Goal: Task Accomplishment & Management: Complete application form

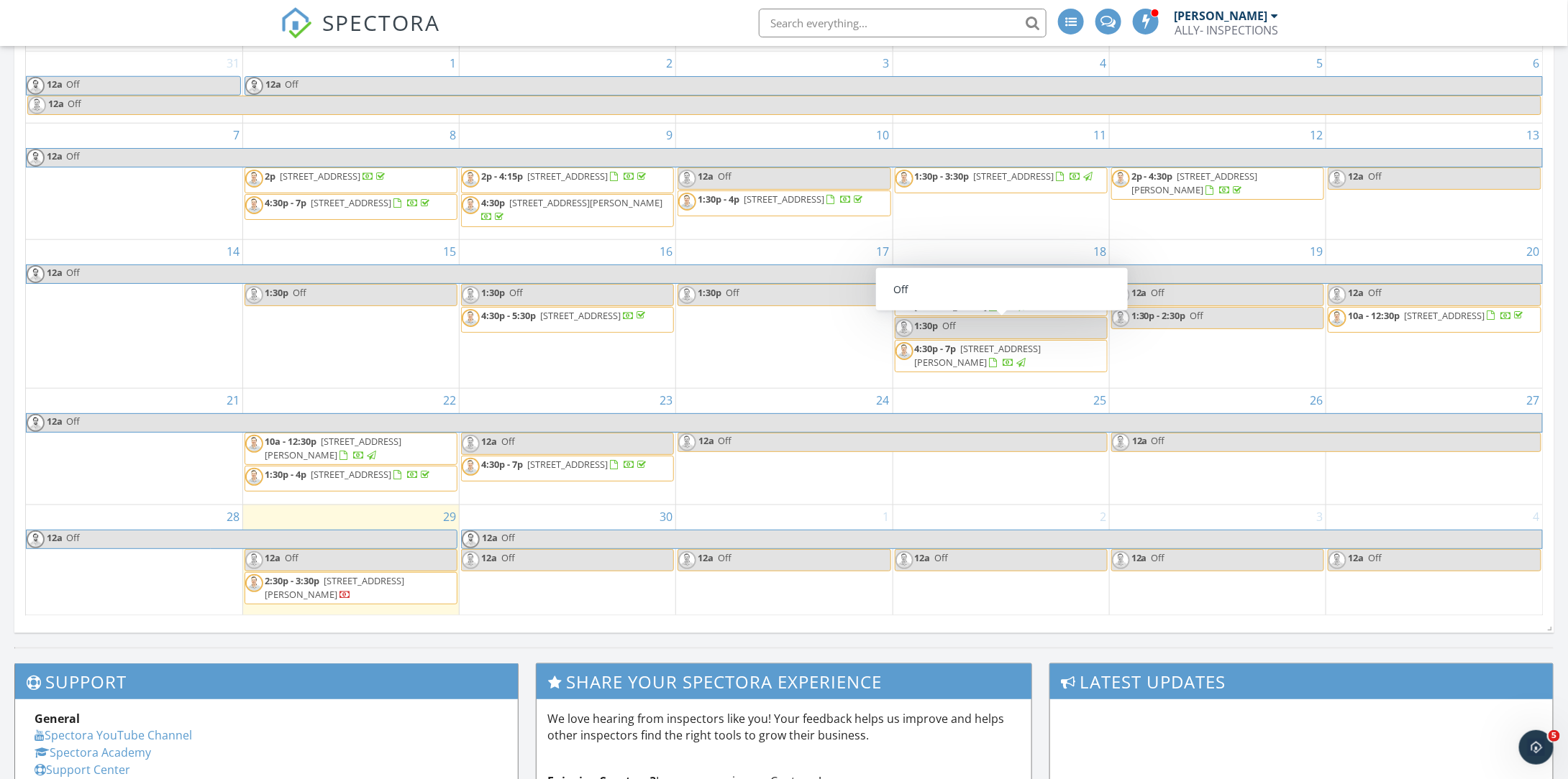
scroll to position [359, 0]
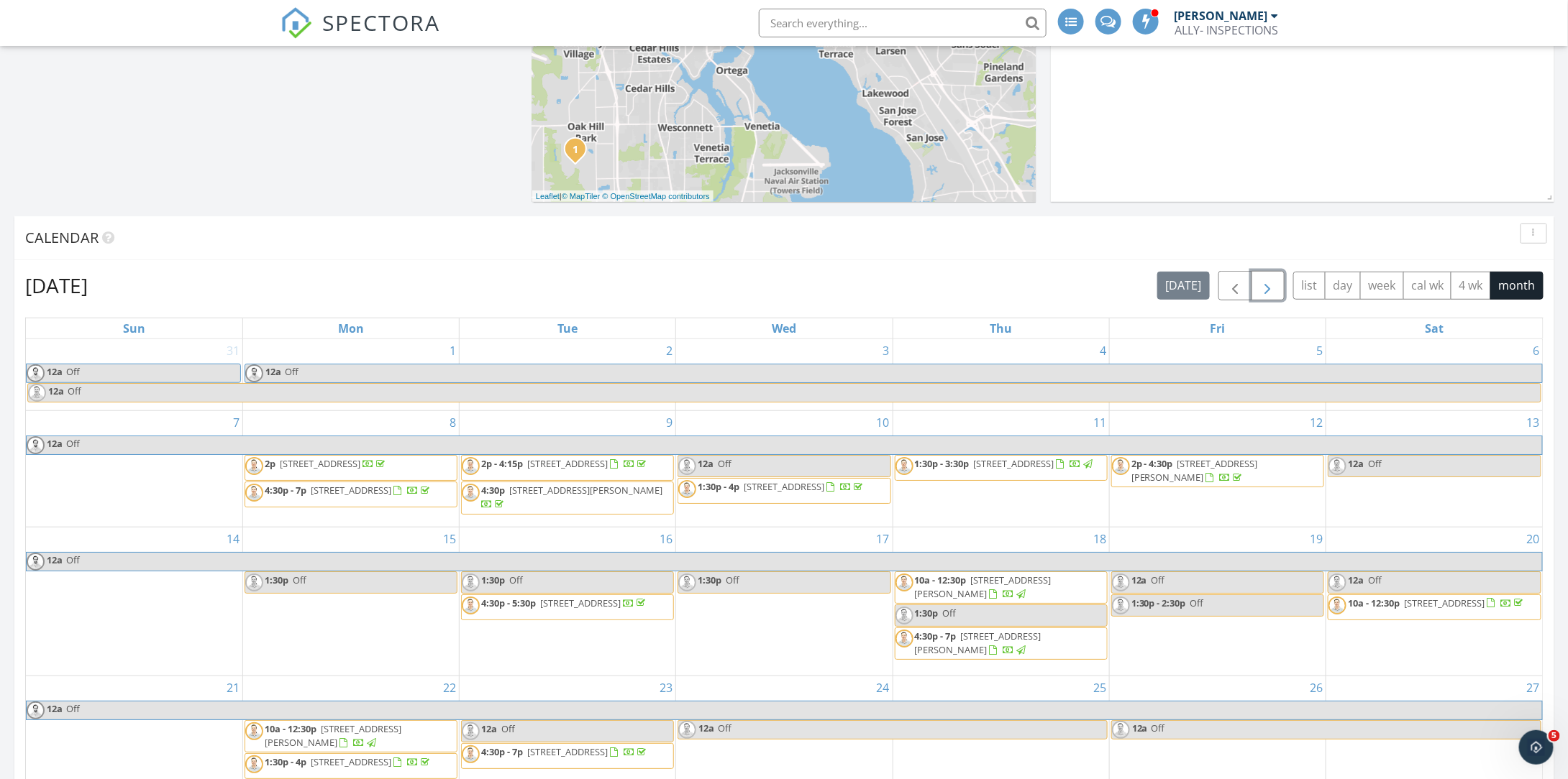
click at [1282, 289] on button "button" at bounding box center [1269, 285] width 33 height 29
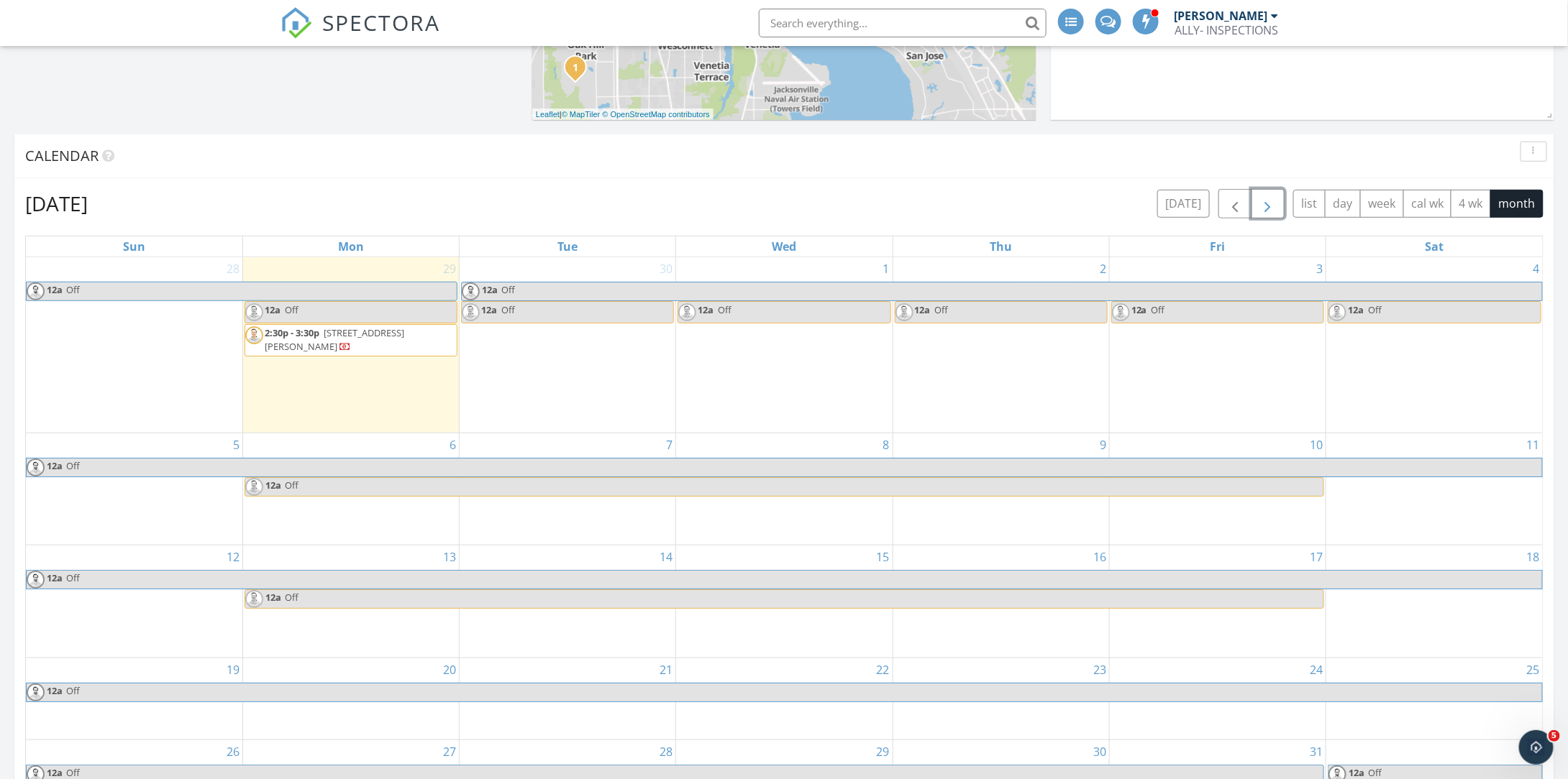
scroll to position [503, 0]
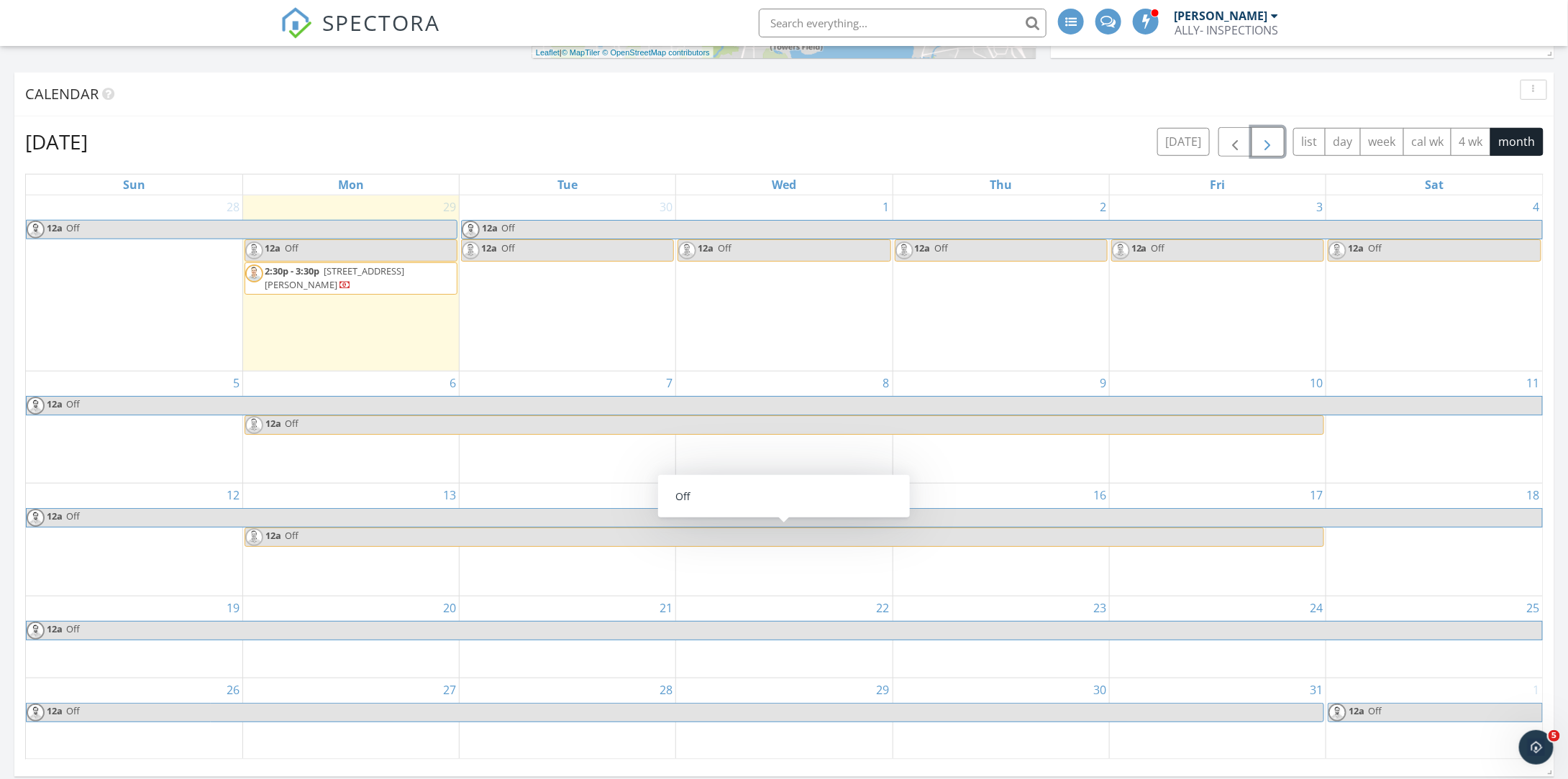
click at [799, 691] on div "29" at bounding box center [784, 719] width 216 height 81
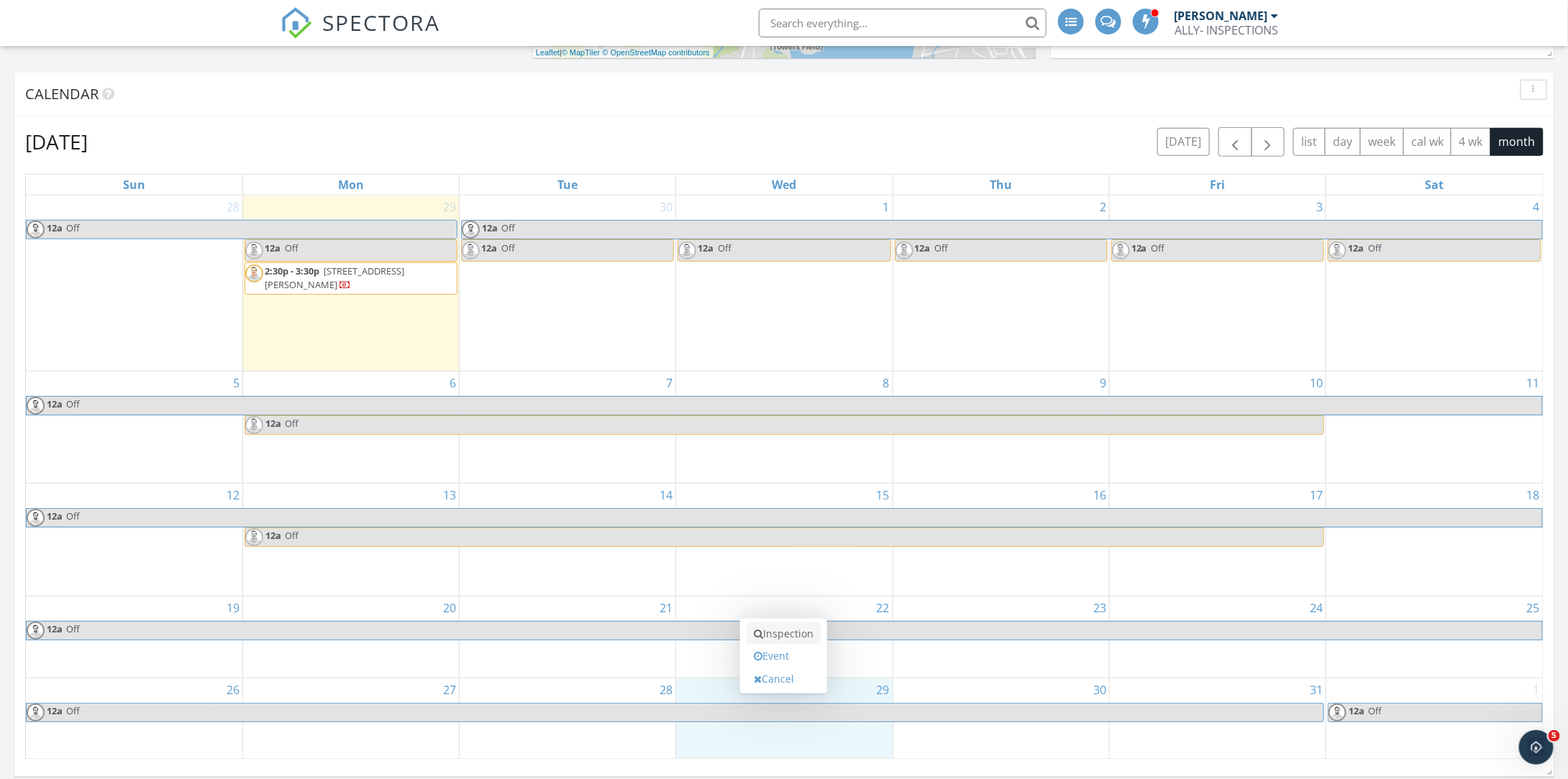
click at [789, 627] on link "Inspection" at bounding box center [784, 634] width 74 height 23
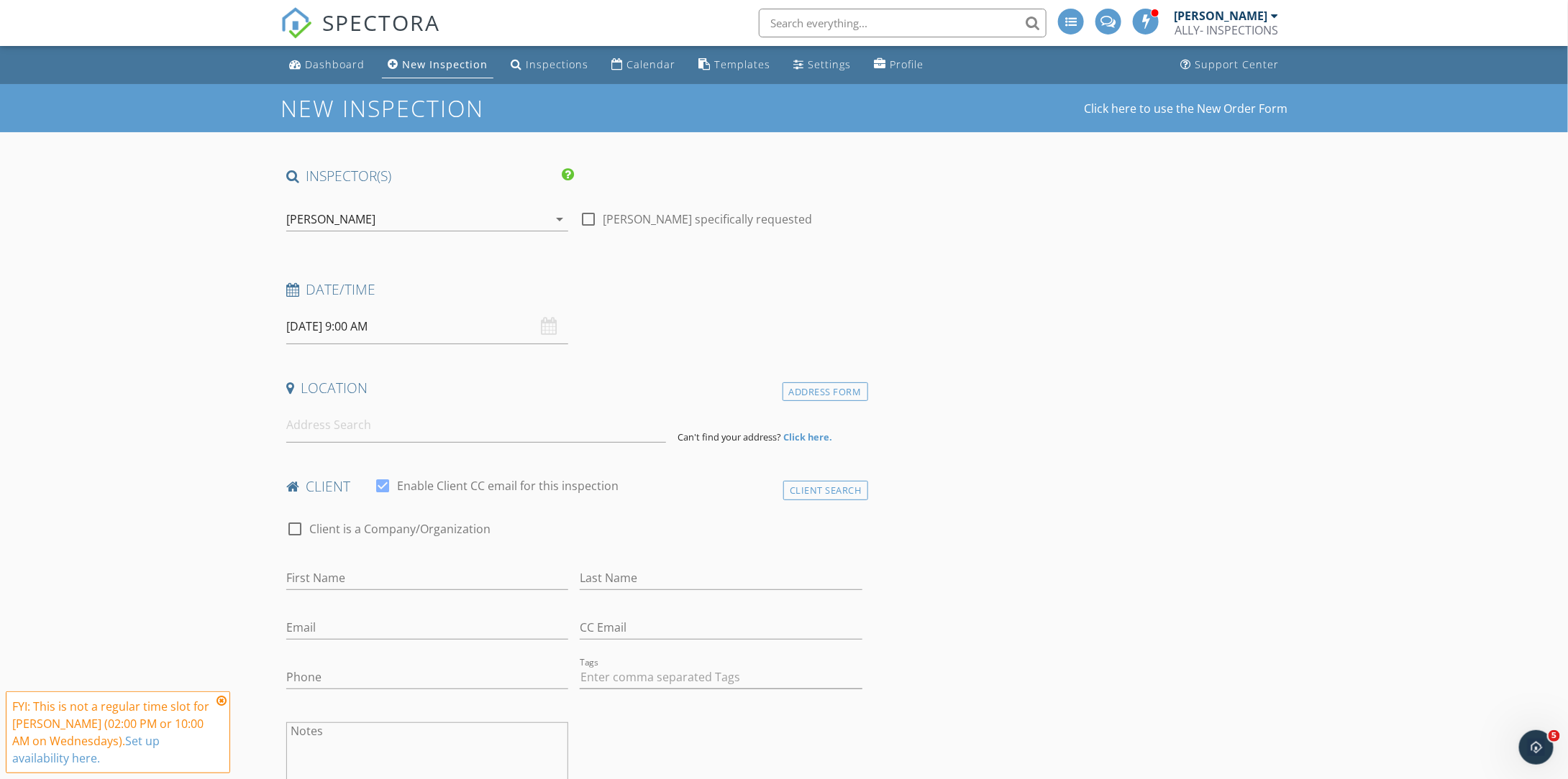
click at [559, 215] on icon "arrow_drop_down" at bounding box center [559, 219] width 18 height 18
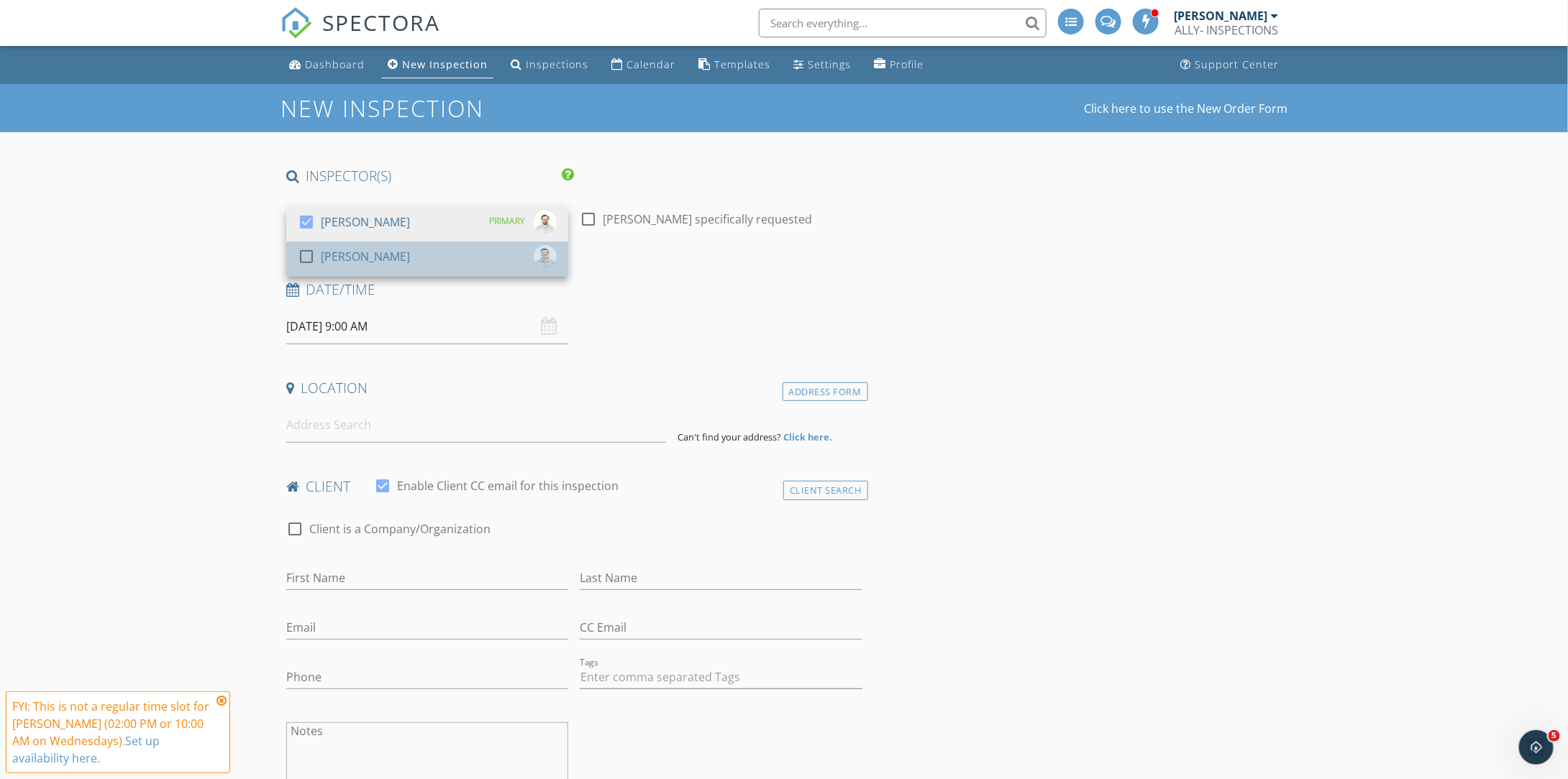
click at [351, 256] on div "[PERSON_NAME]" at bounding box center [365, 257] width 89 height 23
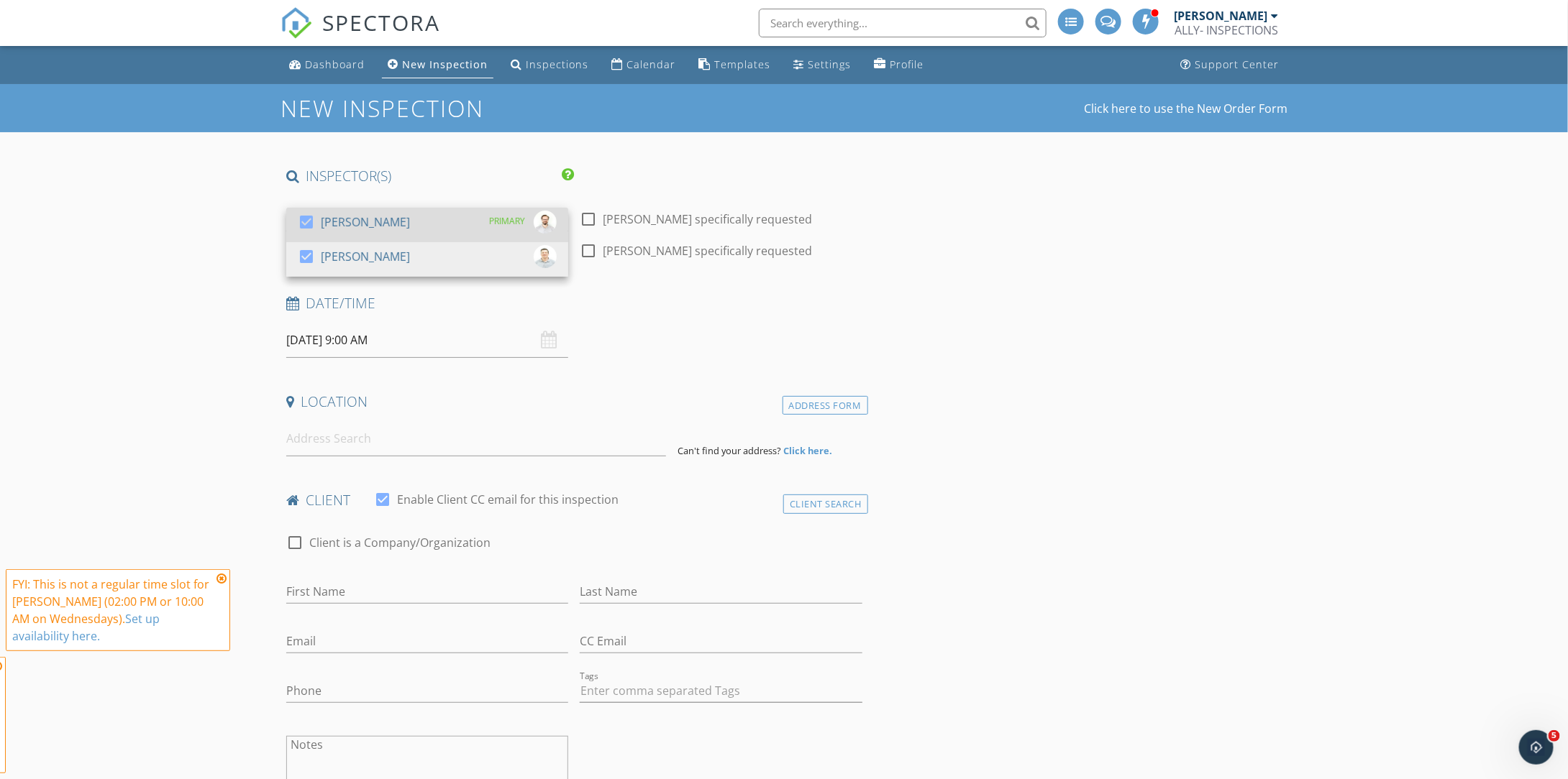
click at [349, 223] on div "[PERSON_NAME]" at bounding box center [365, 222] width 89 height 23
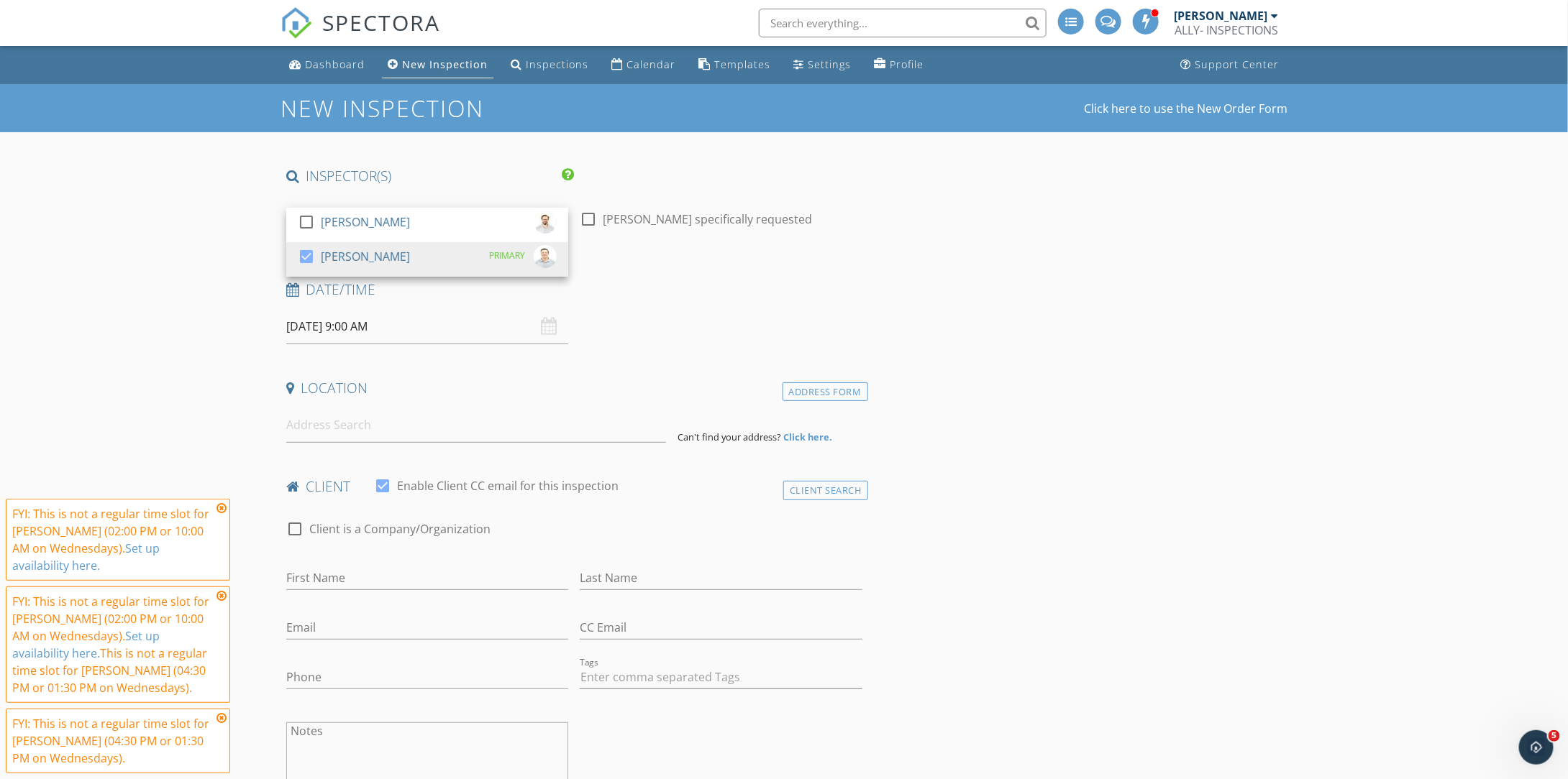
click at [223, 511] on icon at bounding box center [222, 508] width 10 height 12
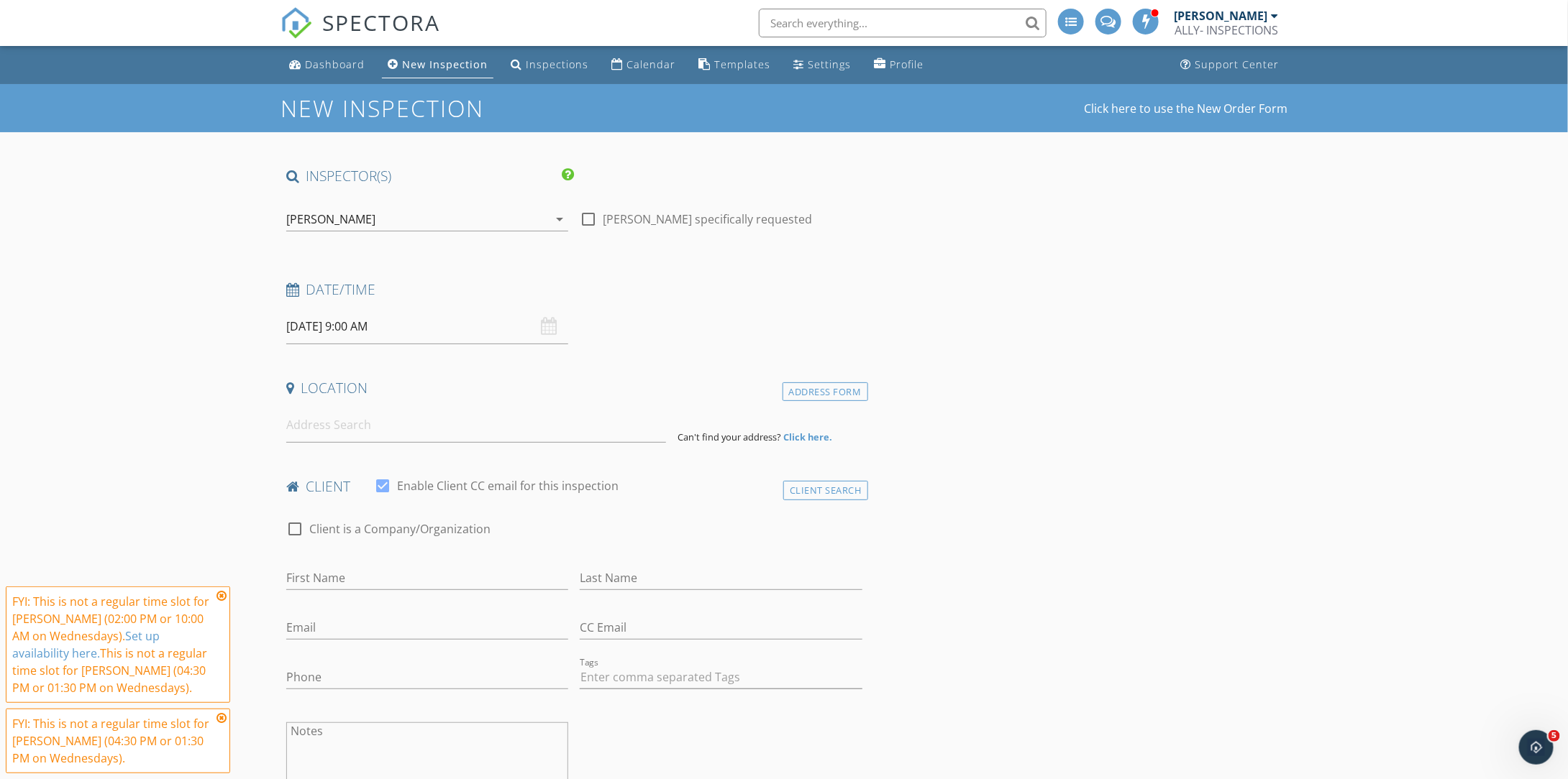
click at [223, 596] on icon at bounding box center [222, 596] width 10 height 12
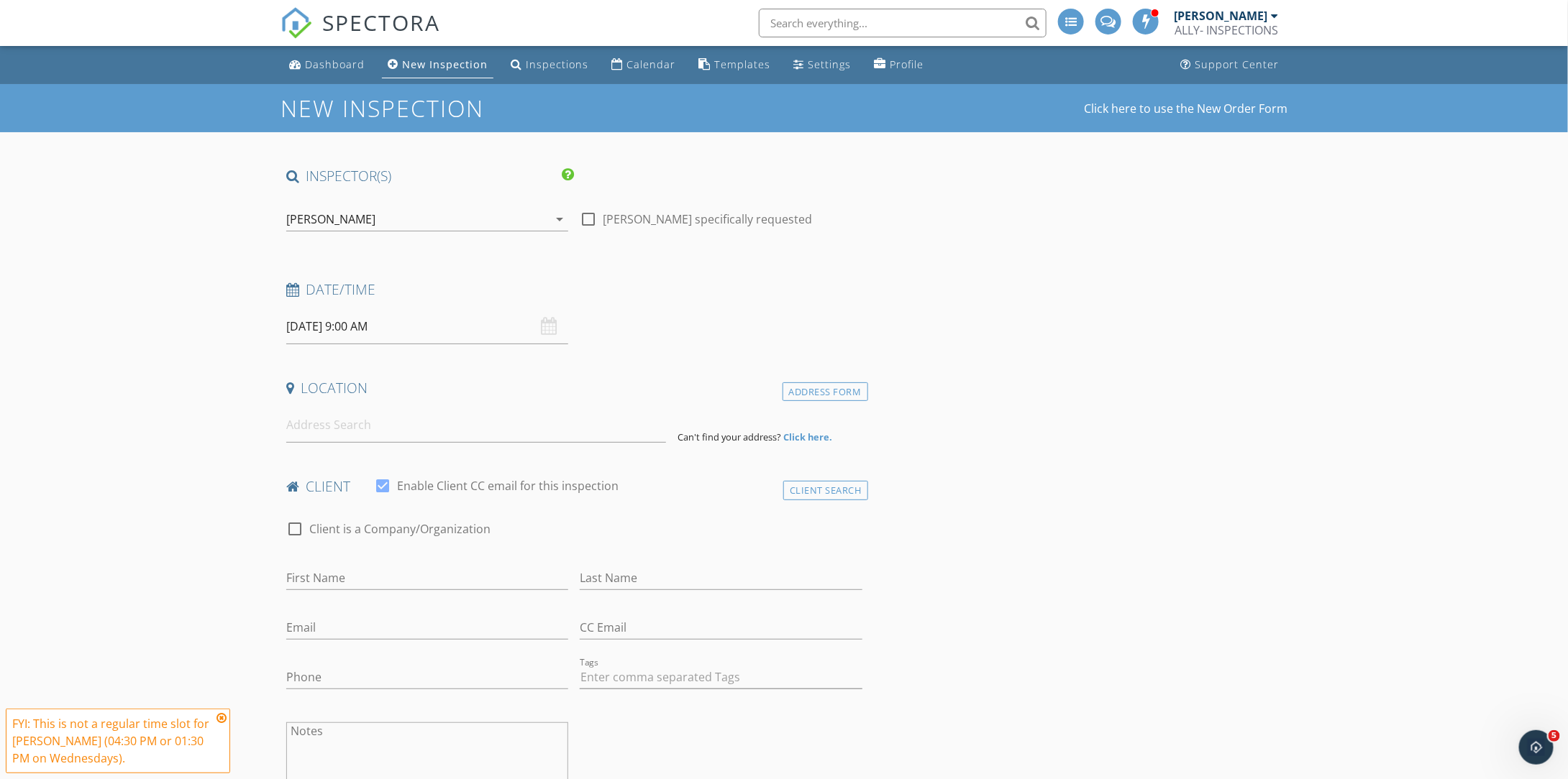
click at [222, 717] on icon at bounding box center [222, 718] width 10 height 12
click at [542, 326] on div "10/29/2025 9:00 AM" at bounding box center [426, 327] width 282 height 35
click at [397, 327] on input "10/29/2025 9:00 AM" at bounding box center [426, 327] width 282 height 35
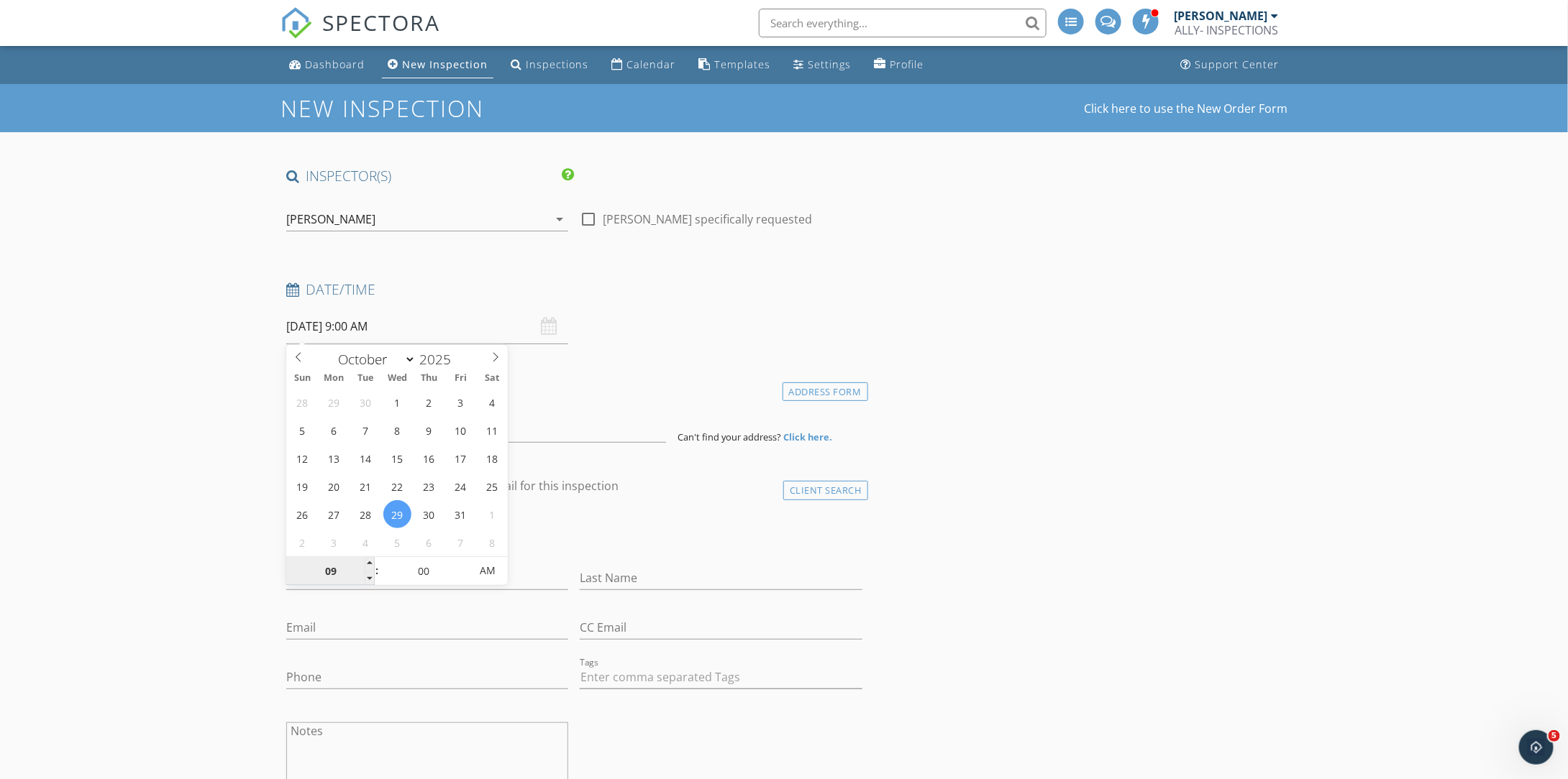
click at [351, 568] on input "09" at bounding box center [330, 572] width 89 height 28
type input "02"
type input "10/29/2025 2:00 PM"
click at [496, 566] on span "AM" at bounding box center [488, 571] width 39 height 28
click at [583, 527] on div "check_box_outline_blank Client is a Company/Organization" at bounding box center [574, 536] width 576 height 38
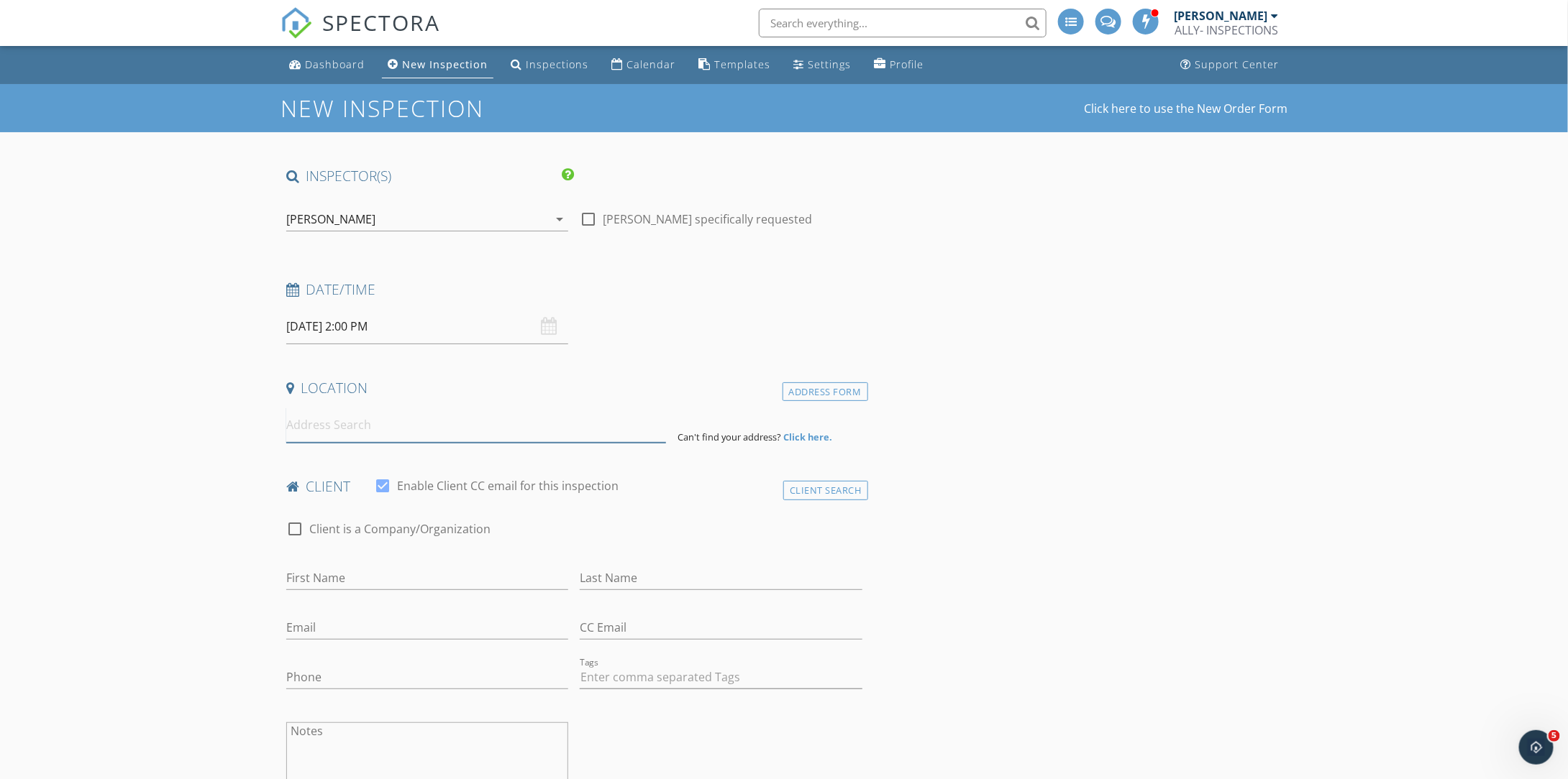
click at [374, 425] on input at bounding box center [476, 425] width 380 height 35
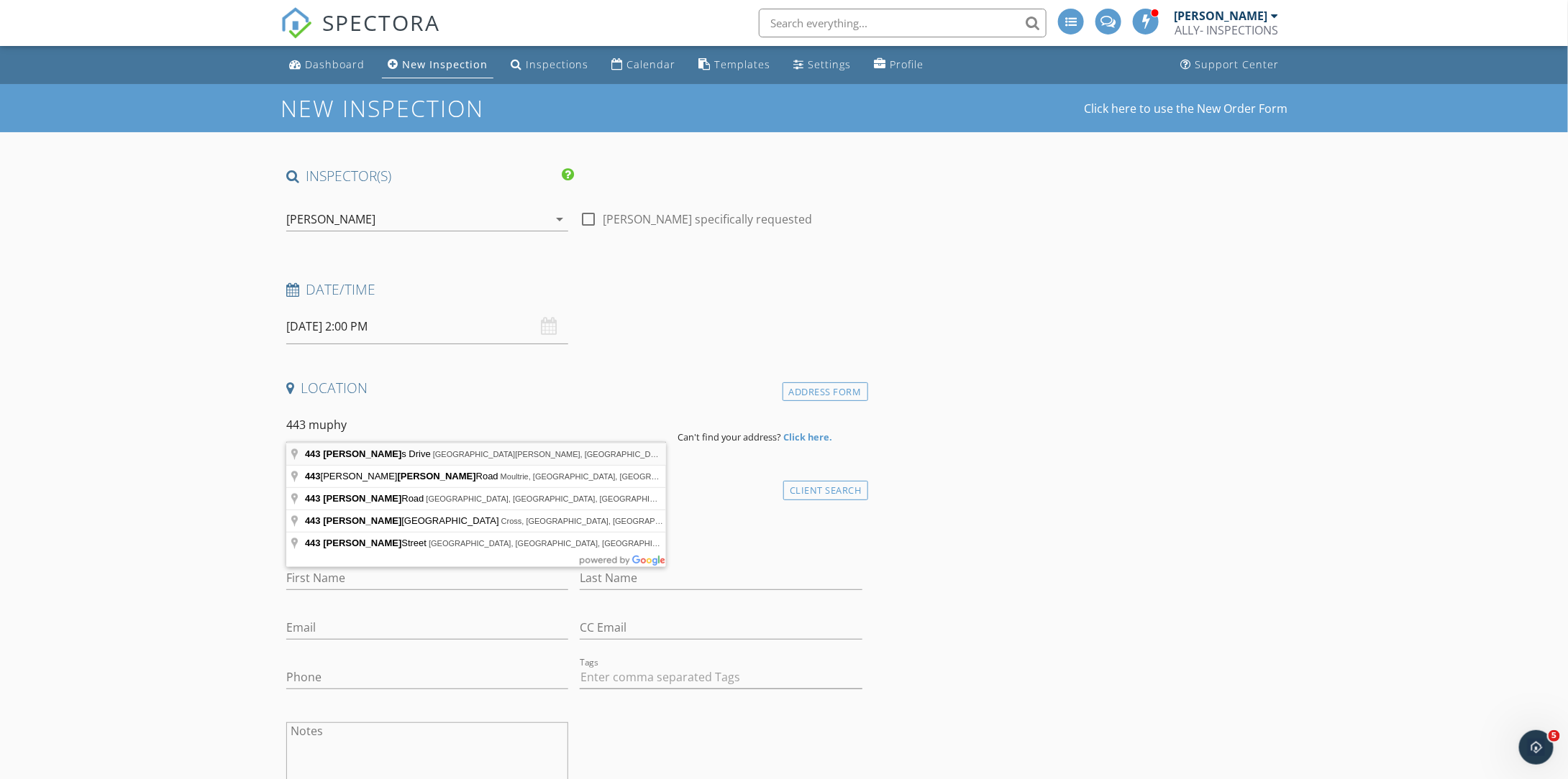
type input "443 Murphys Drive, Saint Johns, FL, USA"
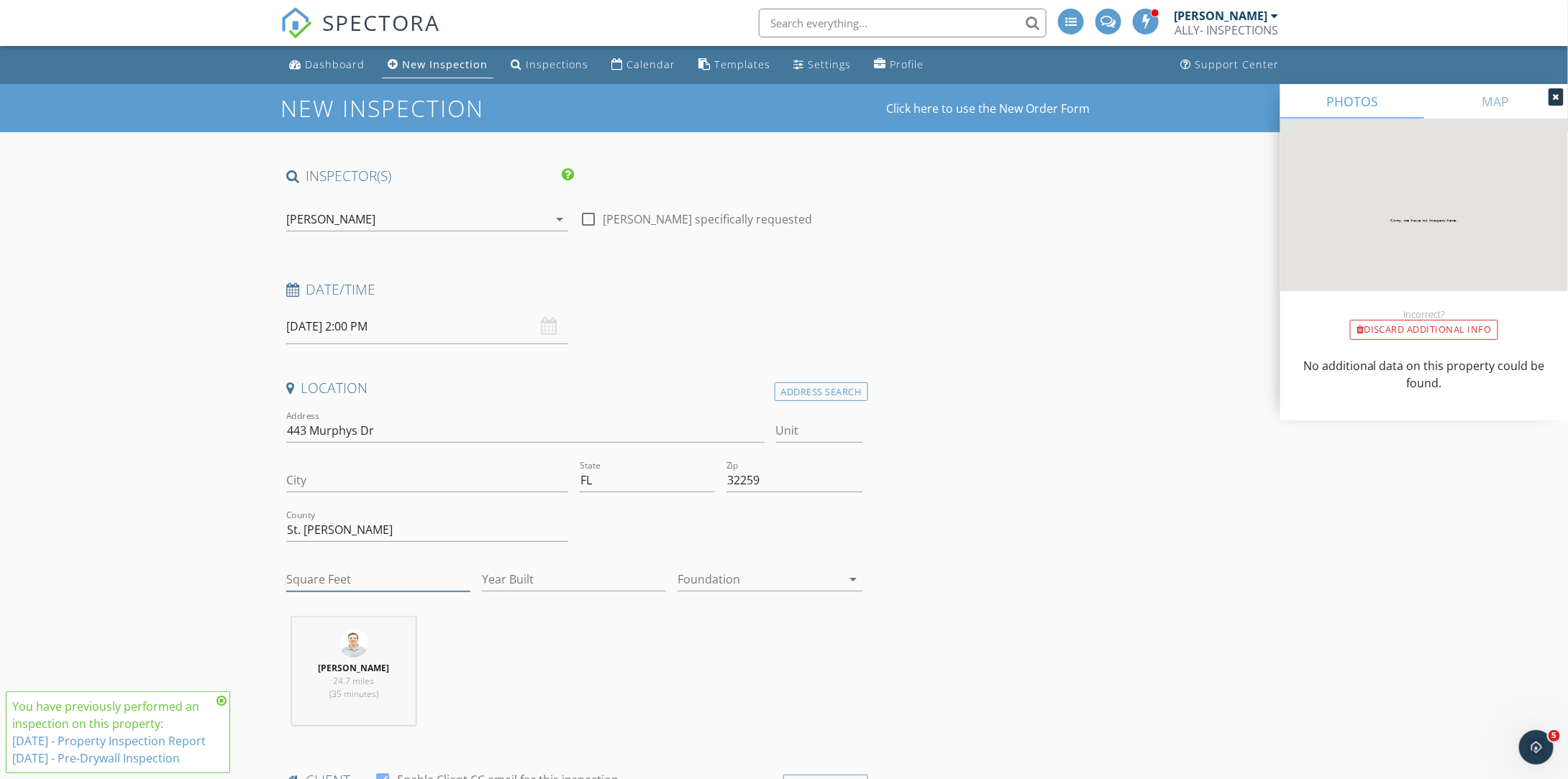
click at [375, 581] on input "Square Feet" at bounding box center [378, 579] width 184 height 23
type input "1875"
click at [531, 578] on input "Year Built" at bounding box center [574, 579] width 184 height 23
type input "2024"
click at [787, 576] on div at bounding box center [759, 579] width 164 height 23
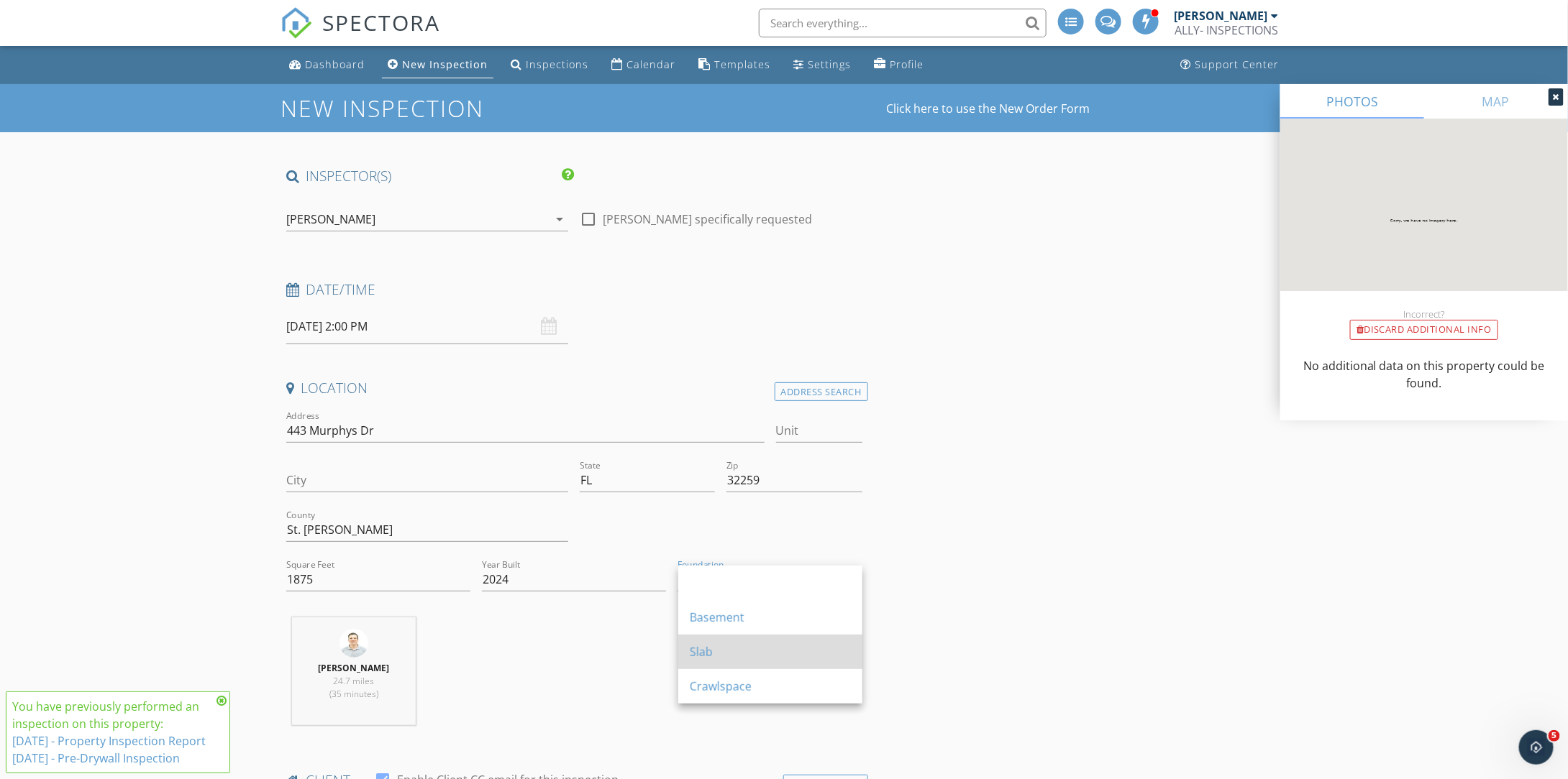
click at [732, 649] on div "Slab" at bounding box center [770, 652] width 161 height 18
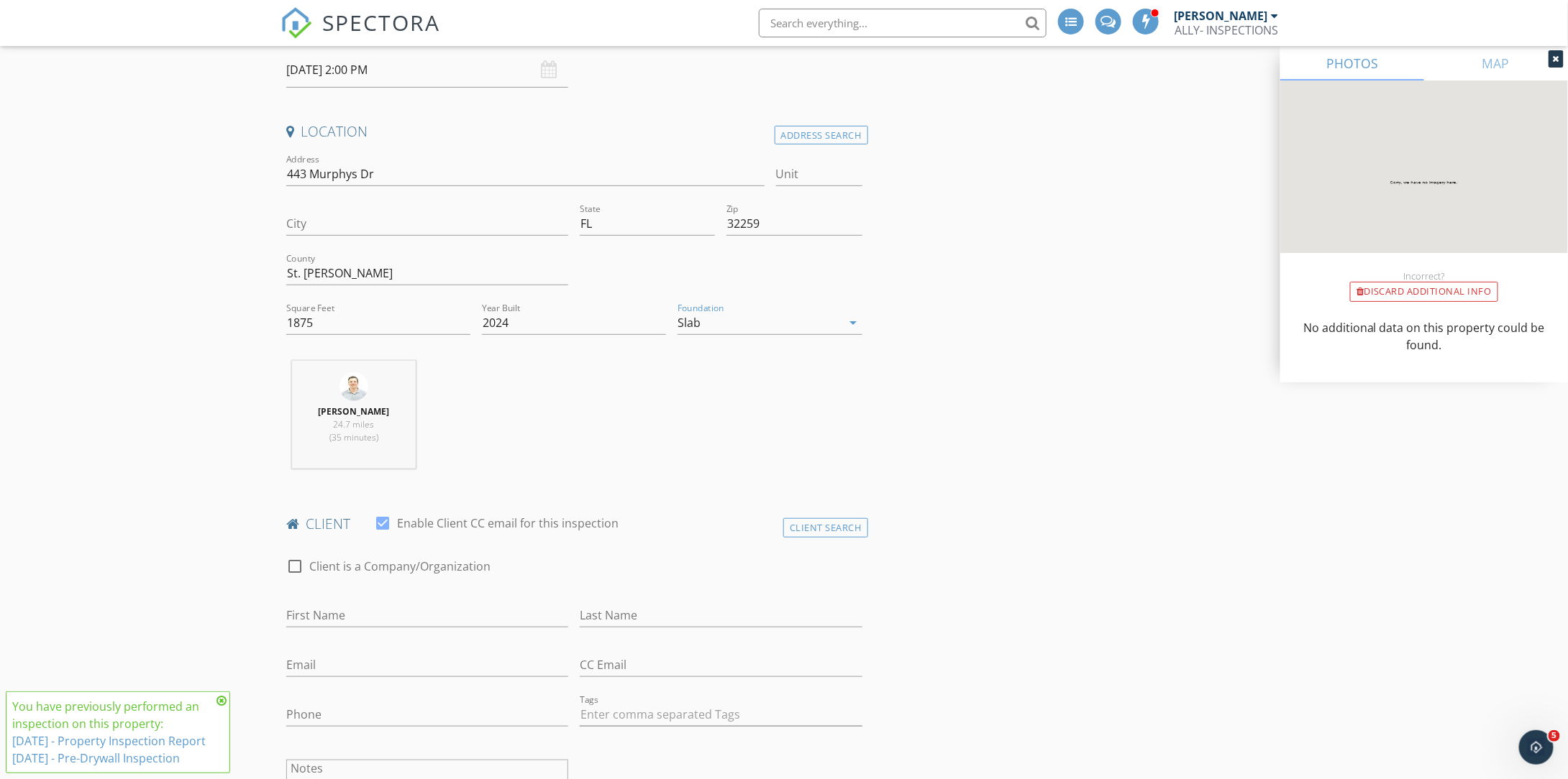
scroll to position [288, 0]
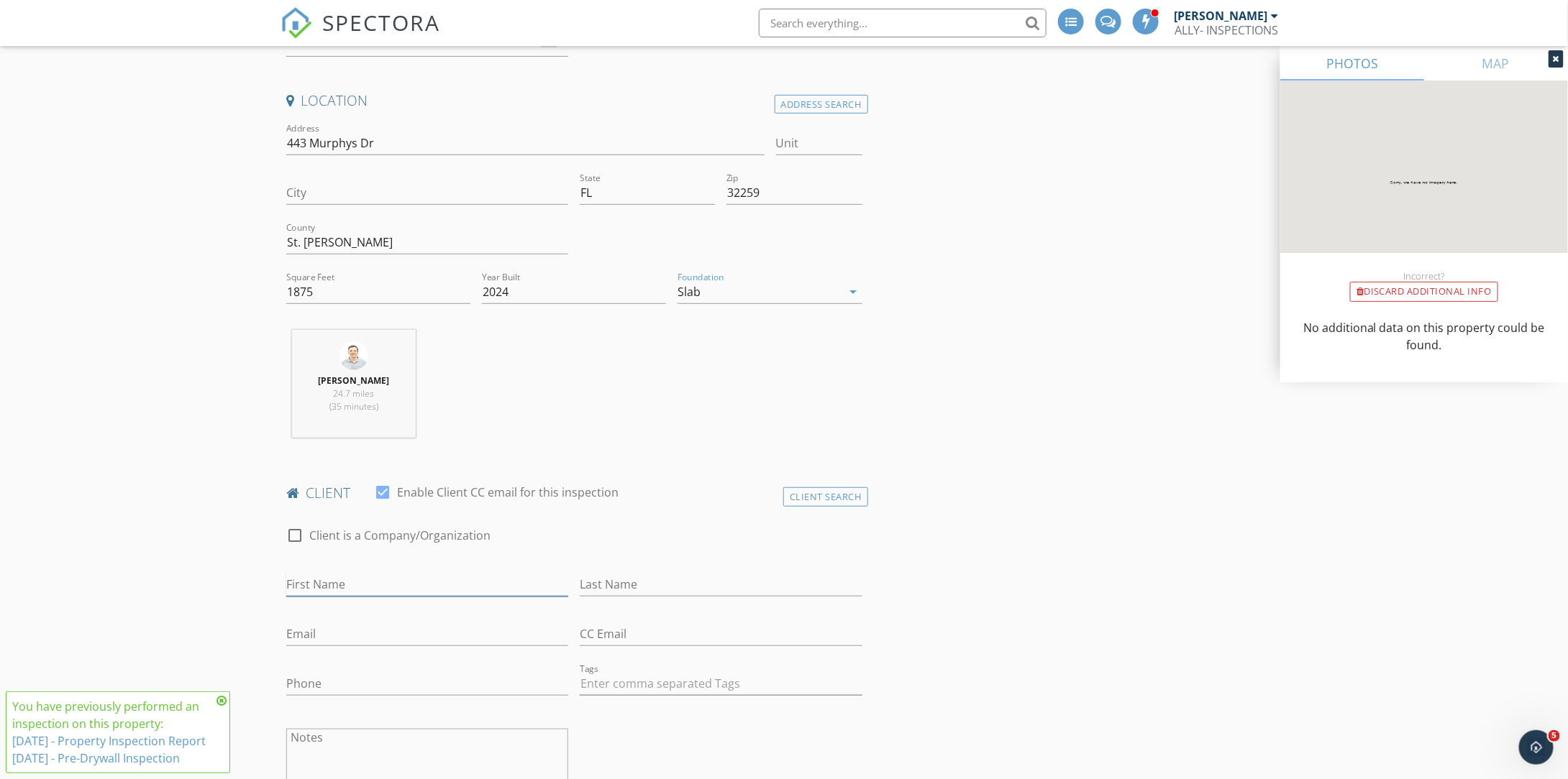
click at [444, 583] on input "First Name" at bounding box center [426, 585] width 282 height 23
type input "Robert"
type input "Davis"
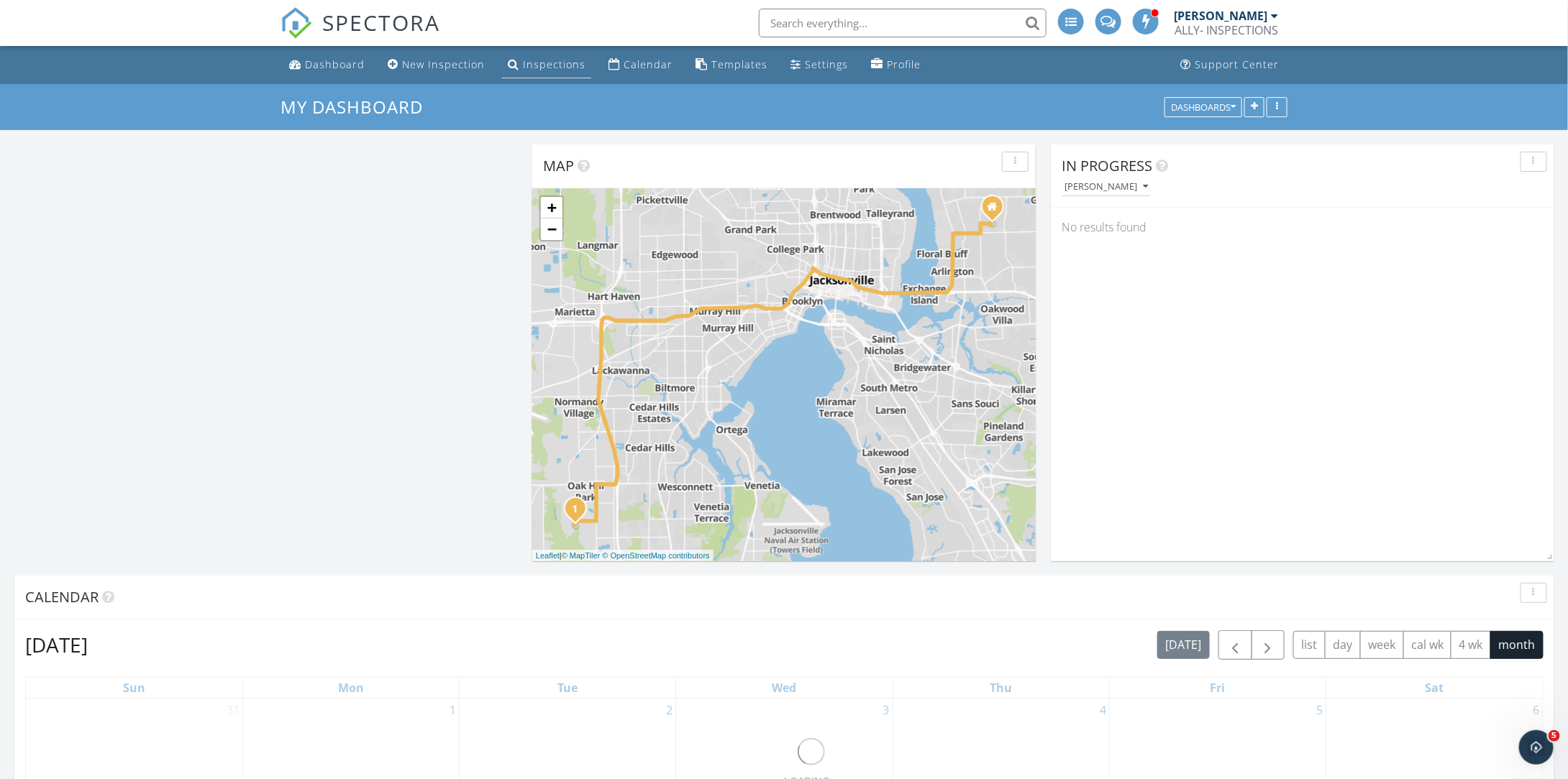
click at [523, 65] on div "Inspections" at bounding box center [554, 64] width 63 height 13
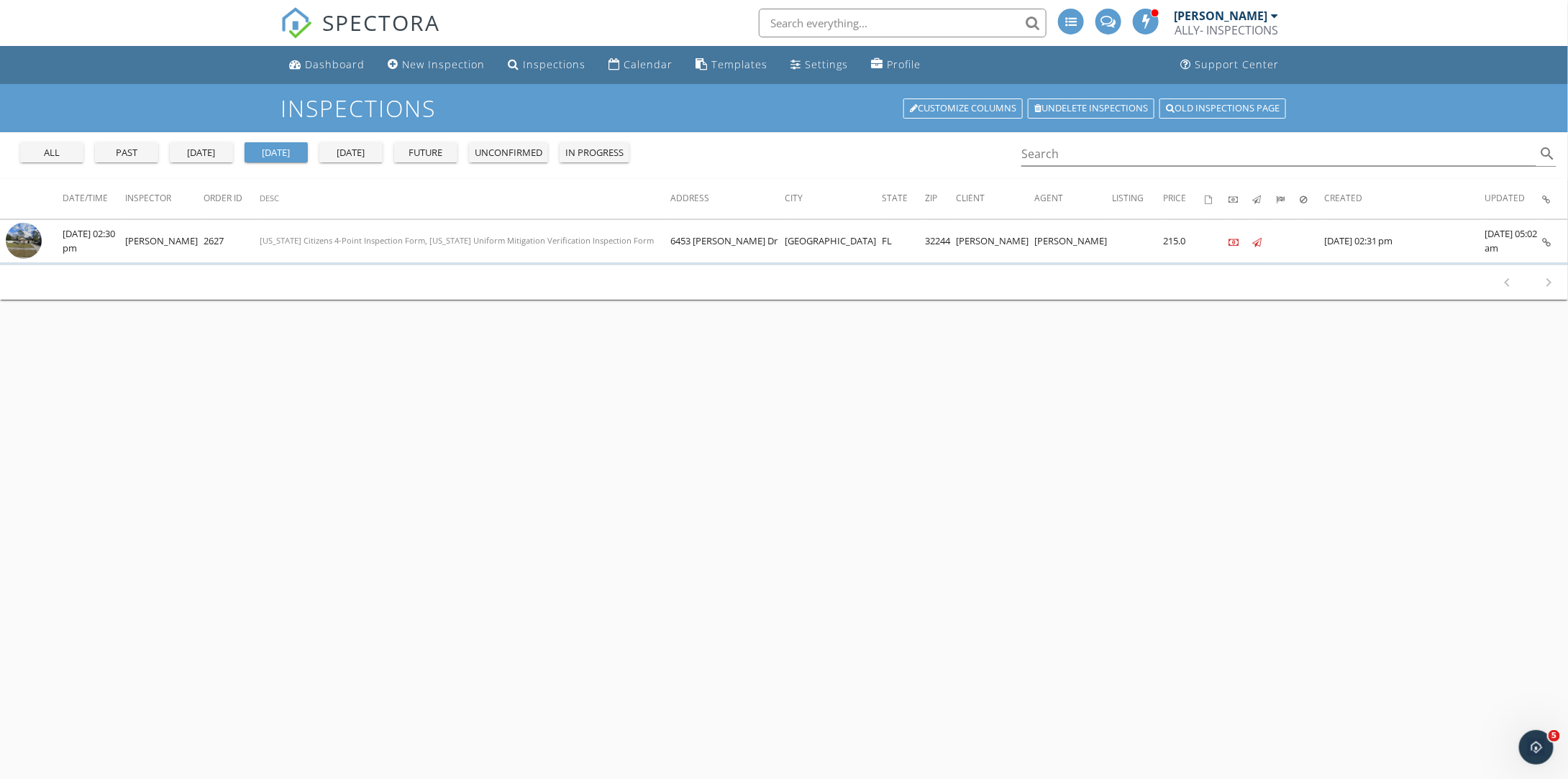
click at [125, 156] on div "past" at bounding box center [126, 153] width 52 height 14
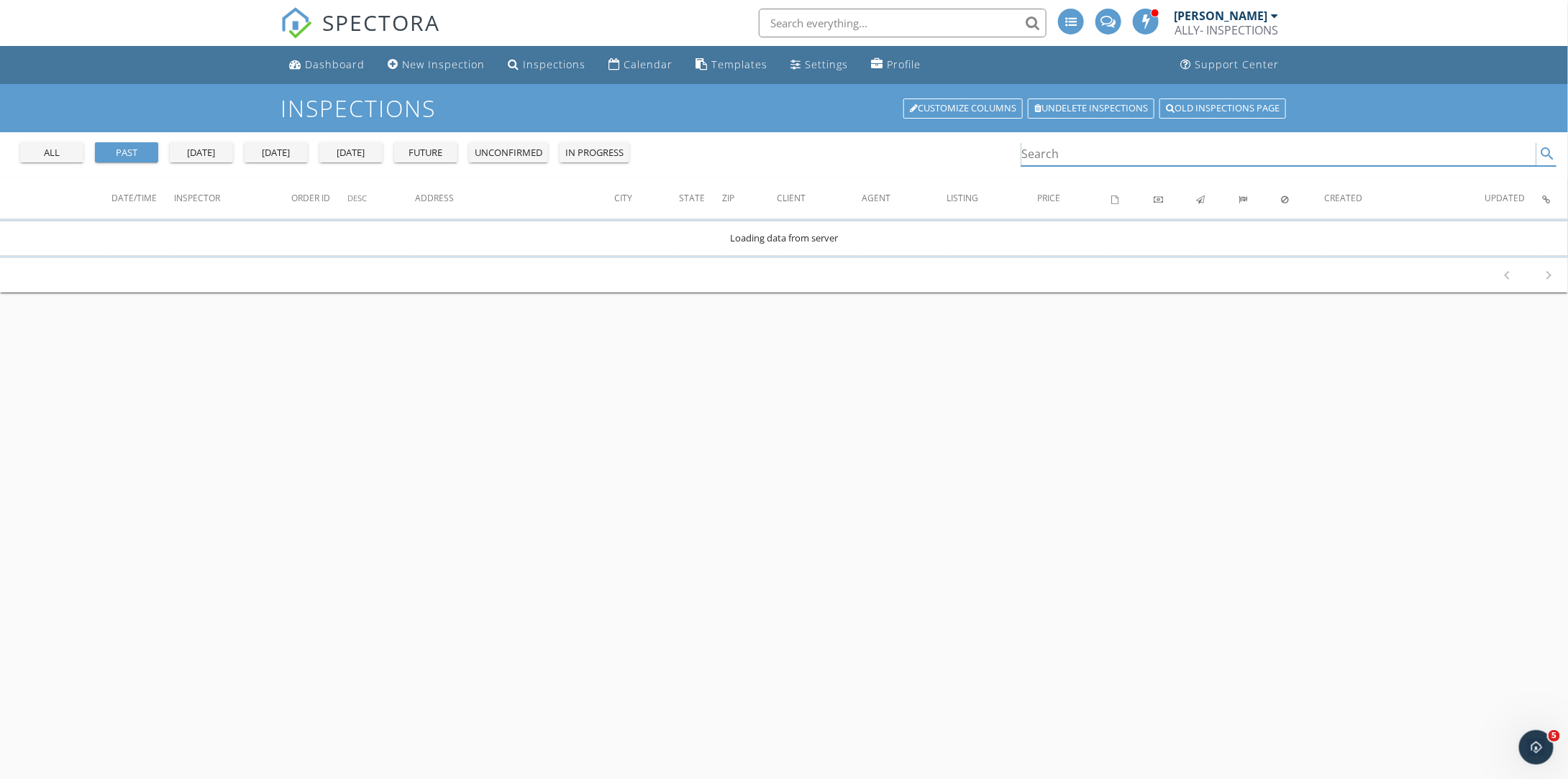
click at [1142, 155] on input "Search" at bounding box center [1279, 154] width 515 height 23
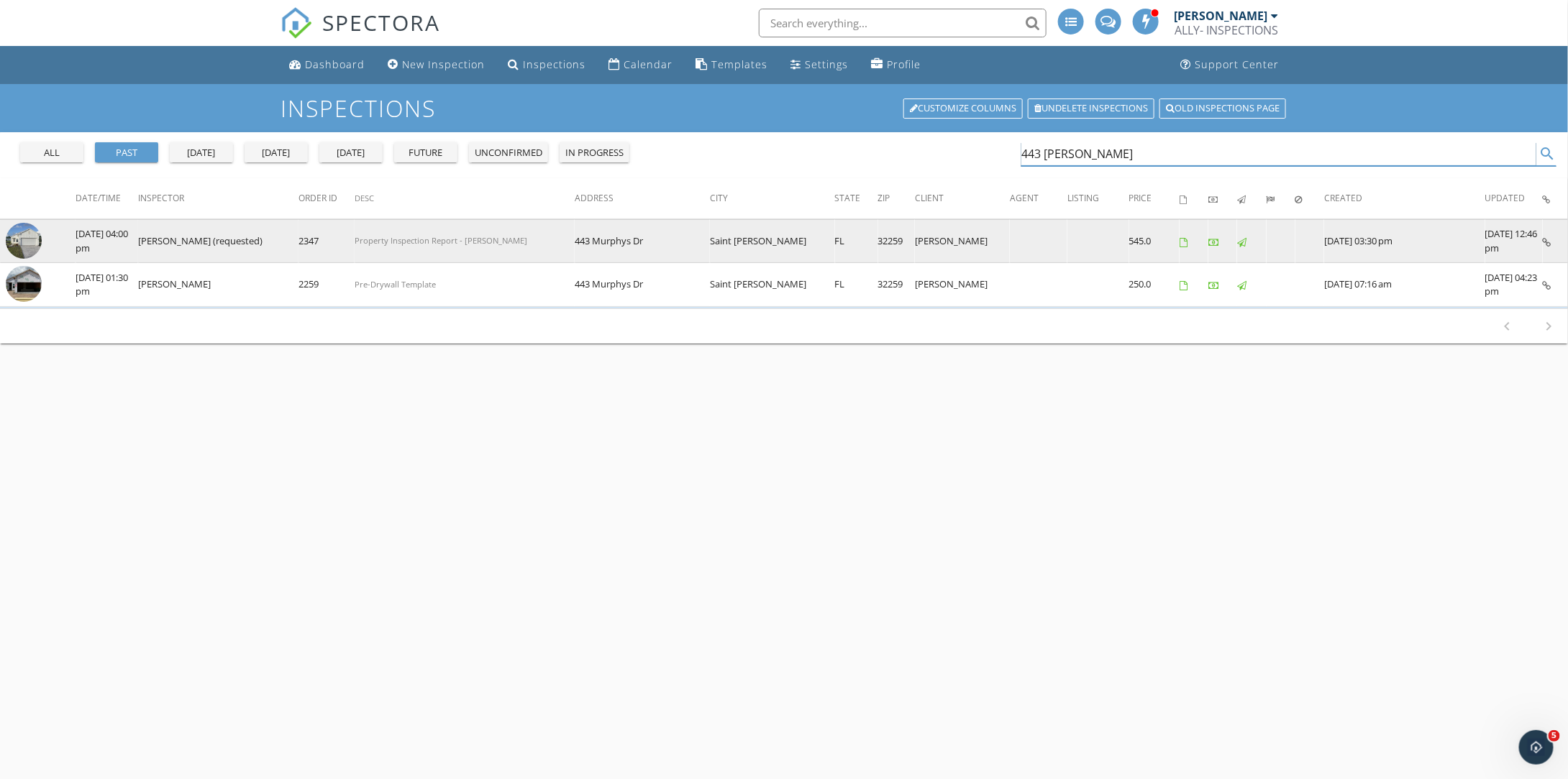
type input "443 murphy"
click at [18, 235] on img at bounding box center [23, 241] width 36 height 36
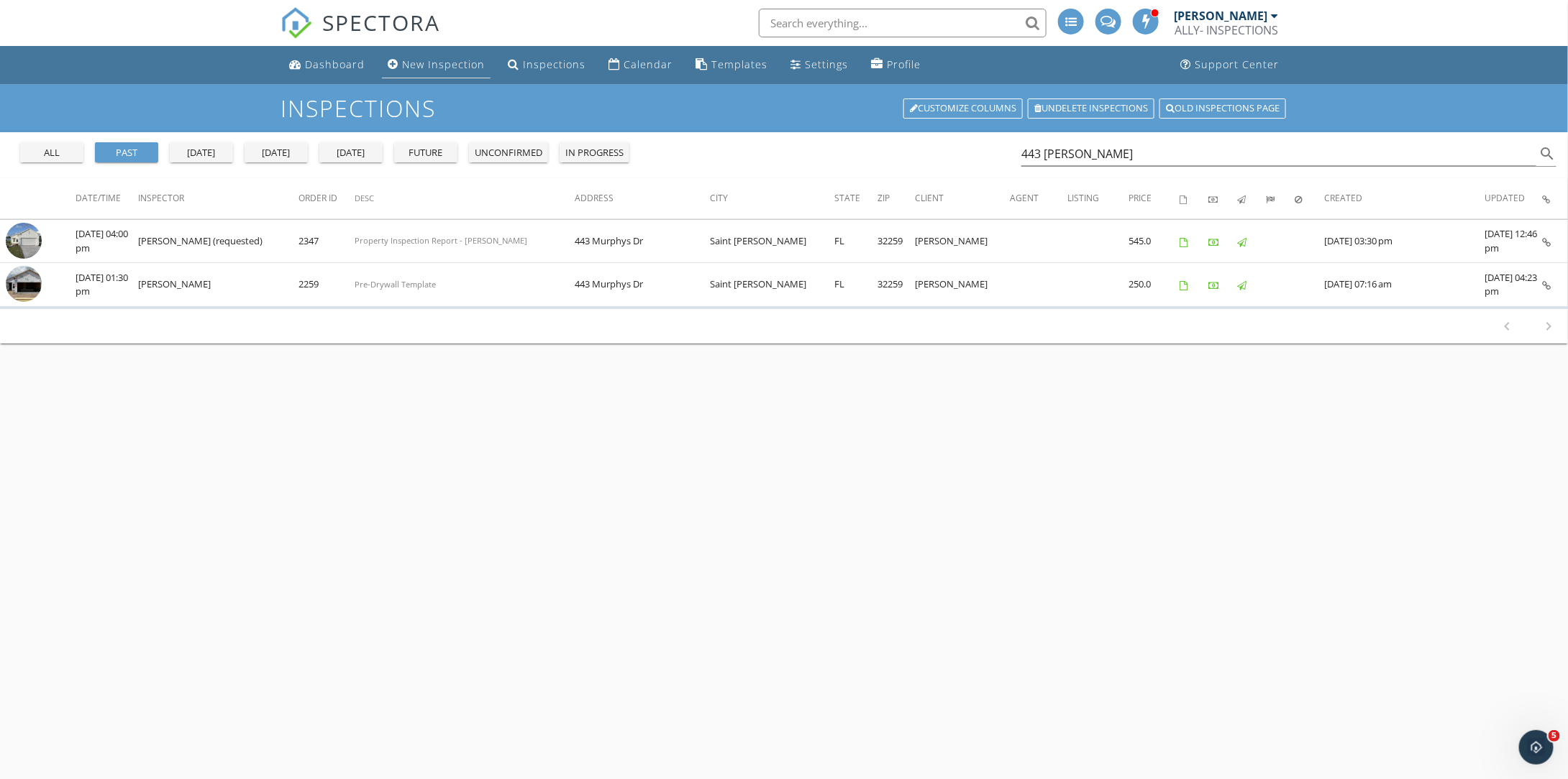
click at [440, 67] on div "New Inspection" at bounding box center [443, 64] width 83 height 13
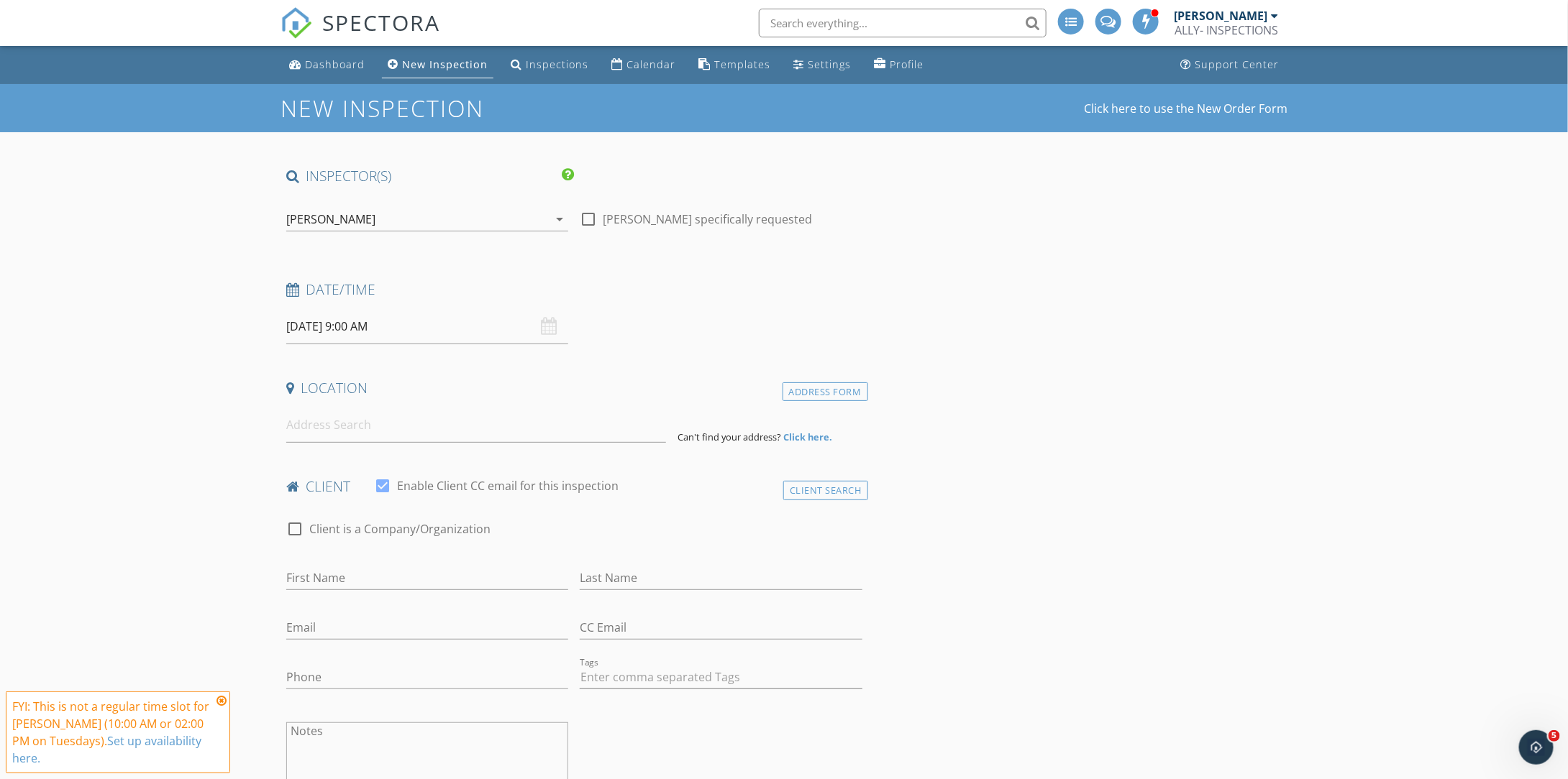
click at [552, 221] on icon "arrow_drop_down" at bounding box center [559, 219] width 18 height 18
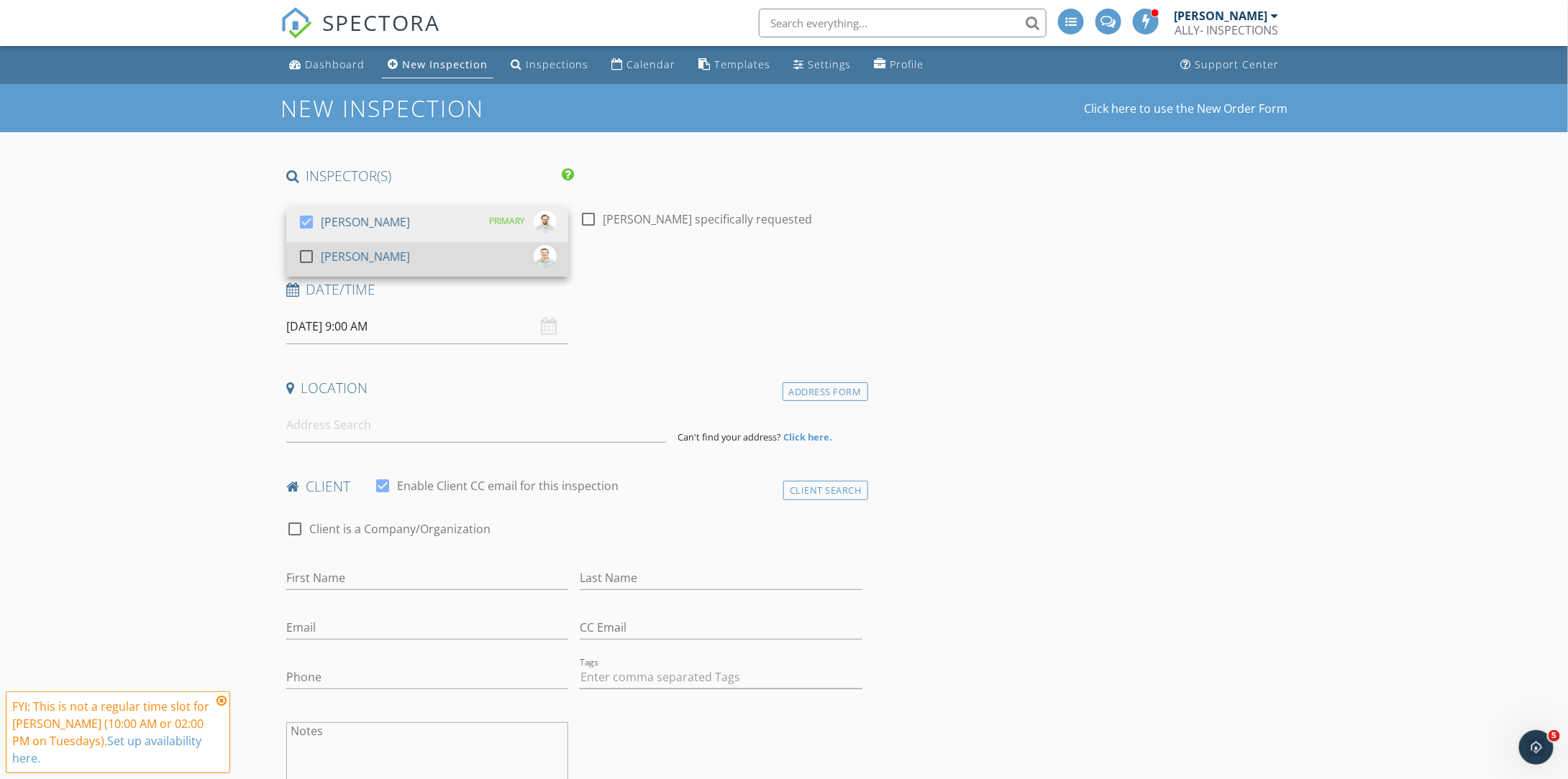
click at [396, 261] on div "check_box_outline_blank Andy Lyon" at bounding box center [427, 259] width 259 height 28
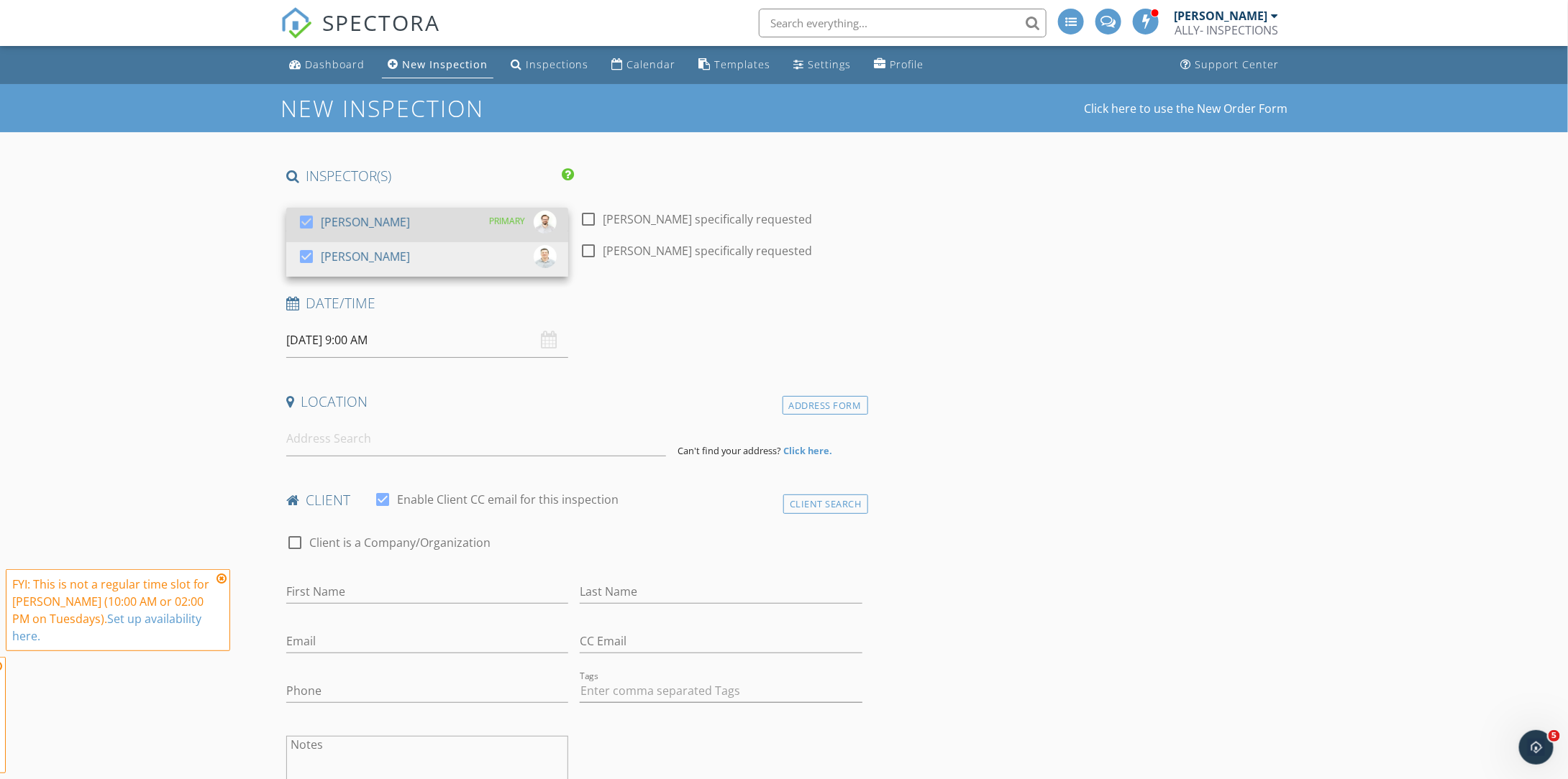
click at [399, 216] on div "[PERSON_NAME]" at bounding box center [365, 222] width 89 height 23
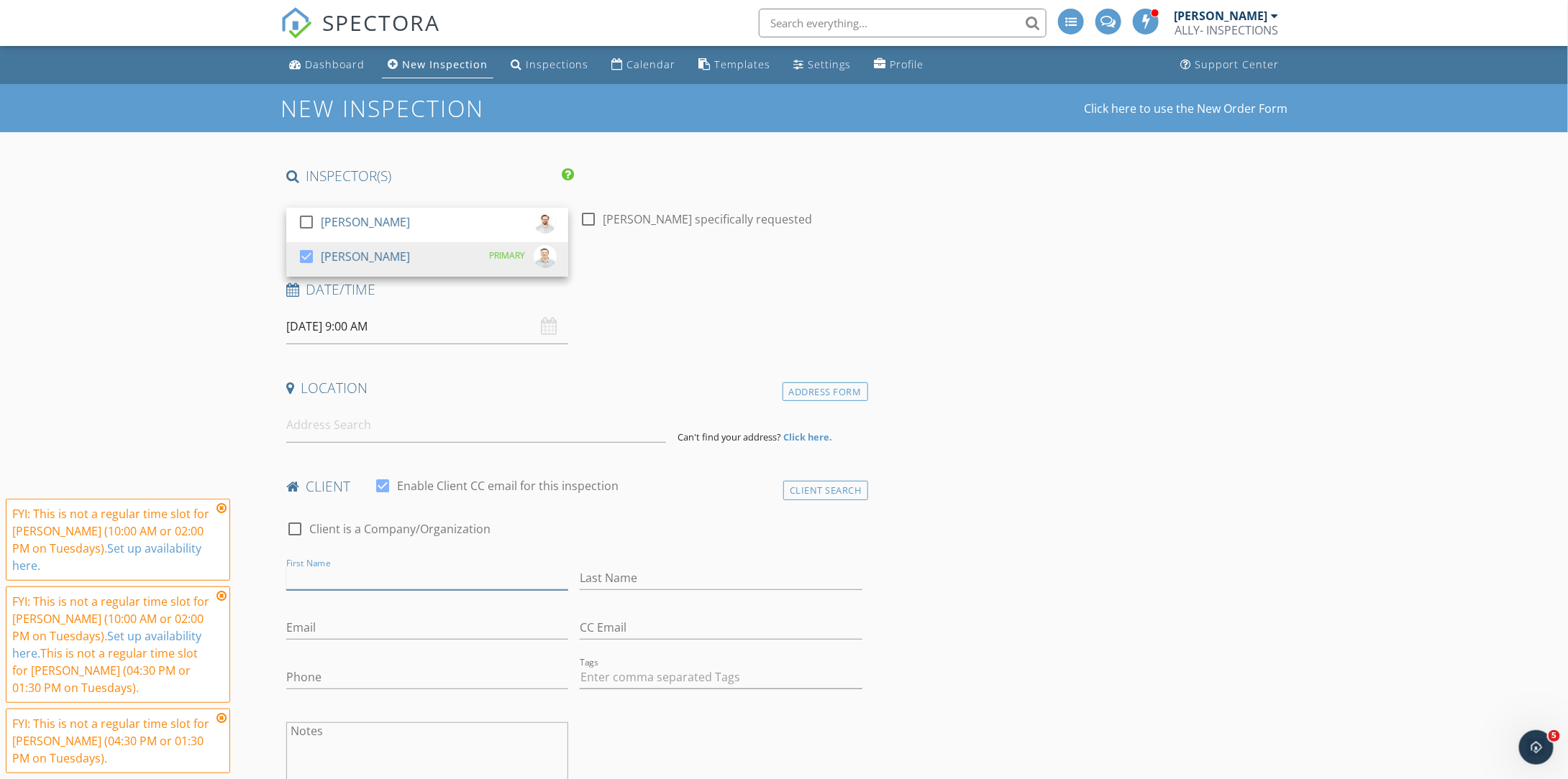
click at [426, 580] on input "First Name" at bounding box center [426, 578] width 282 height 23
paste input "[PERSON_NAME]"
type input "[PERSON_NAME]"
click at [226, 510] on icon at bounding box center [222, 508] width 10 height 12
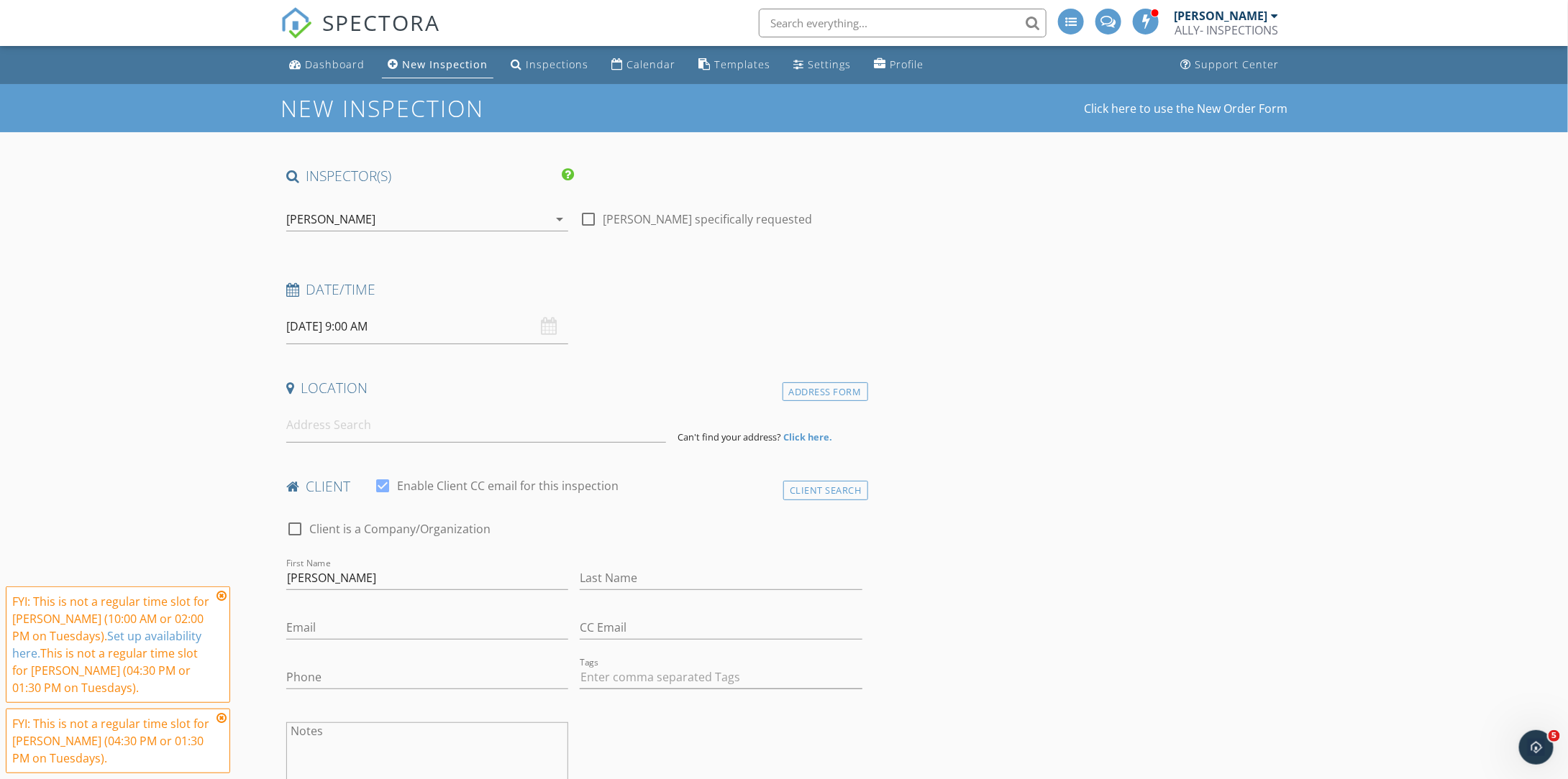
click at [223, 604] on div "FYI: This is not a regular time slot for Mark Pennington (10:00 AM or 02:00 PM …" at bounding box center [118, 645] width 212 height 104
click at [222, 598] on icon at bounding box center [222, 596] width 10 height 12
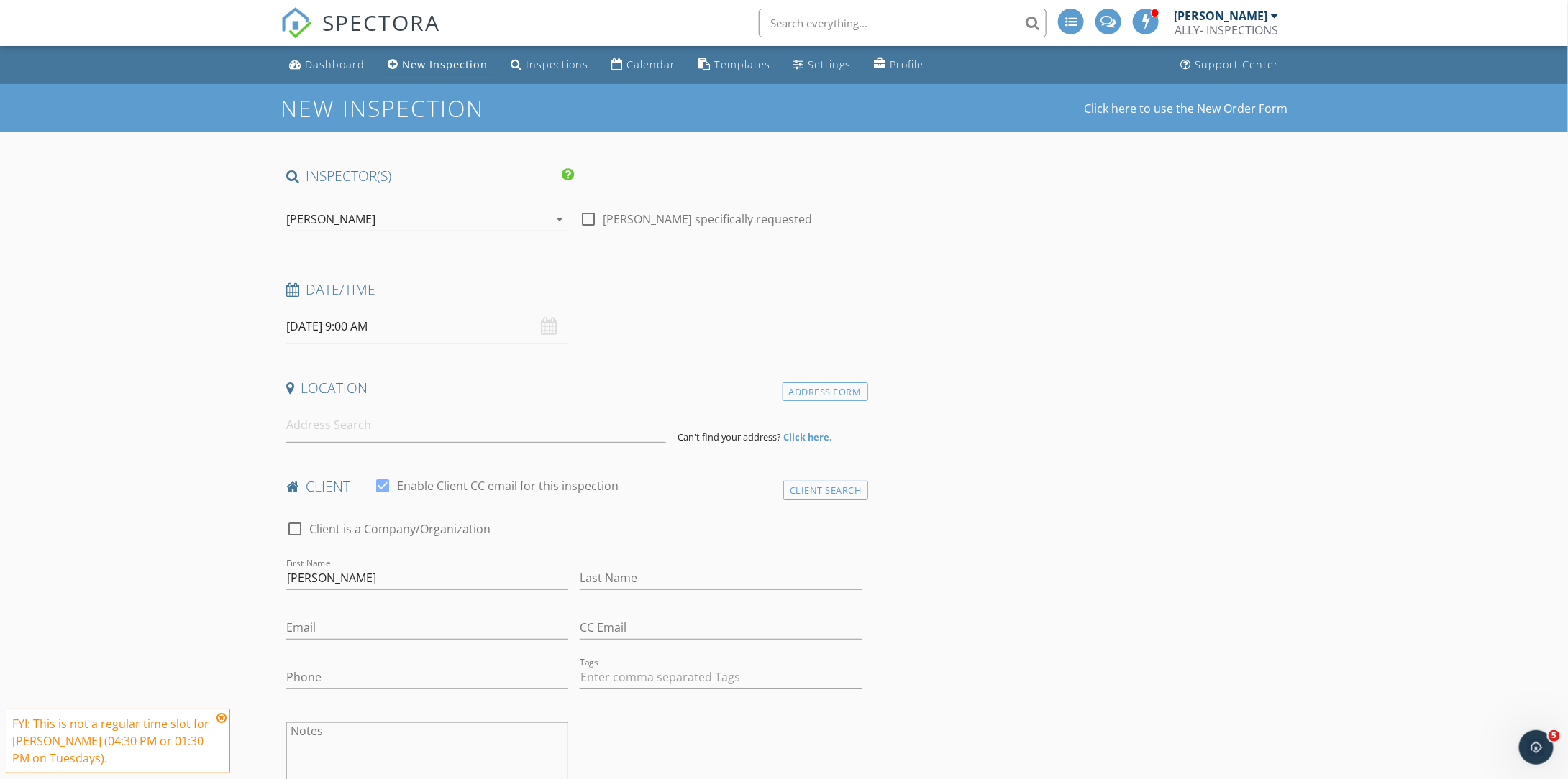
click at [226, 715] on icon at bounding box center [222, 718] width 10 height 12
click at [677, 578] on input "Last Name" at bounding box center [720, 578] width 282 height 23
paste input "[PERSON_NAME]"
type input "[PERSON_NAME]"
click at [424, 624] on input "Email" at bounding box center [426, 628] width 282 height 23
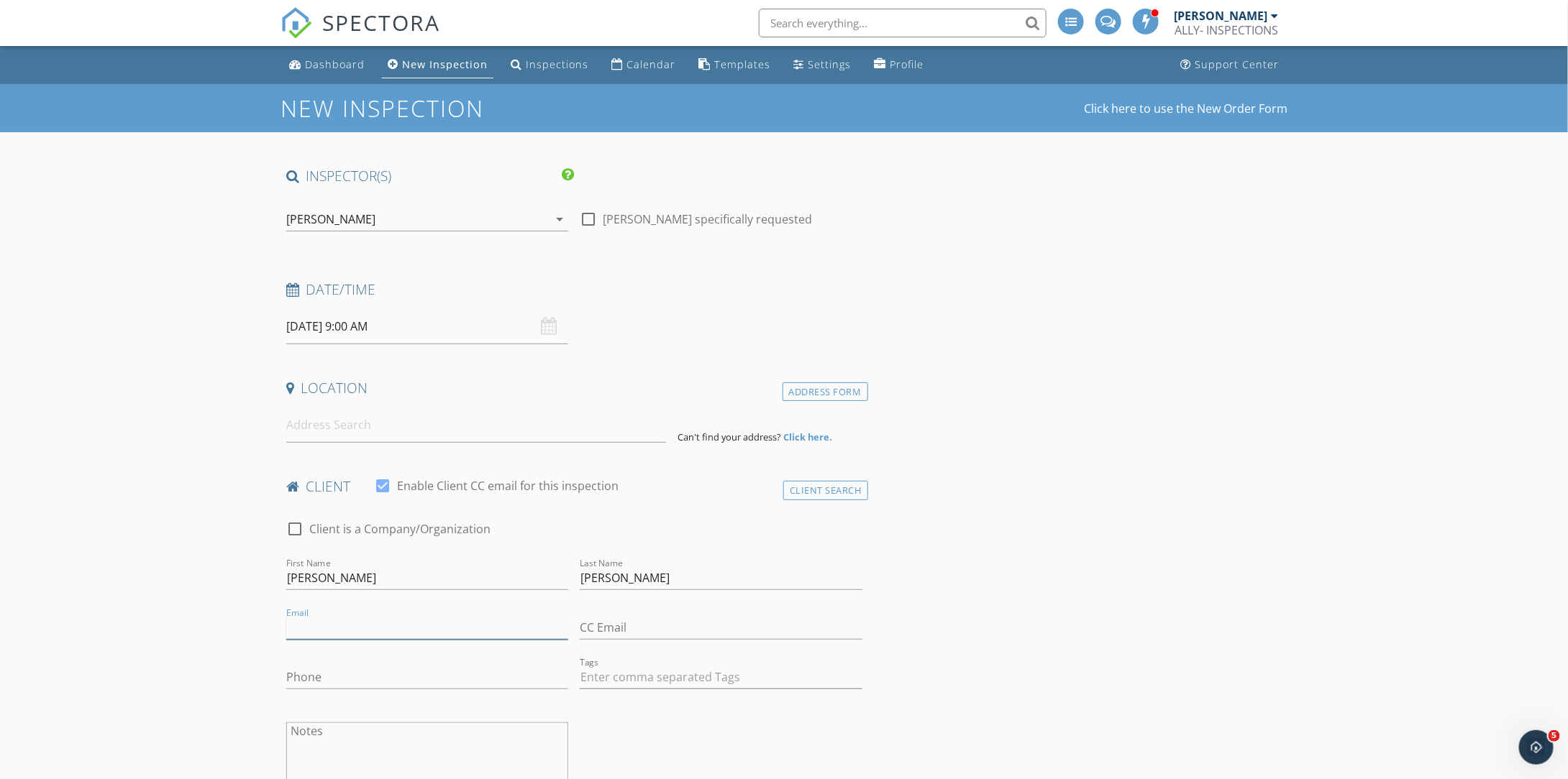
paste input "[EMAIL_ADDRESS][DOMAIN_NAME]"
type input "[EMAIL_ADDRESS][DOMAIN_NAME]"
click at [398, 680] on input "Phone" at bounding box center [426, 677] width 282 height 23
paste input "[PHONE_NUMBER]"
type input "[PHONE_NUMBER]"
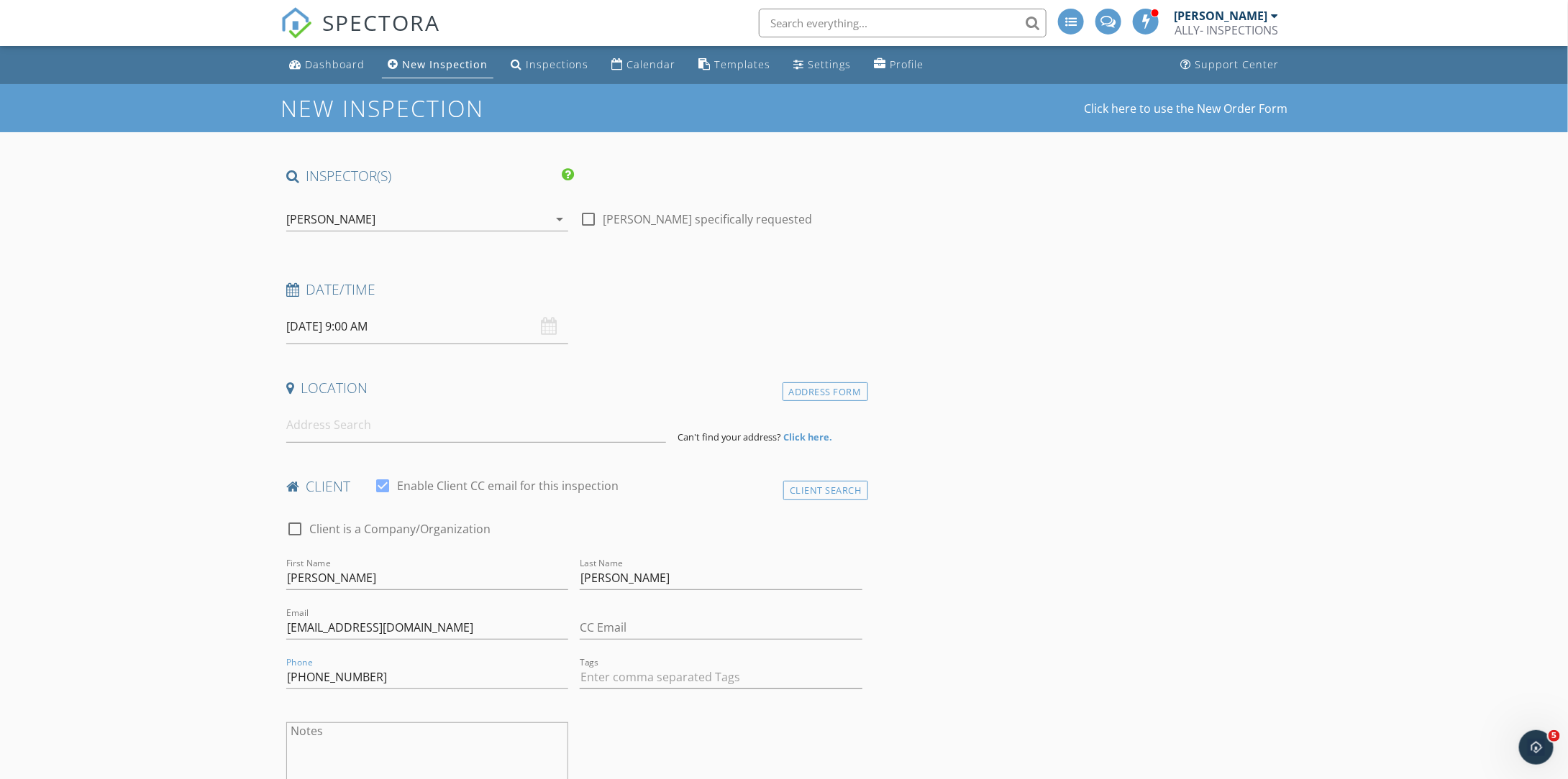
click at [395, 412] on input at bounding box center [476, 425] width 380 height 35
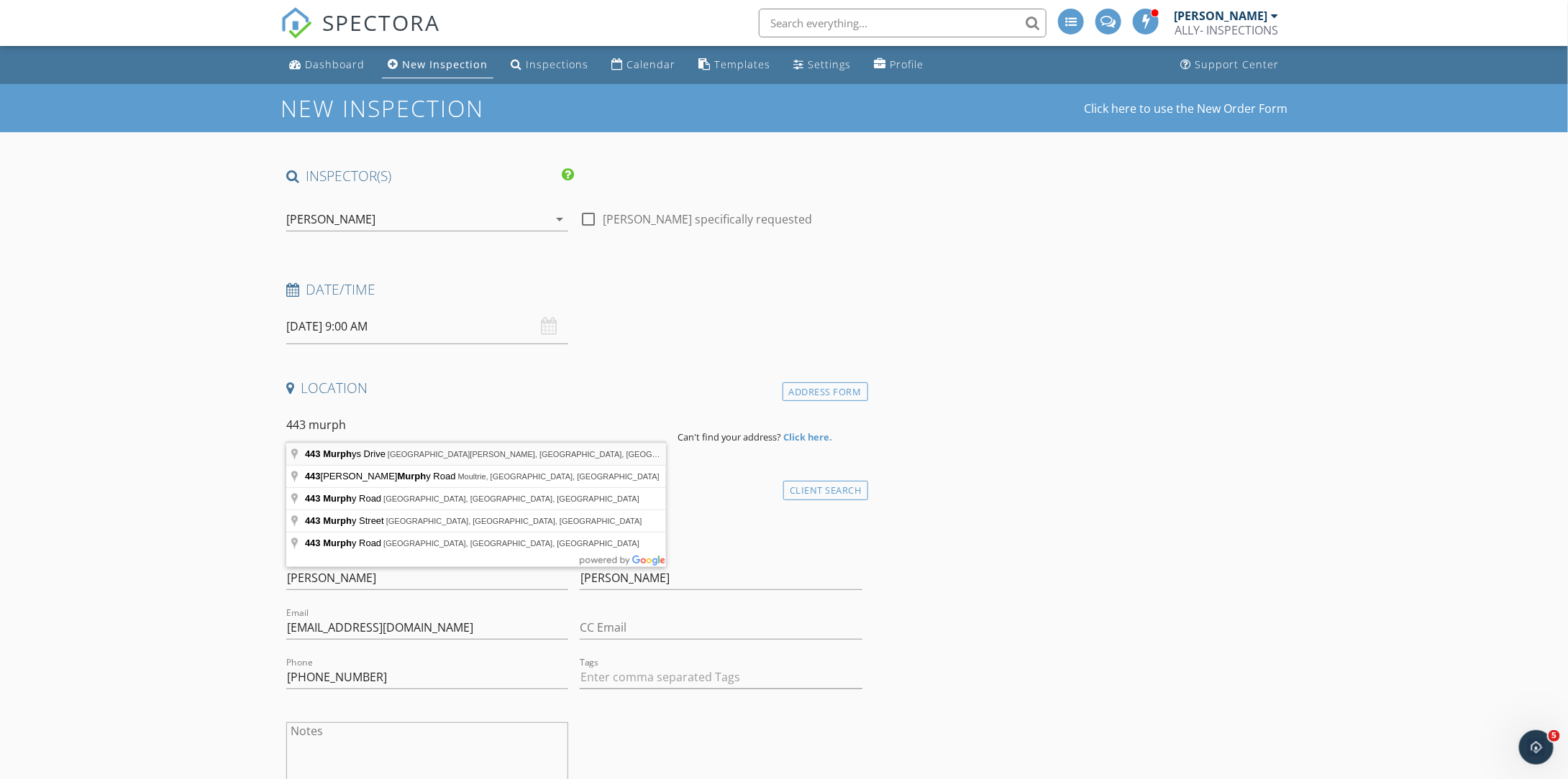
type input "443 Murphys Drive, Saint Johns, FL, USA"
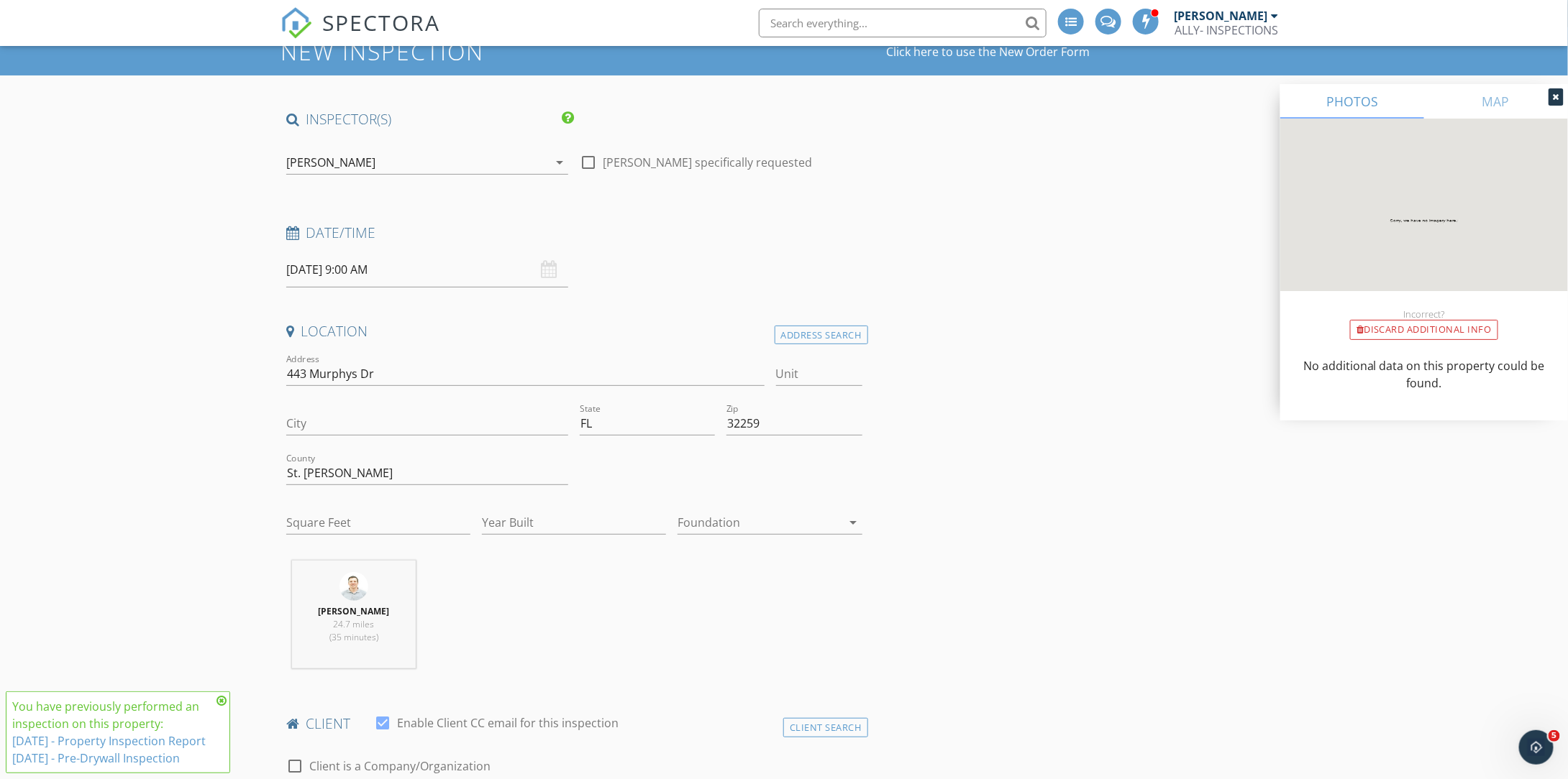
scroll to position [144, 0]
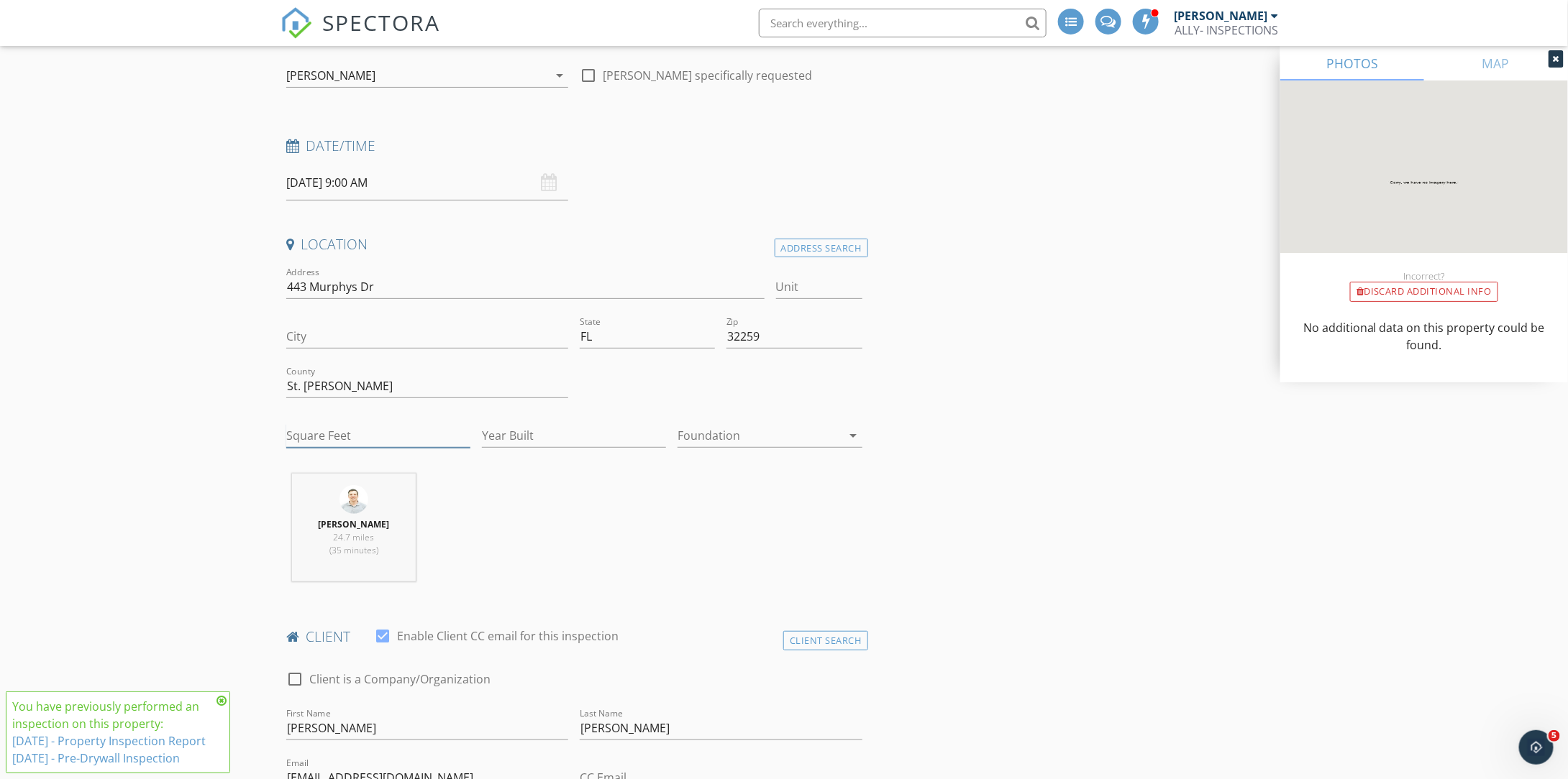
click at [404, 436] on input "Square Feet" at bounding box center [378, 435] width 184 height 23
type input "1875"
click at [611, 436] on input "Year Built" at bounding box center [574, 435] width 184 height 23
type input "2024"
drag, startPoint x: 751, startPoint y: 486, endPoint x: 959, endPoint y: 486, distance: 208.0
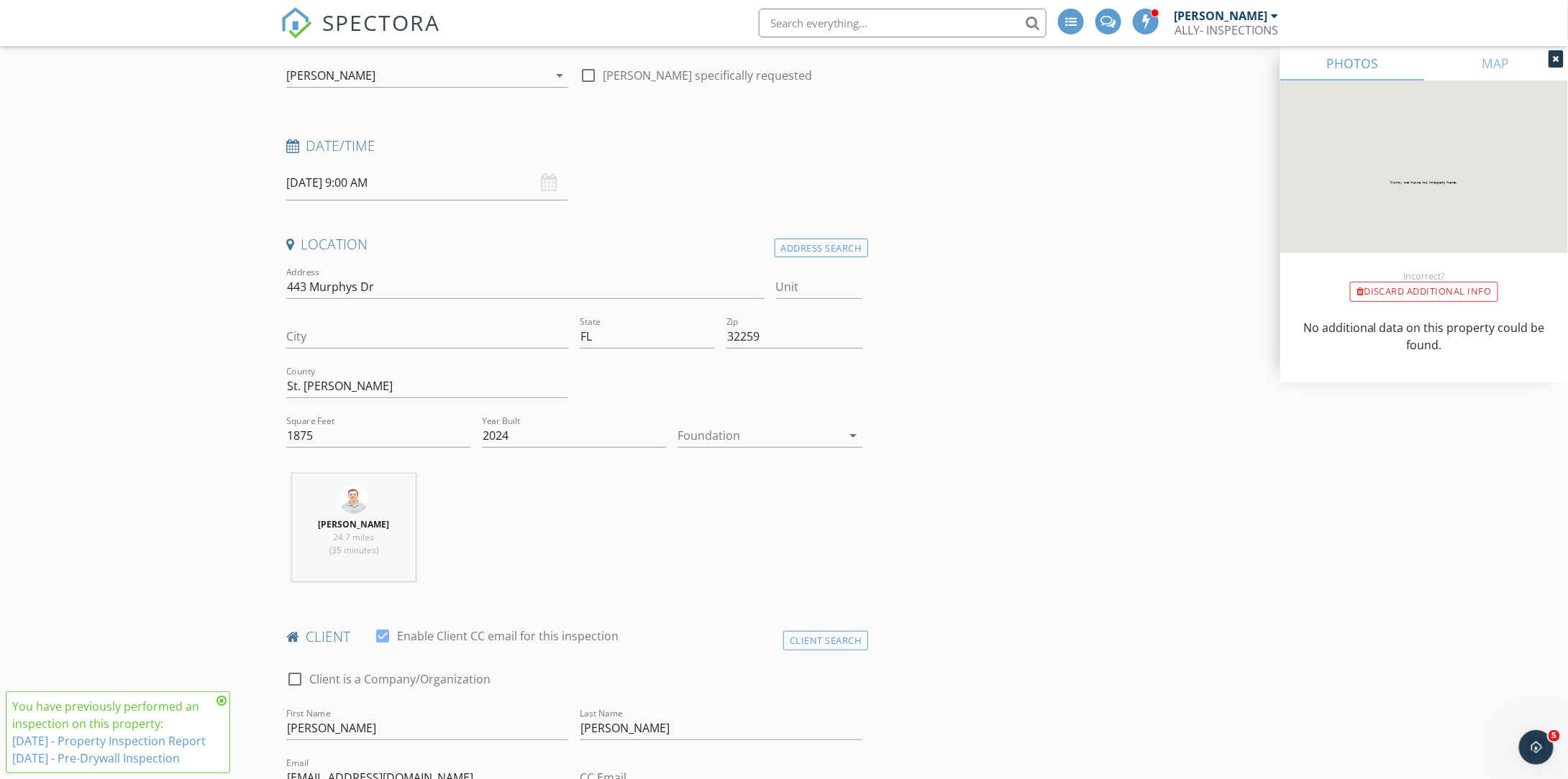
click at [774, 478] on div "Andy Lyon 24.7 miles (35 minutes)" at bounding box center [574, 533] width 588 height 120
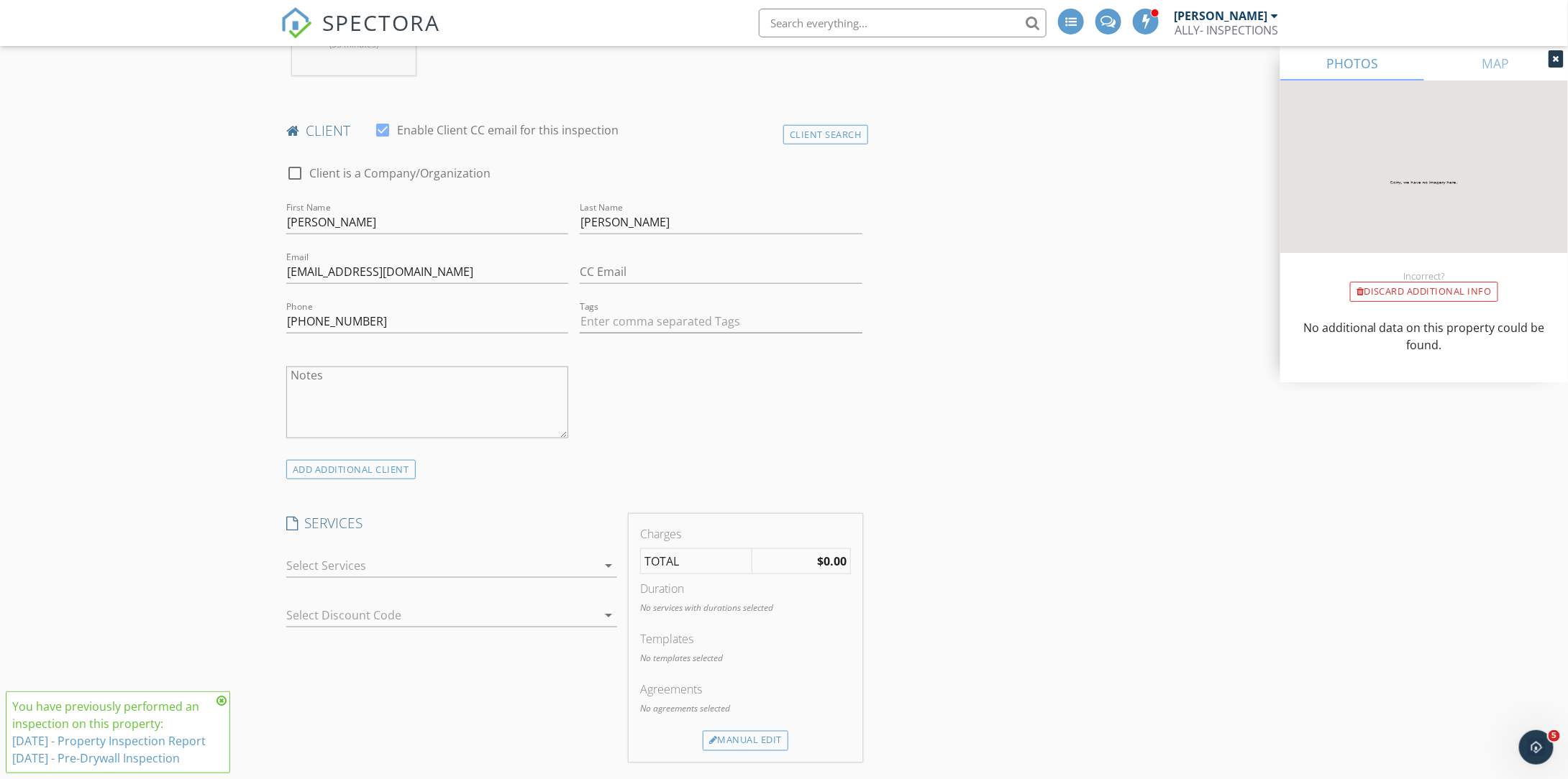
scroll to position [719, 0]
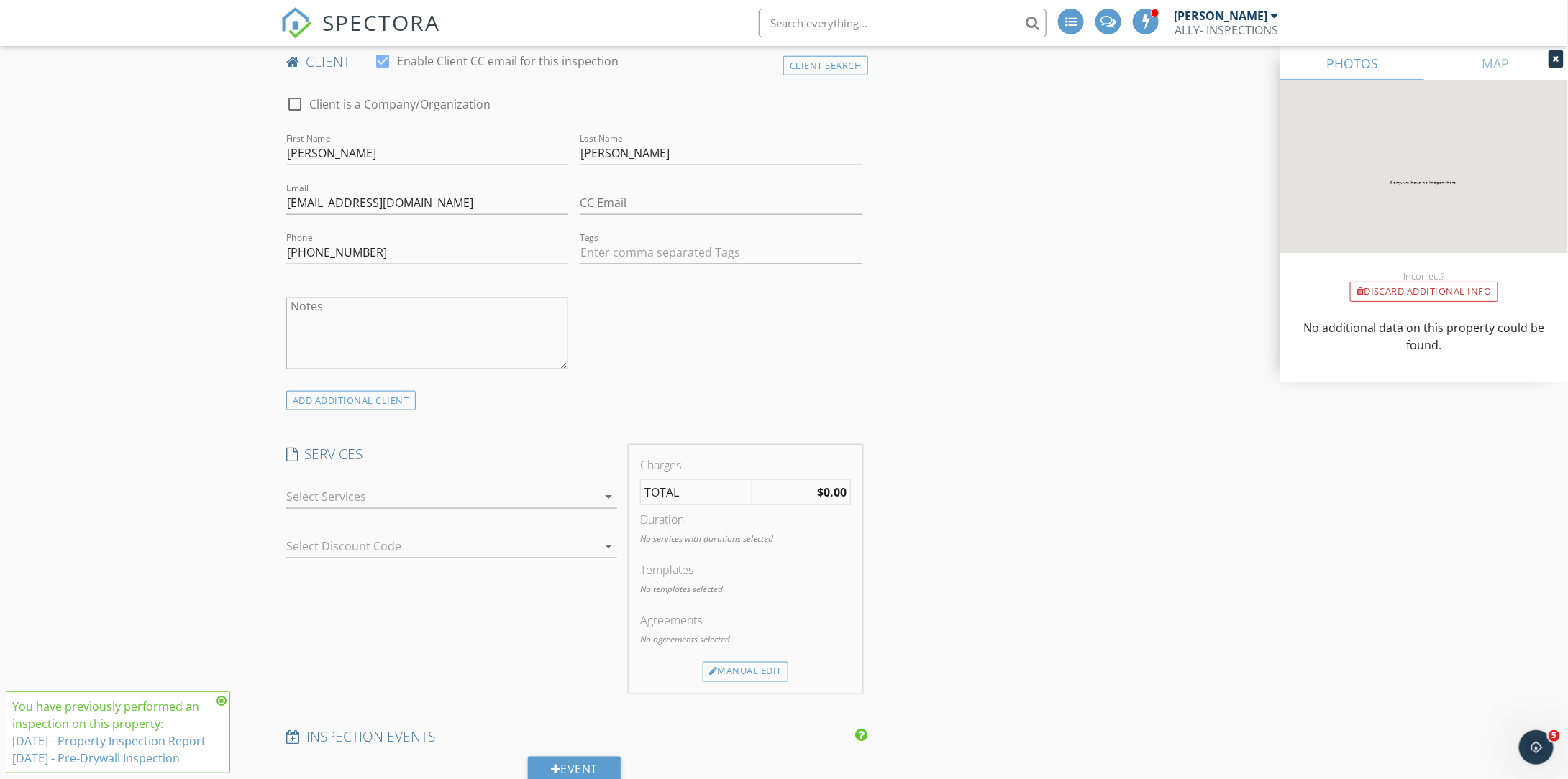
click at [602, 496] on icon "arrow_drop_down" at bounding box center [608, 496] width 18 height 18
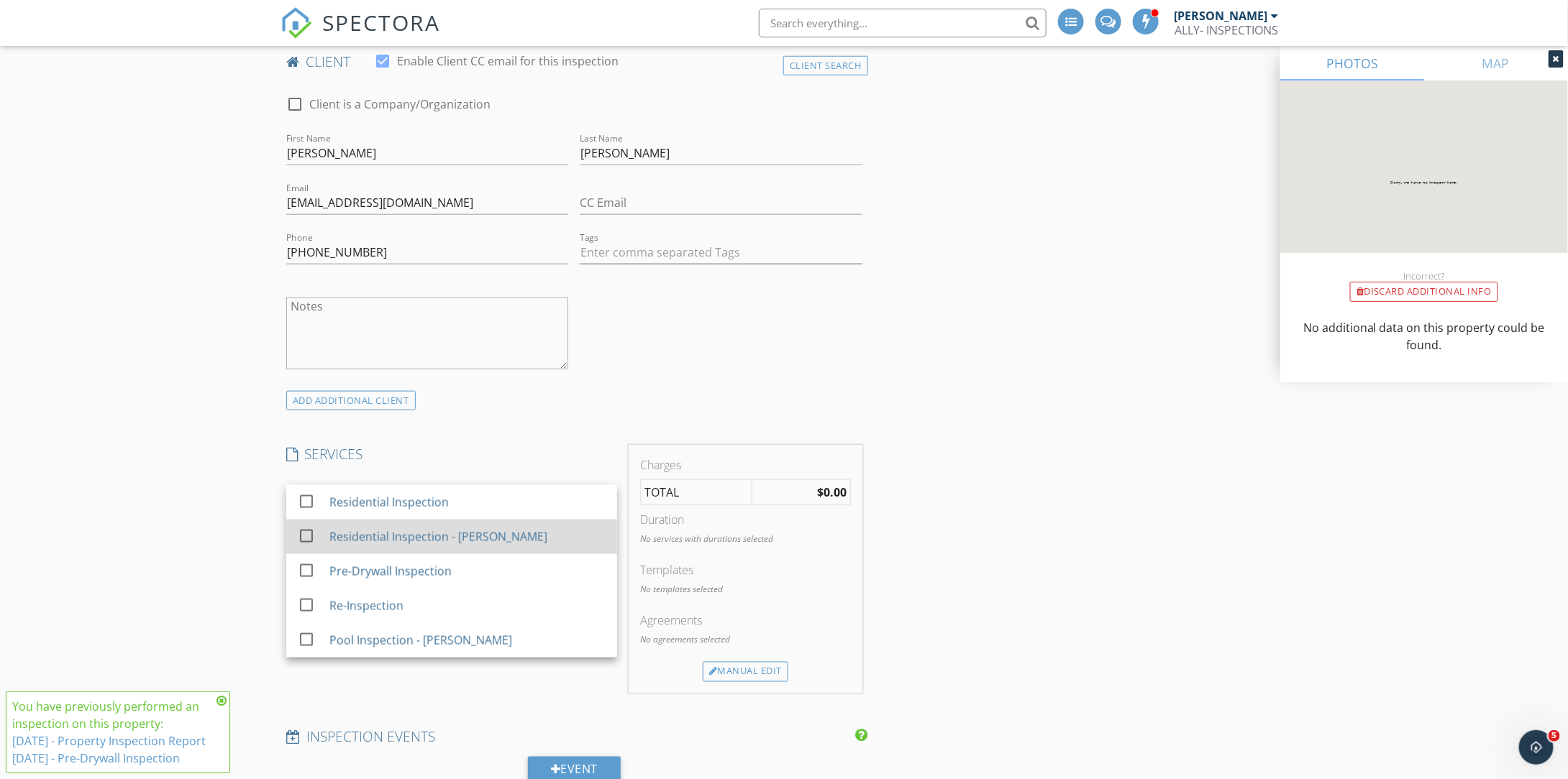
click at [432, 522] on div "Residential Inspection - [PERSON_NAME]" at bounding box center [467, 537] width 276 height 28
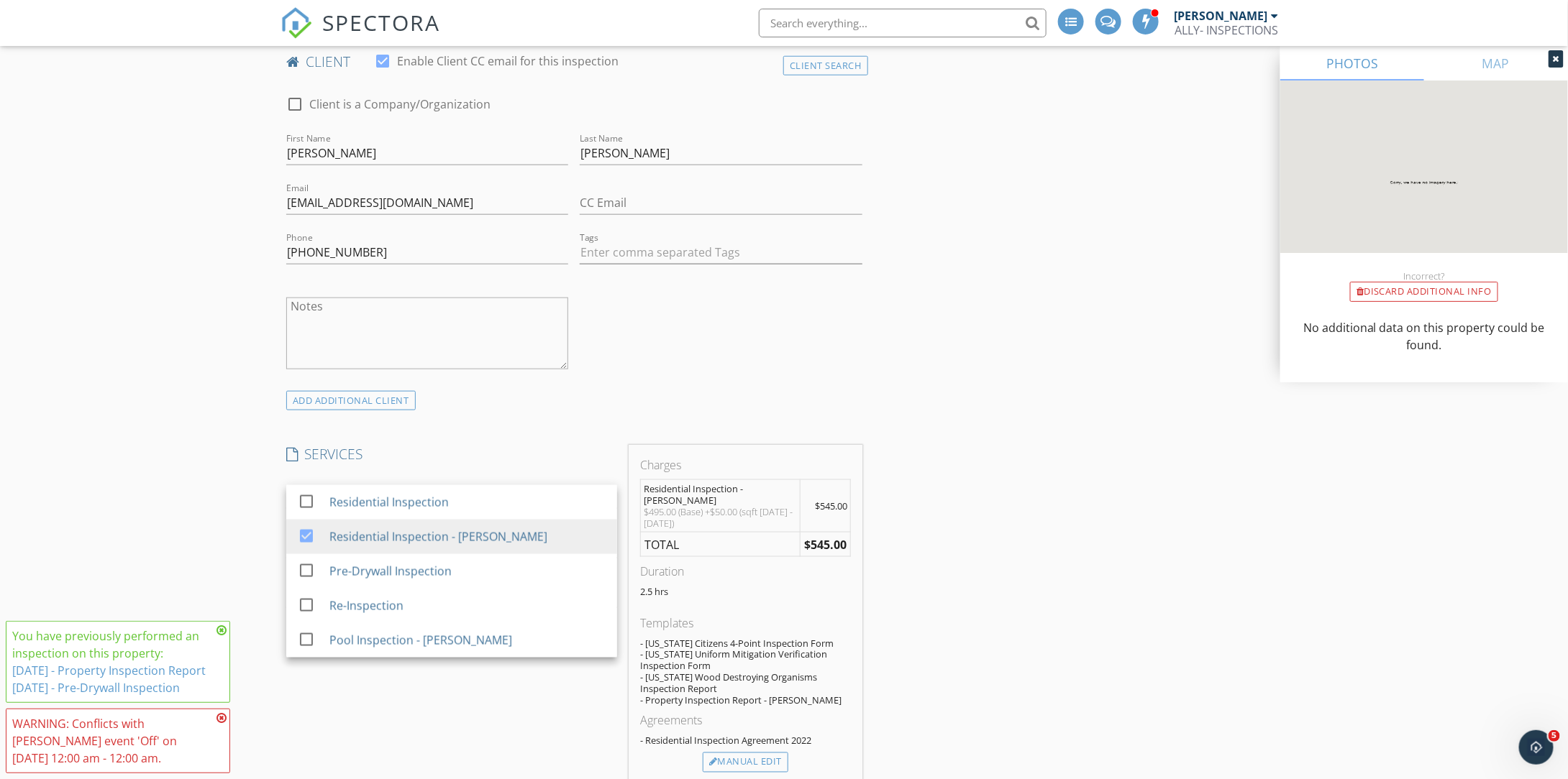
click at [227, 621] on div "You have previously performed an inspection on this property: 11/5/2024 - Prope…" at bounding box center [118, 662] width 224 height 82
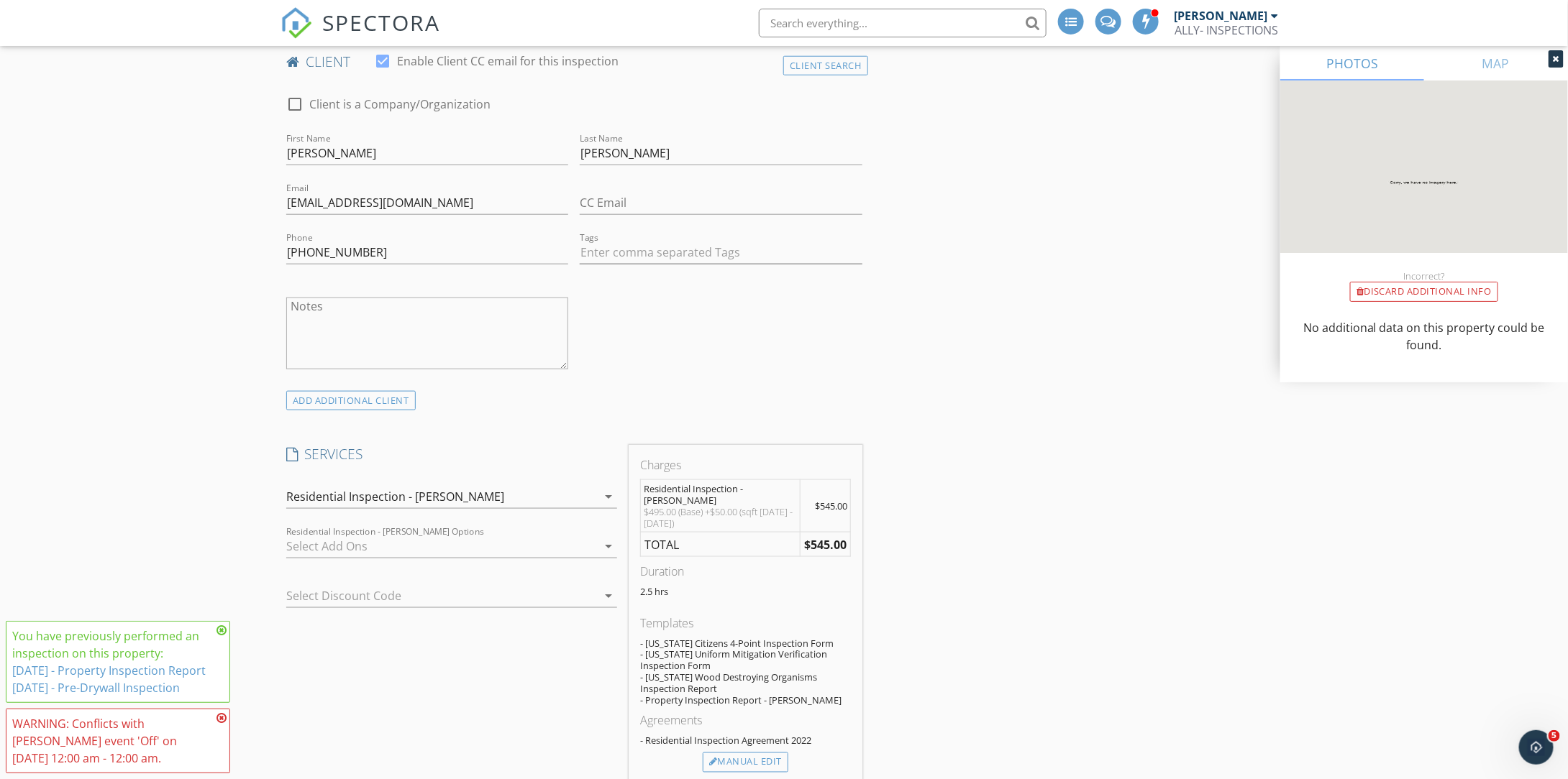
click at [221, 624] on icon at bounding box center [222, 630] width 10 height 12
click at [220, 718] on icon at bounding box center [222, 718] width 10 height 12
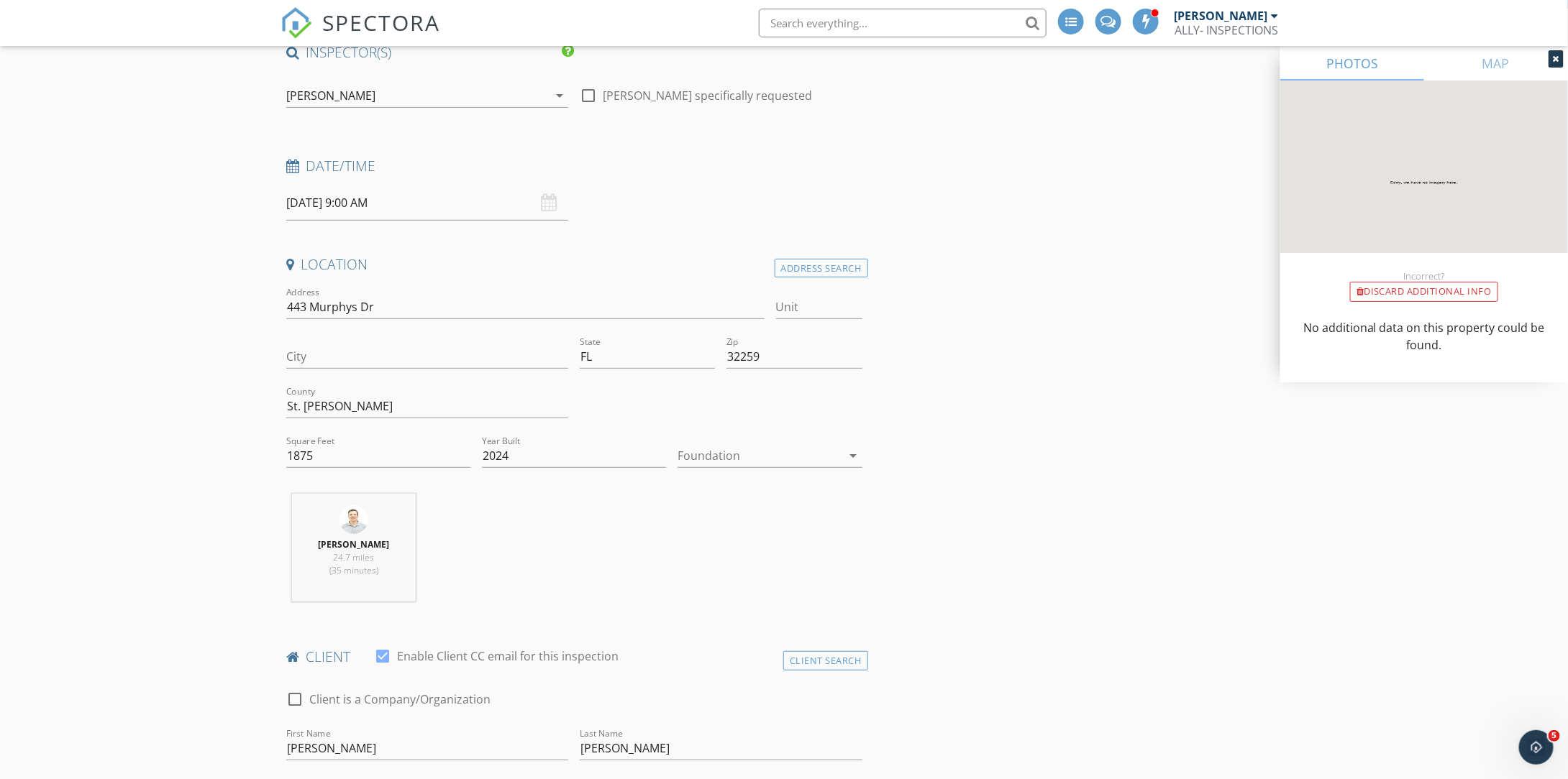
scroll to position [72, 0]
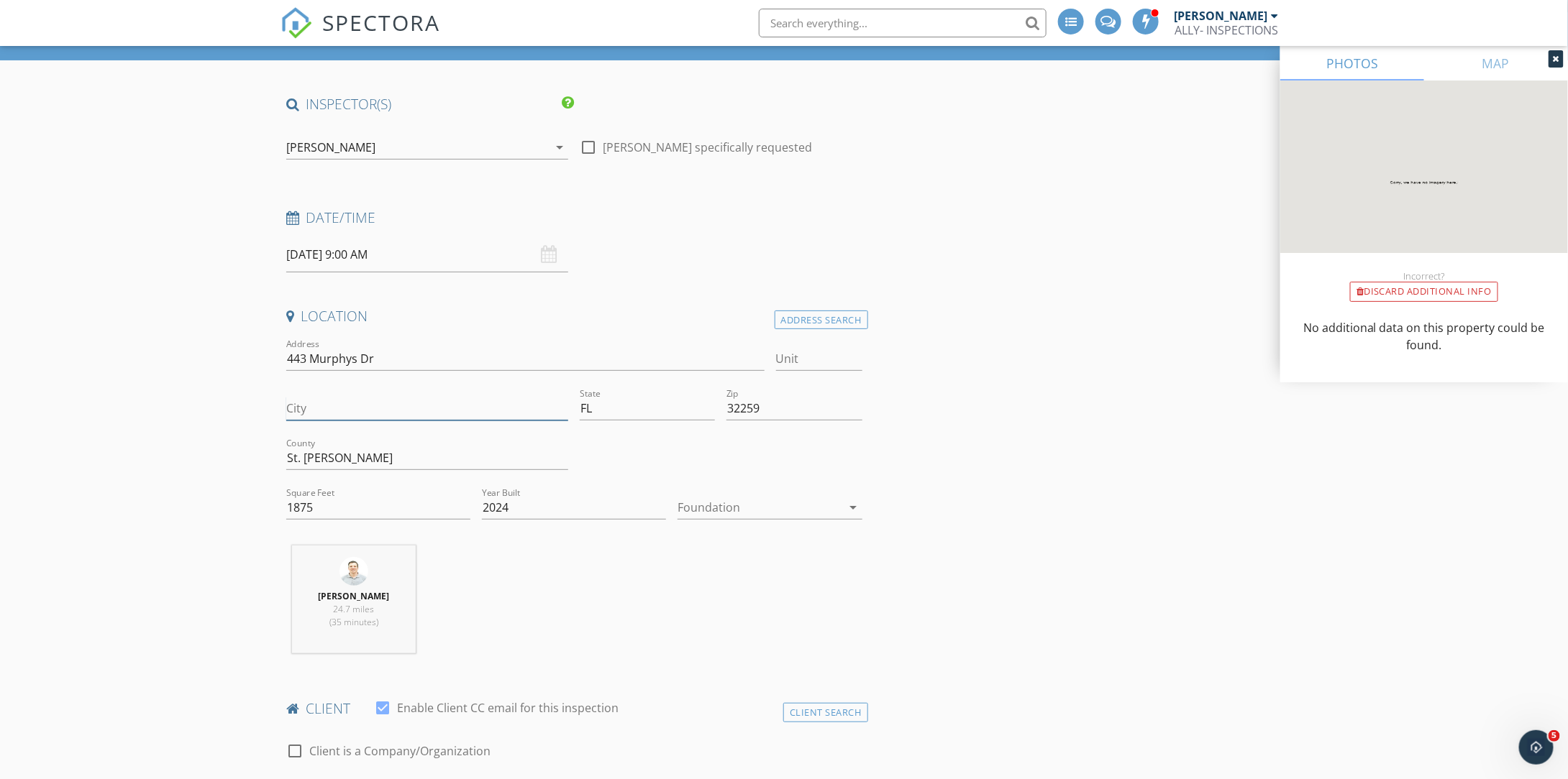
click at [411, 406] on input "City" at bounding box center [426, 409] width 282 height 23
type input "Saint Johns"
click at [390, 257] on input "09/30/2025 9:00 AM" at bounding box center [426, 255] width 282 height 35
click at [335, 496] on input "09" at bounding box center [330, 500] width 89 height 28
type input "02"
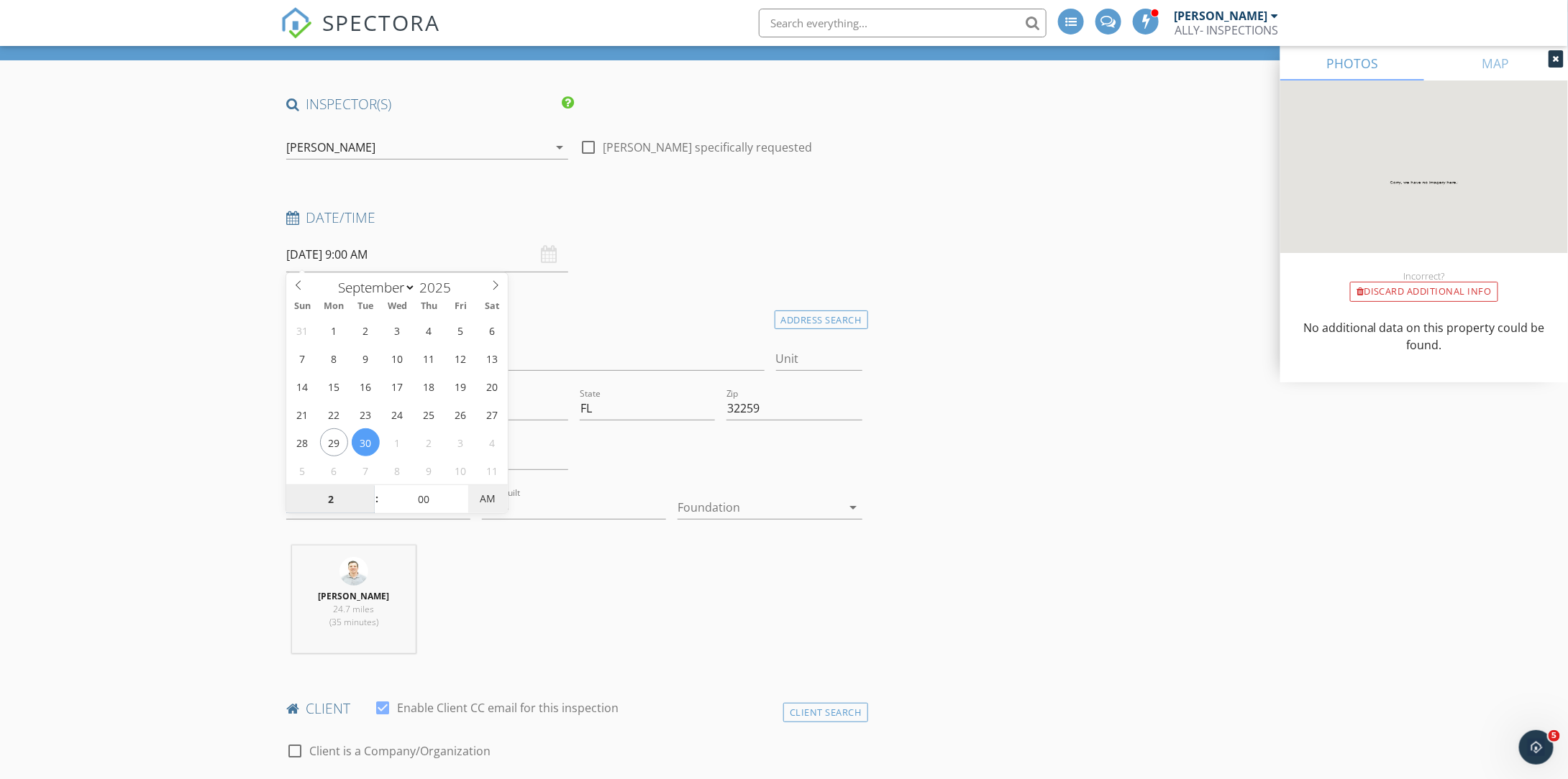
type input "09/30/2025 2:00 PM"
click at [485, 496] on span "AM" at bounding box center [488, 499] width 39 height 28
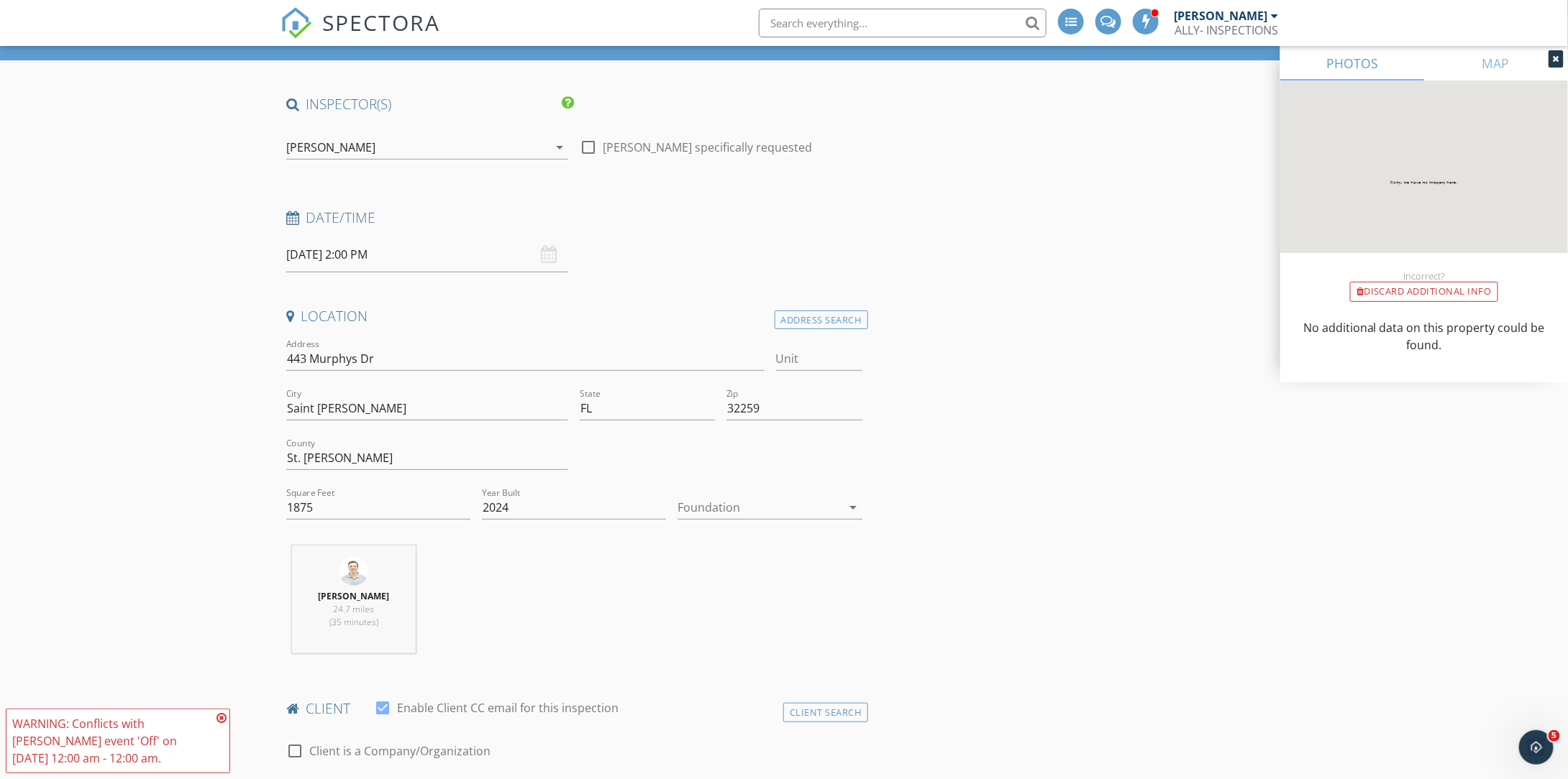
click at [358, 259] on input "09/30/2025 2:00 PM" at bounding box center [426, 255] width 282 height 35
select select "9"
click at [498, 282] on icon at bounding box center [496, 285] width 10 height 10
type input "10/29/2025 2:00 PM"
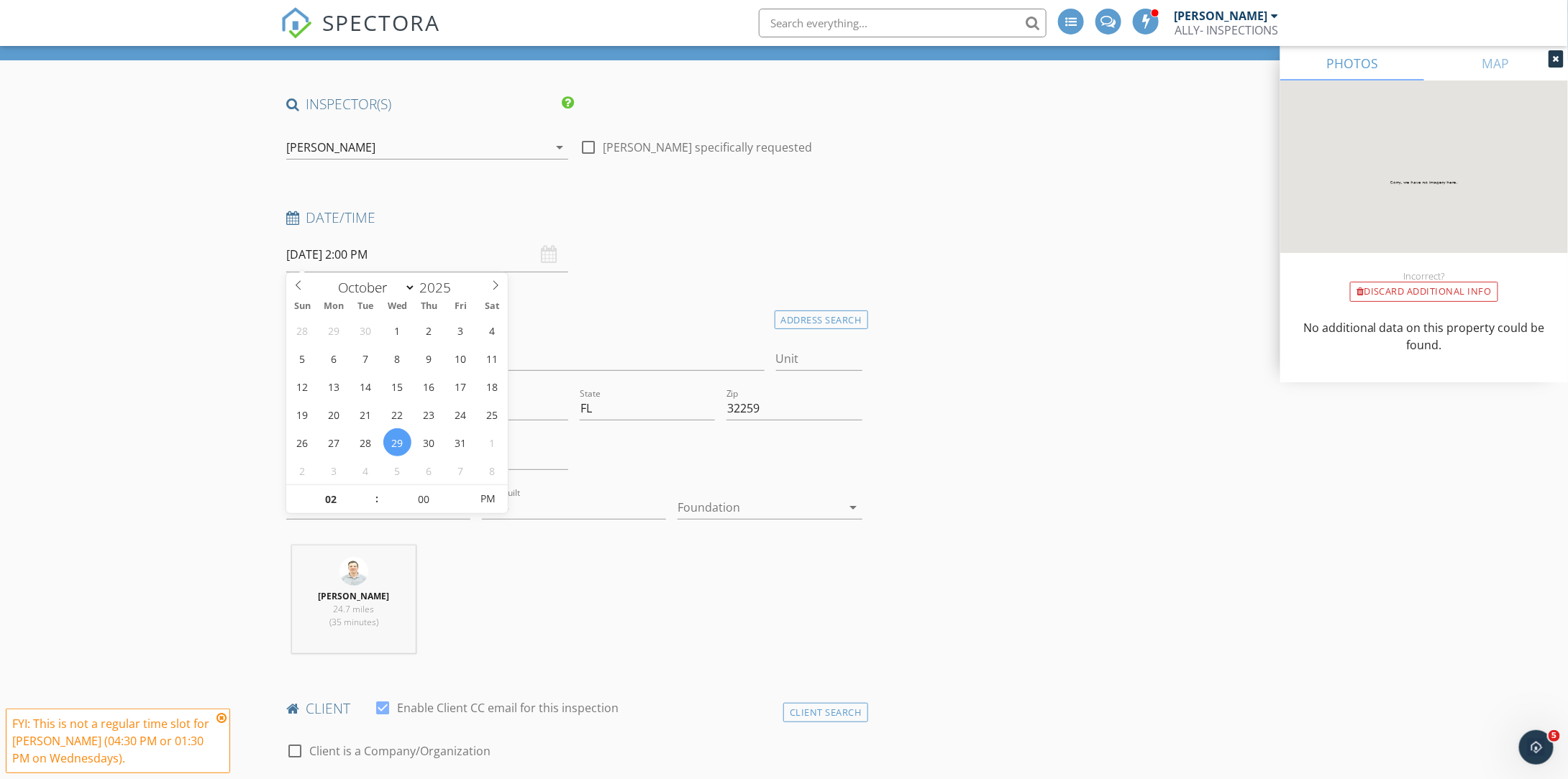
click at [483, 238] on input "10/29/2025 2:00 PM" at bounding box center [426, 255] width 282 height 35
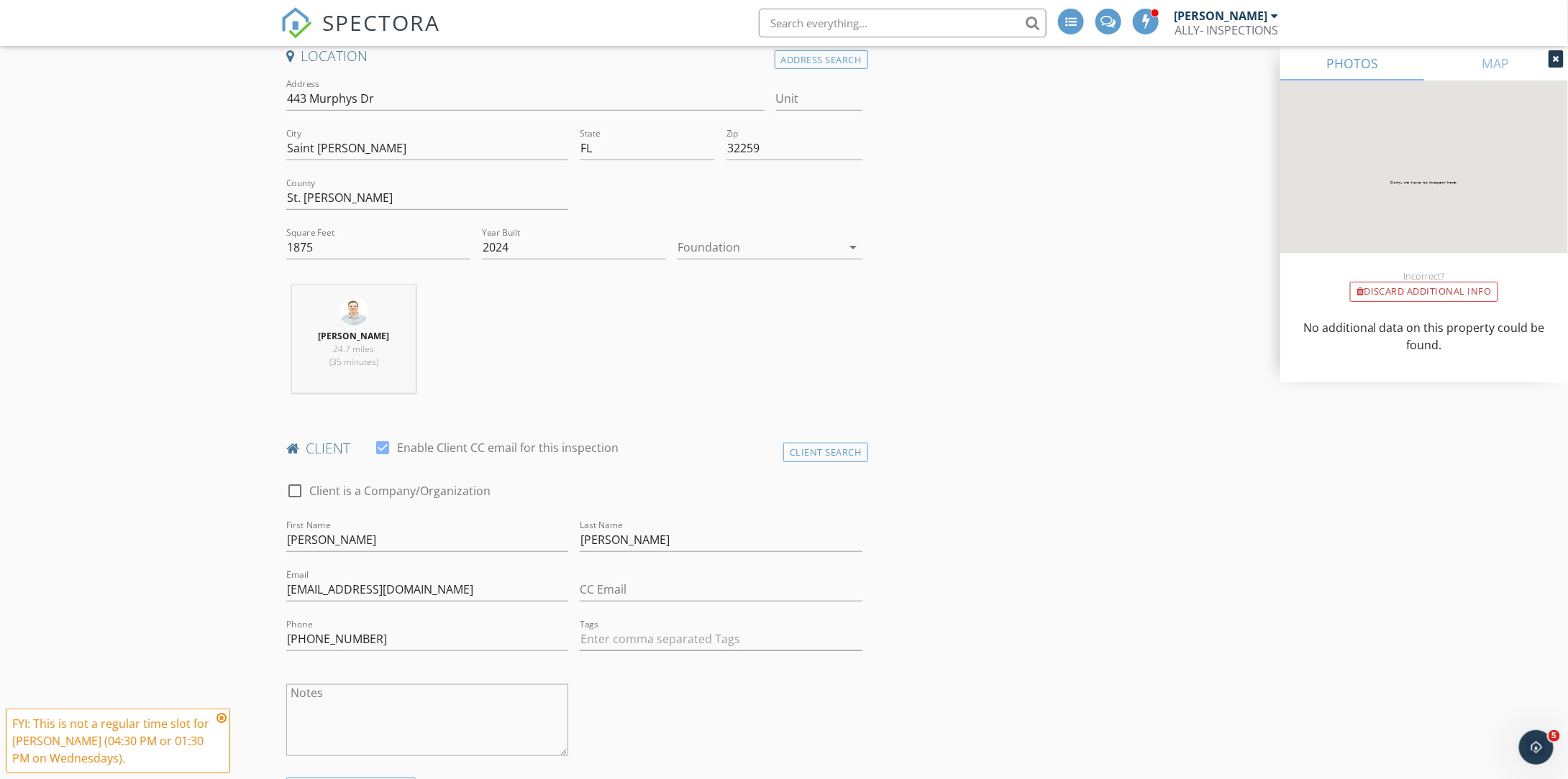
scroll to position [359, 0]
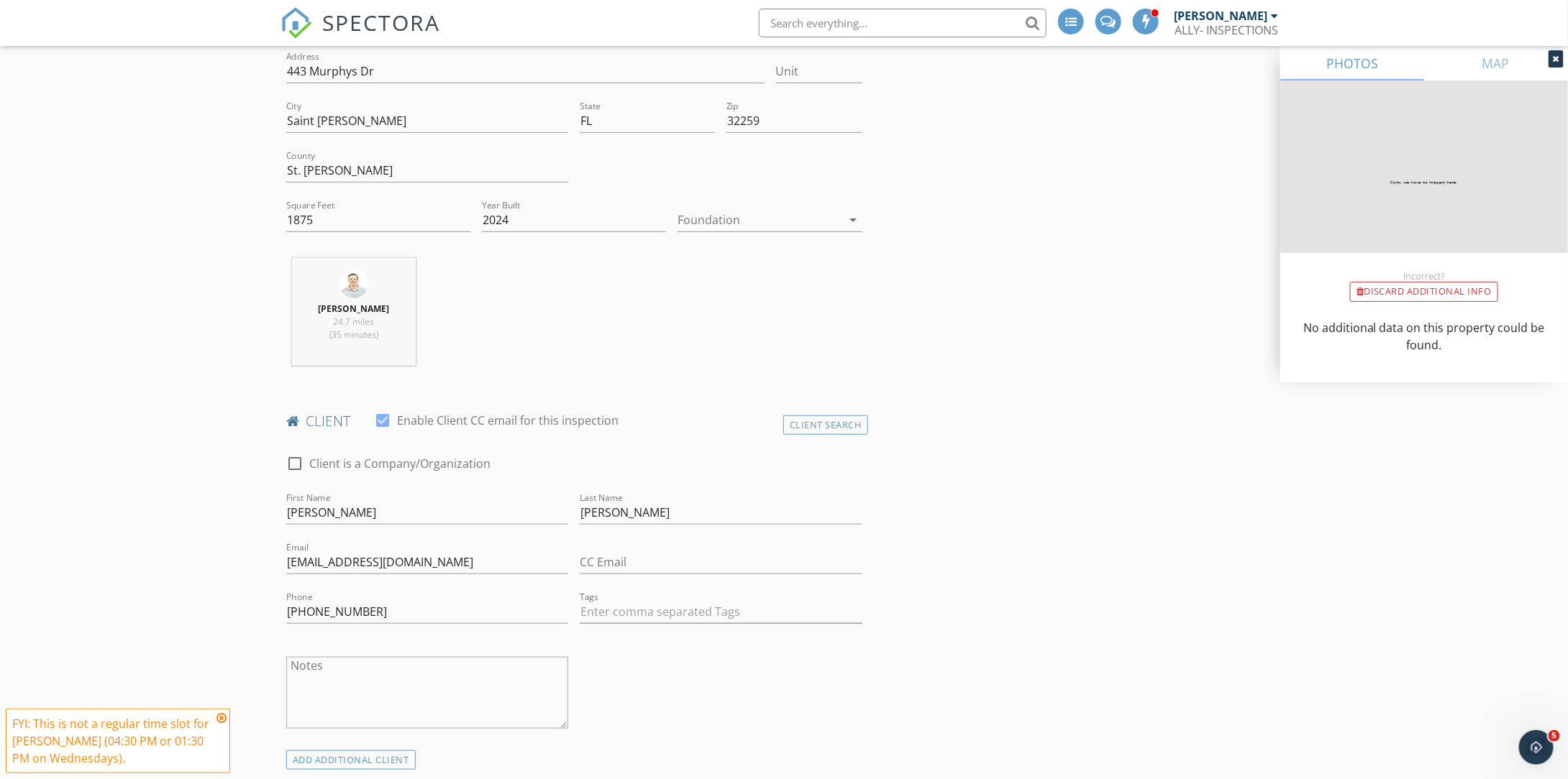
click at [223, 719] on icon at bounding box center [222, 718] width 10 height 12
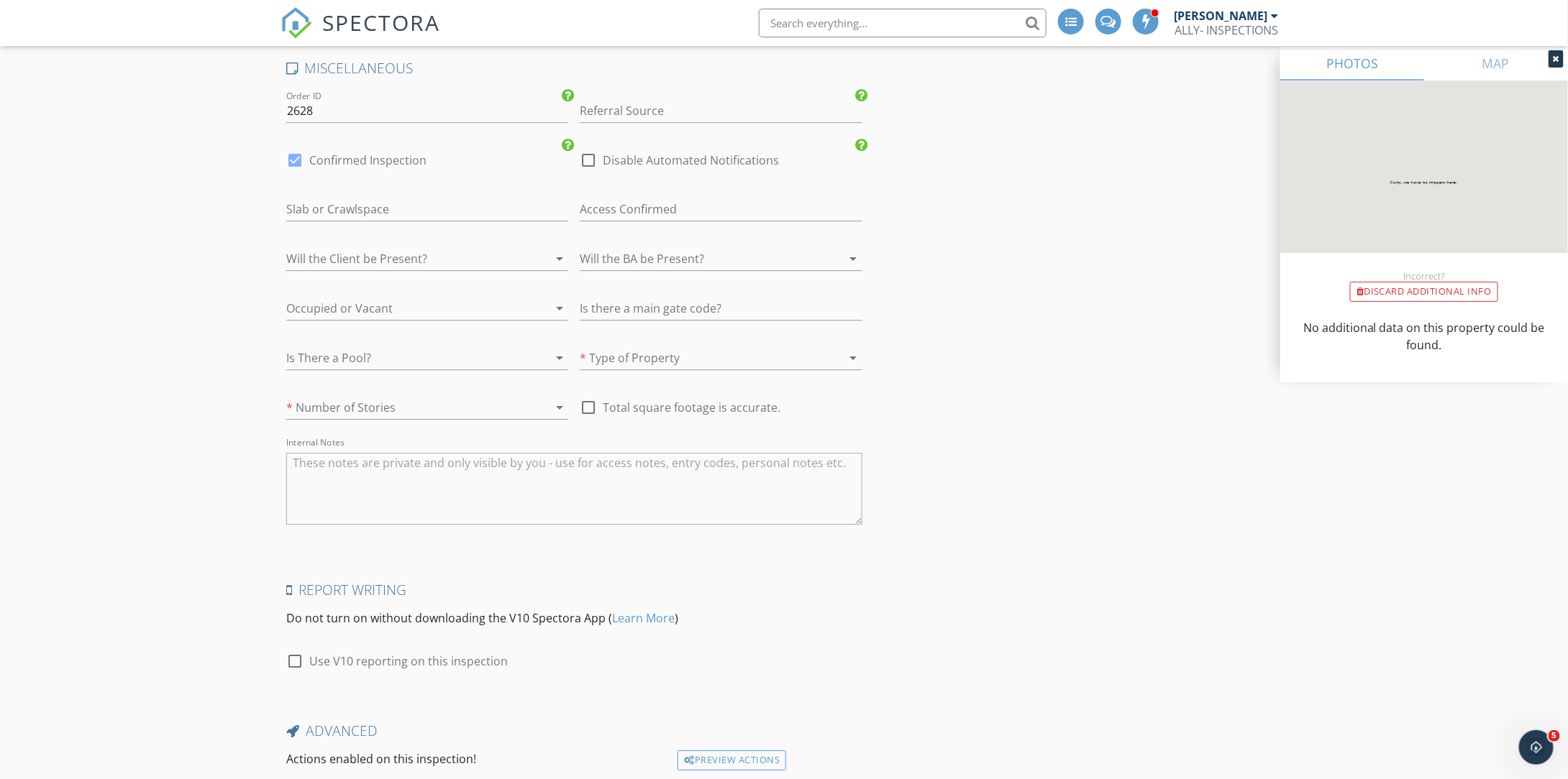
scroll to position [2247, 0]
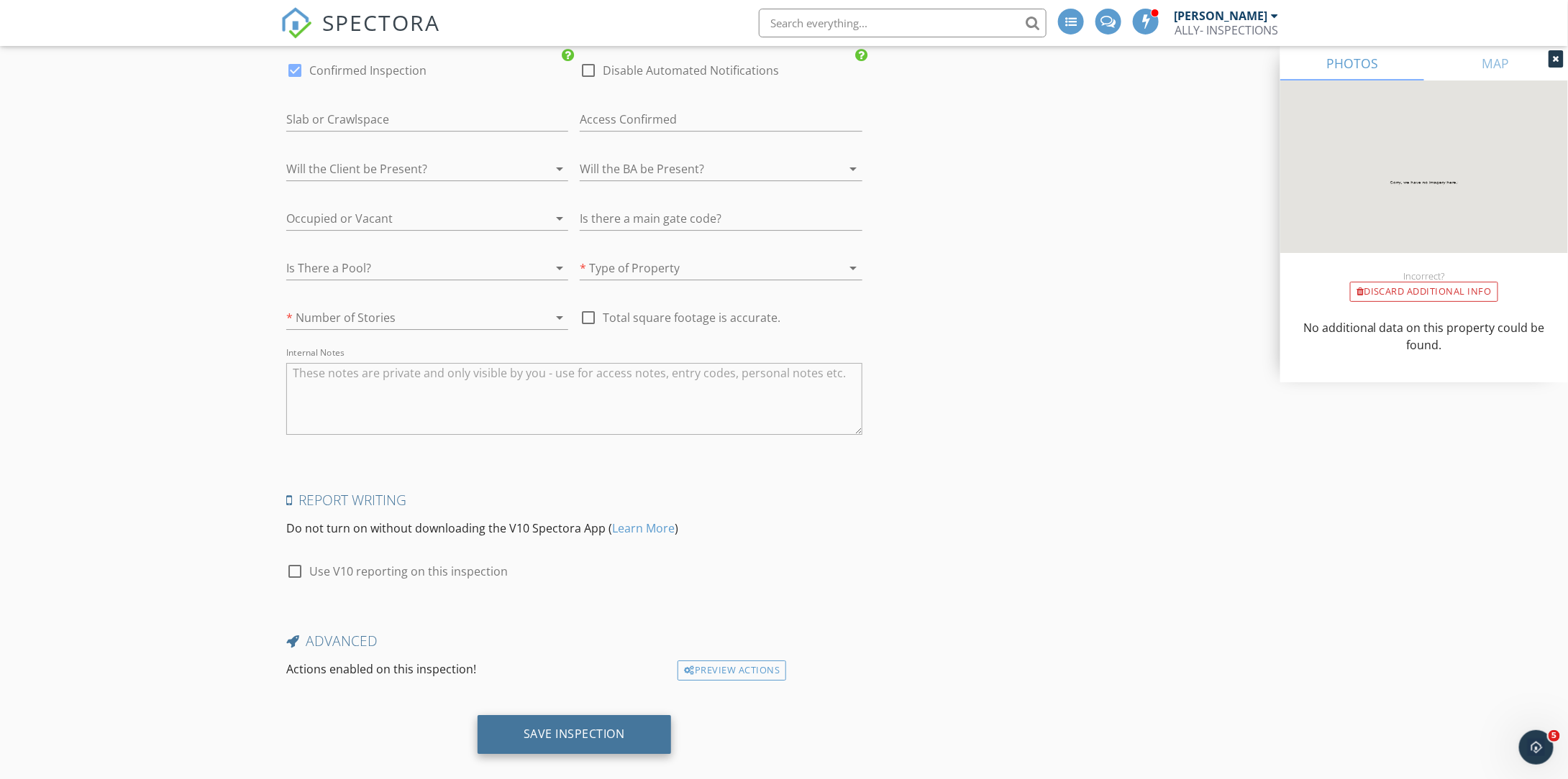
click at [626, 722] on div "Save Inspection" at bounding box center [574, 735] width 193 height 38
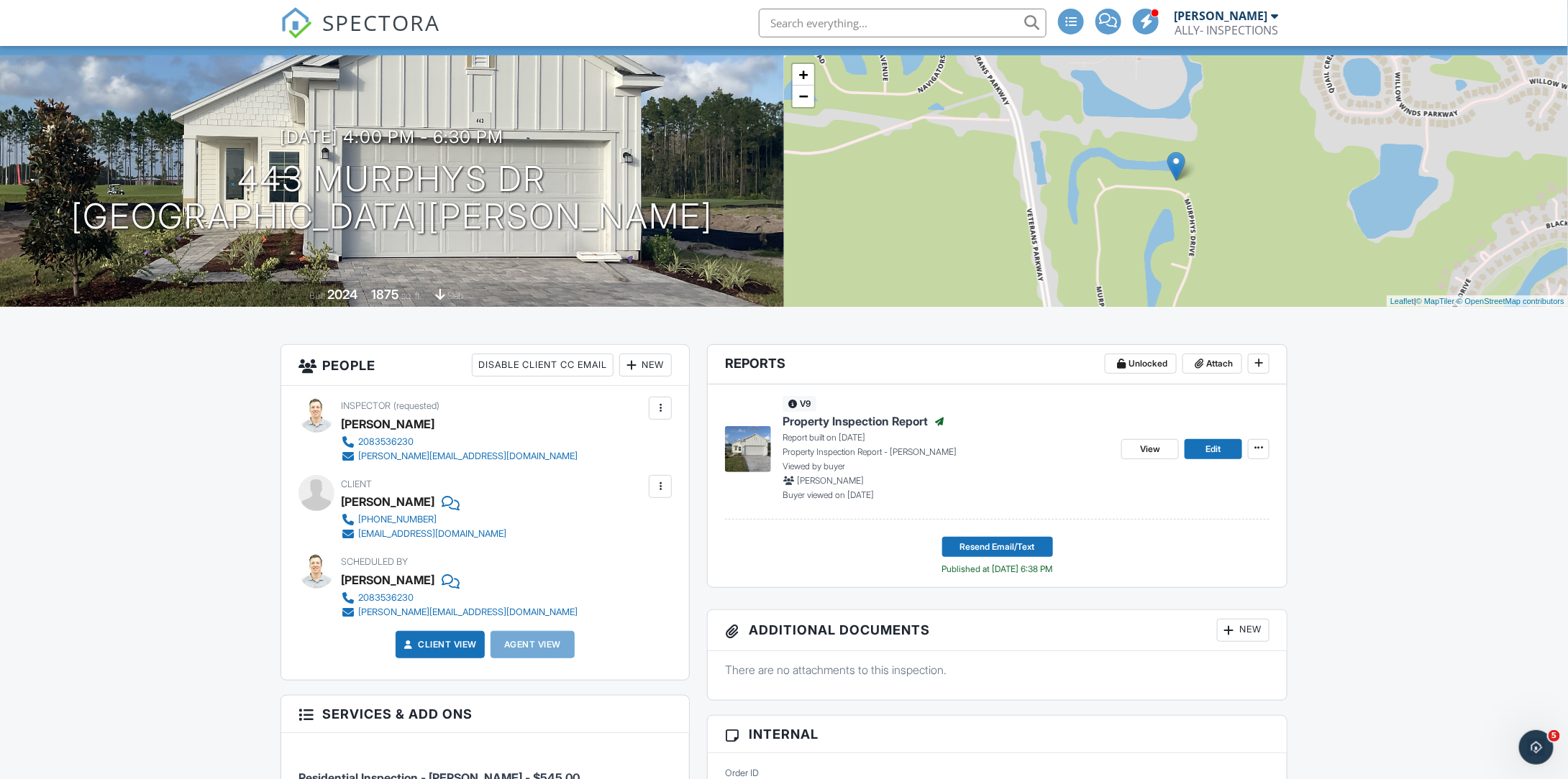
scroll to position [144, 0]
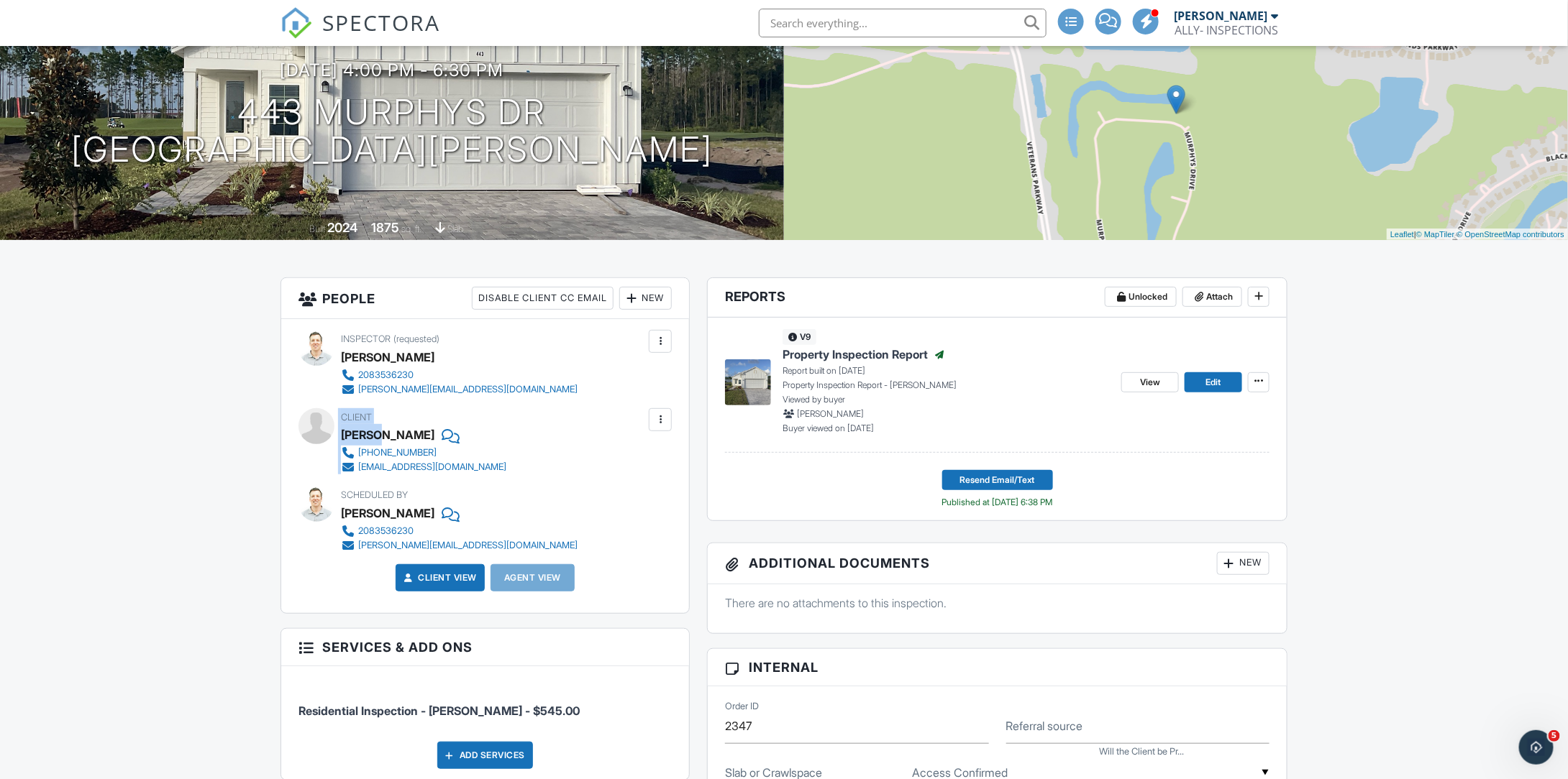
drag, startPoint x: 378, startPoint y: 435, endPoint x: 318, endPoint y: 431, distance: 60.1
click at [316, 431] on div "Client [PERSON_NAME] [PHONE_NUMBER] [EMAIL_ADDRESS][DOMAIN_NAME]" at bounding box center [485, 441] width 373 height 66
click at [355, 429] on div "[PERSON_NAME]" at bounding box center [388, 435] width 94 height 22
click at [386, 435] on div "[PERSON_NAME]" at bounding box center [388, 435] width 94 height 22
drag, startPoint x: 381, startPoint y: 433, endPoint x: 342, endPoint y: 435, distance: 39.1
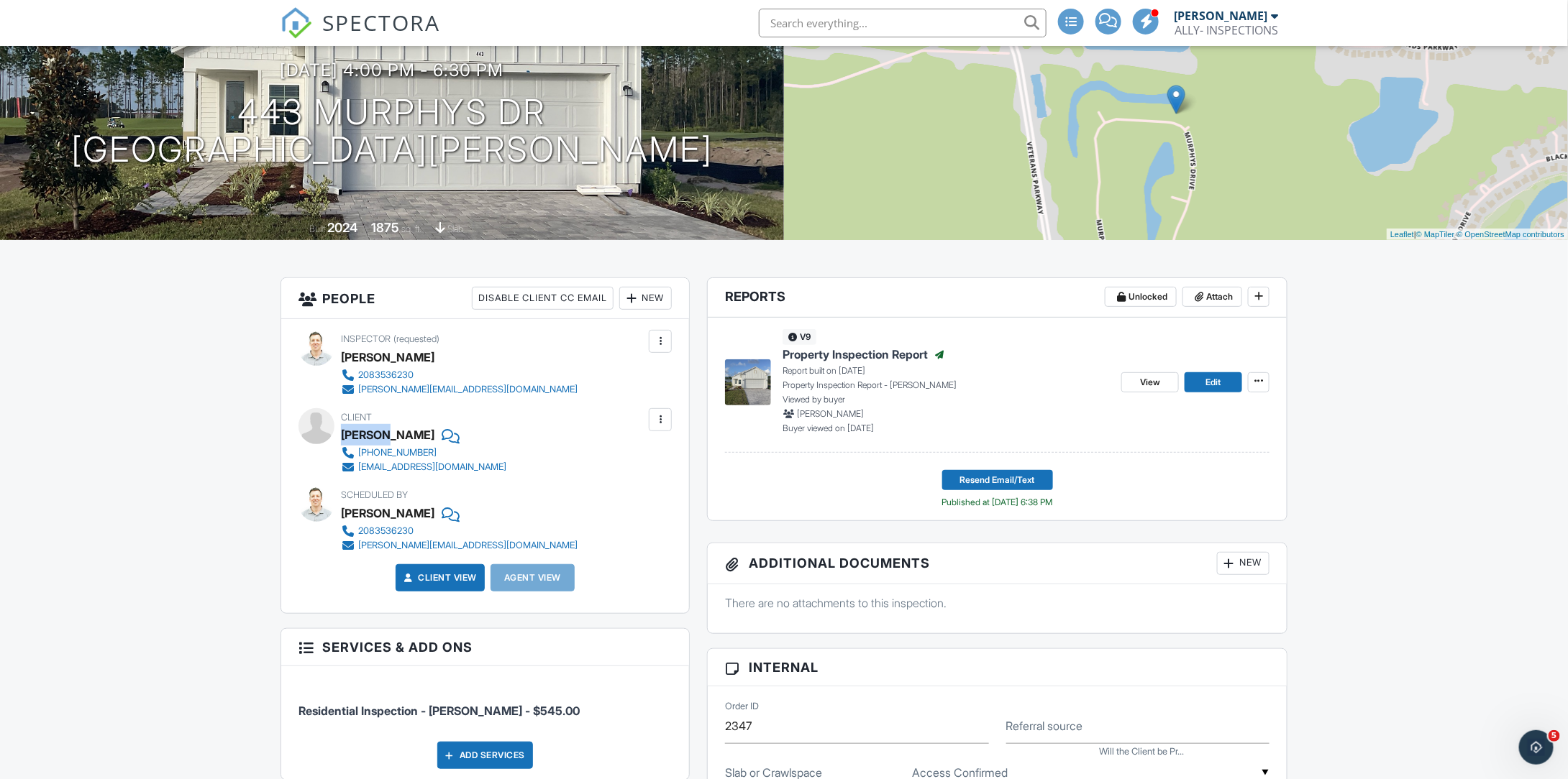
click at [342, 435] on div "[PERSON_NAME]" at bounding box center [388, 435] width 94 height 22
copy div "[PERSON_NAME]"
click at [435, 435] on link at bounding box center [447, 435] width 25 height 22
drag, startPoint x: 381, startPoint y: 433, endPoint x: 416, endPoint y: 437, distance: 35.2
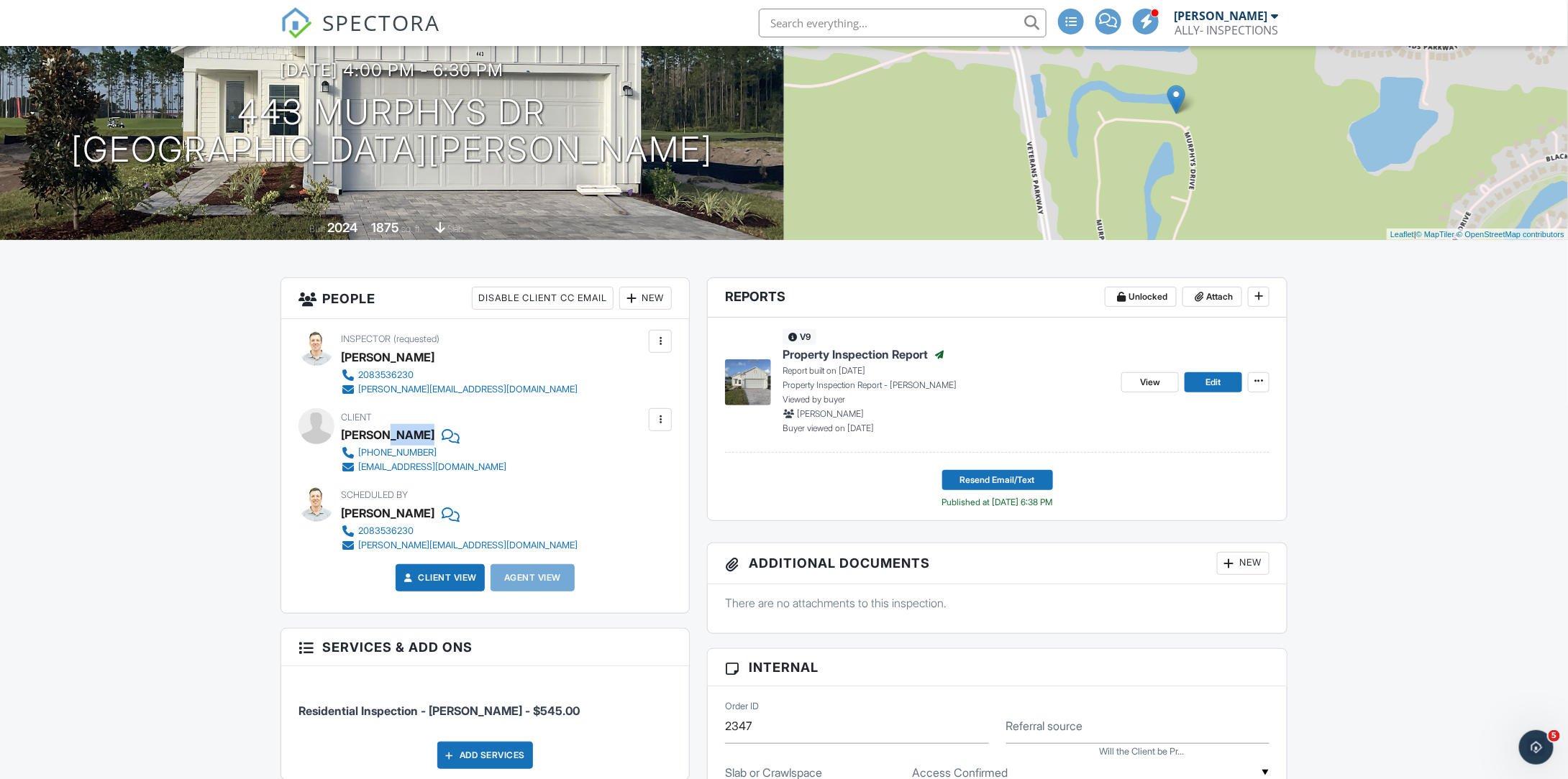
click at [416, 437] on div "Robert Davis" at bounding box center [430, 435] width 177 height 22
copy div "Davis"
drag, startPoint x: 59, startPoint y: 393, endPoint x: 79, endPoint y: 405, distance: 23.3
drag, startPoint x: 388, startPoint y: 451, endPoint x: 271, endPoint y: 558, distance: 158.5
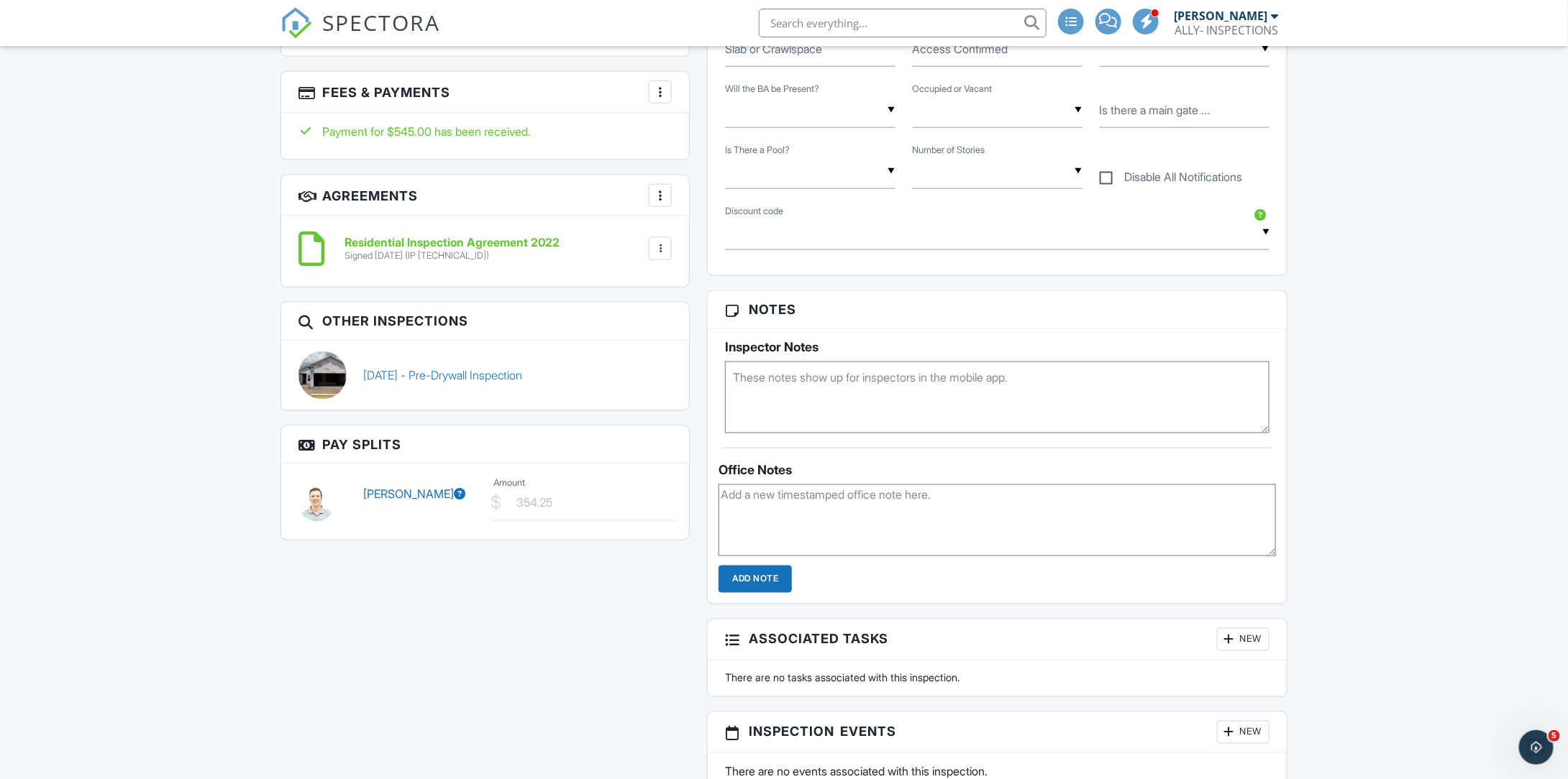
scroll to position [704, 0]
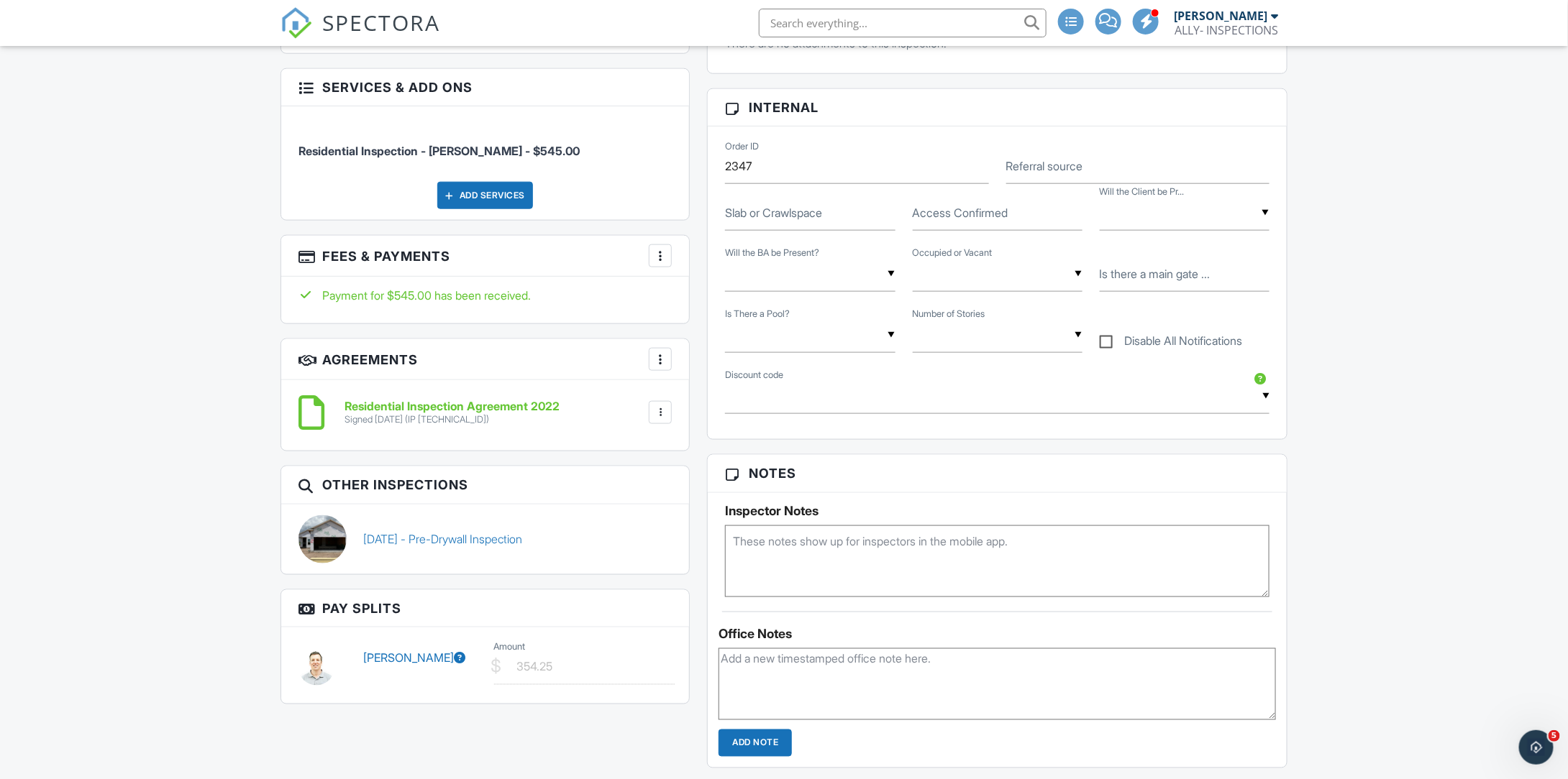
click at [660, 254] on div at bounding box center [660, 256] width 14 height 14
click at [589, 256] on h3 "Fees & Payments More Edit Fees & Payments Add Services View Invoice" at bounding box center [485, 256] width 408 height 41
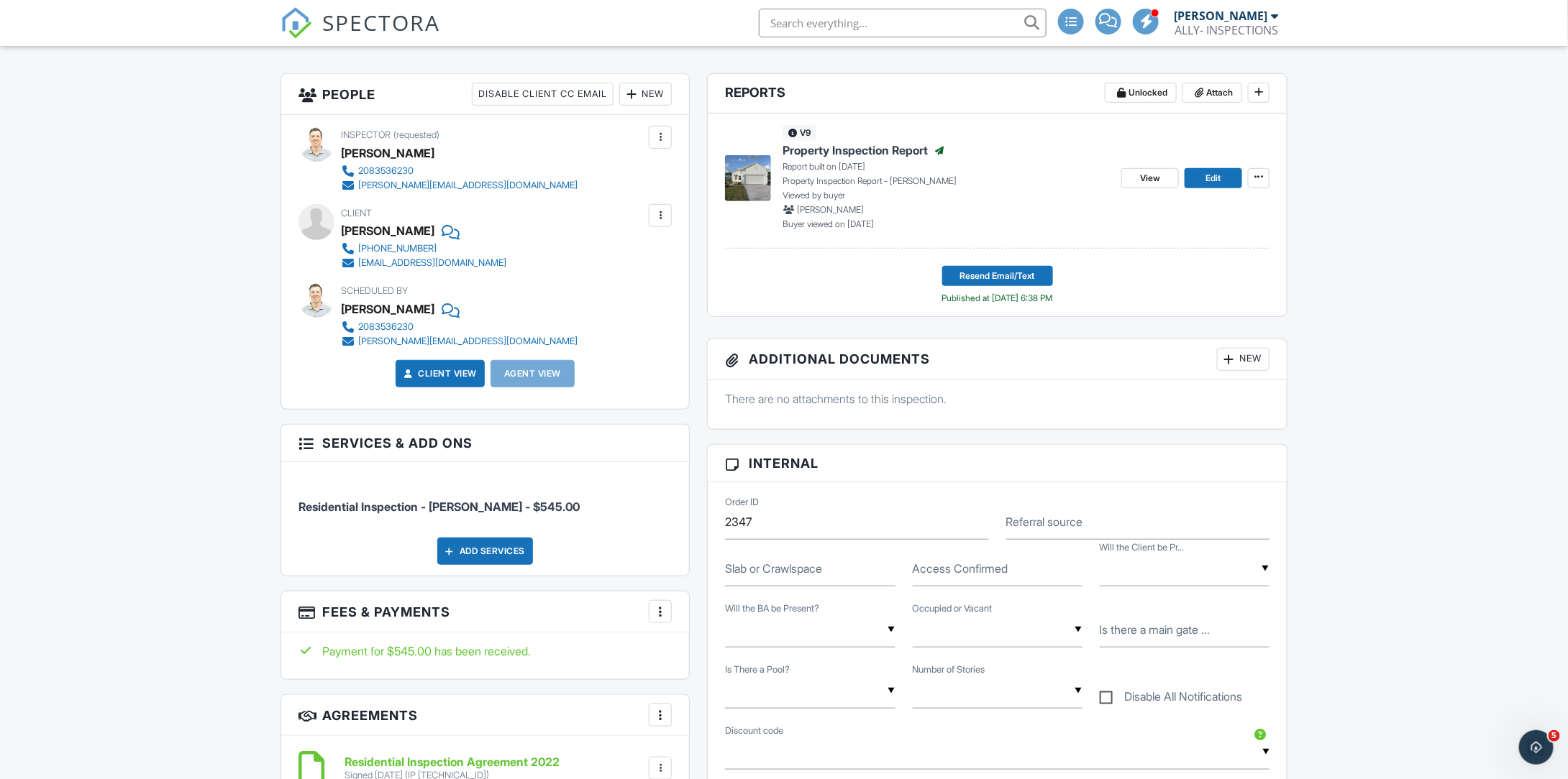
scroll to position [57, 0]
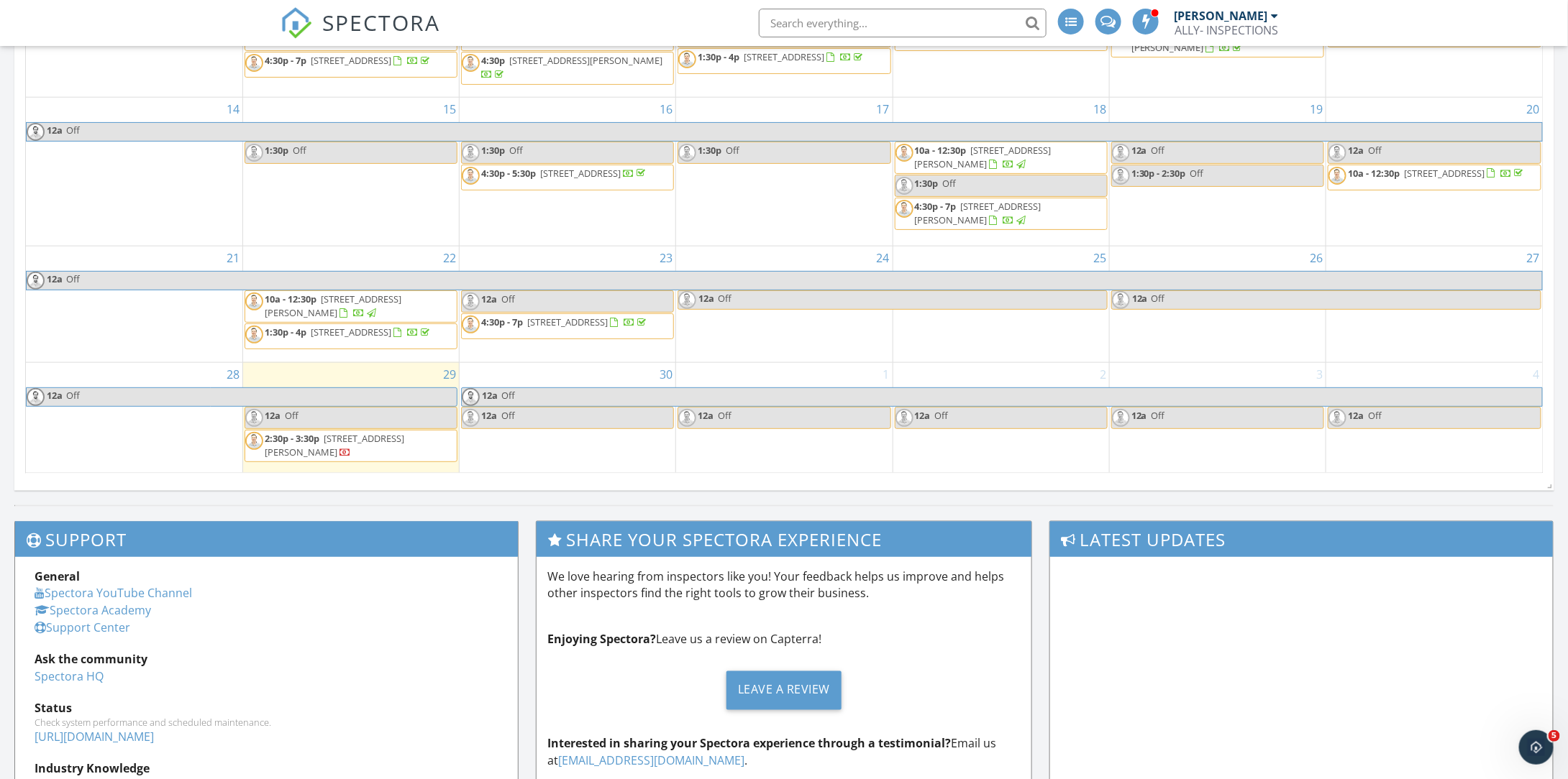
scroll to position [359, 0]
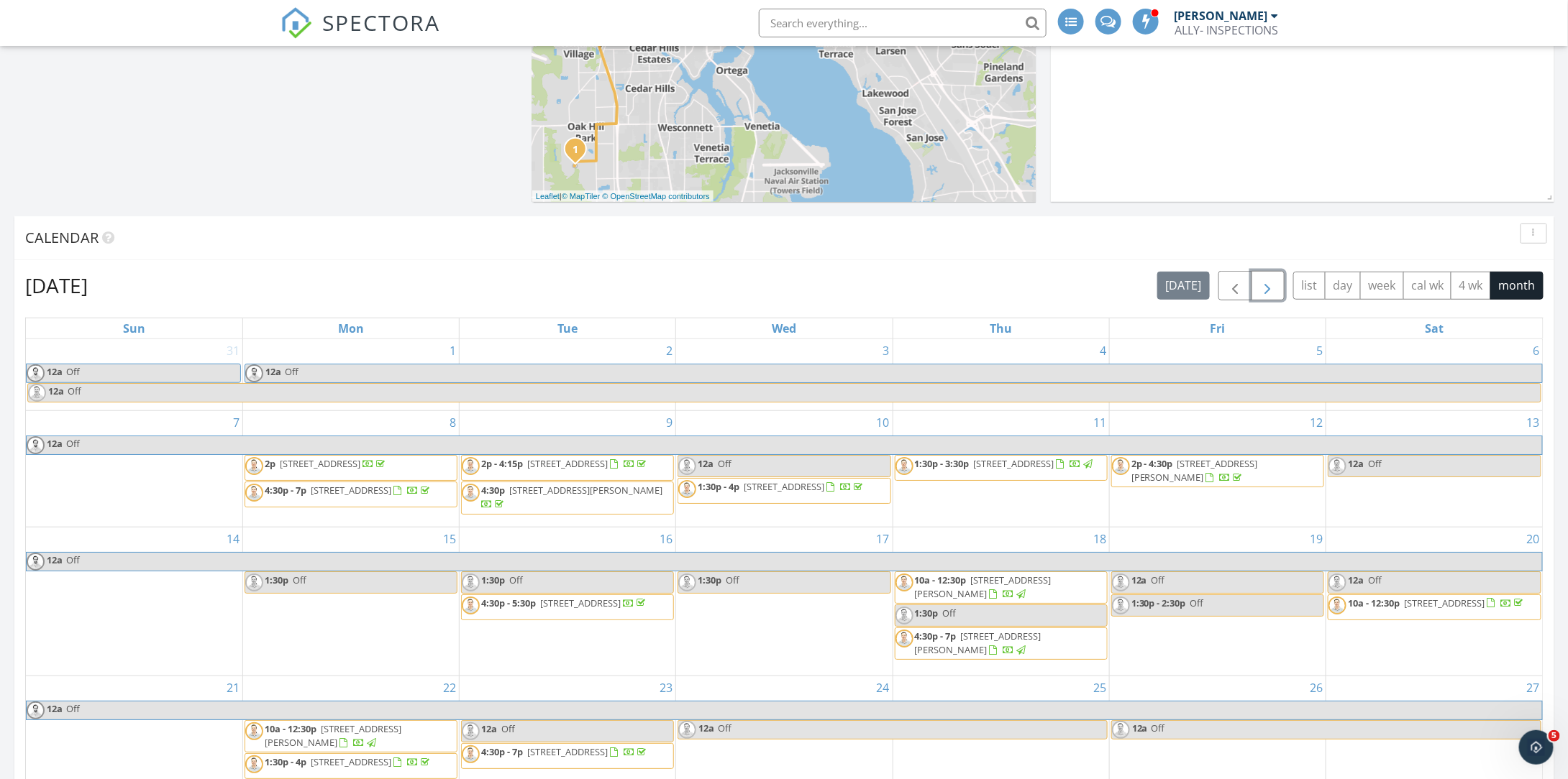
click at [1274, 288] on span "button" at bounding box center [1268, 286] width 18 height 18
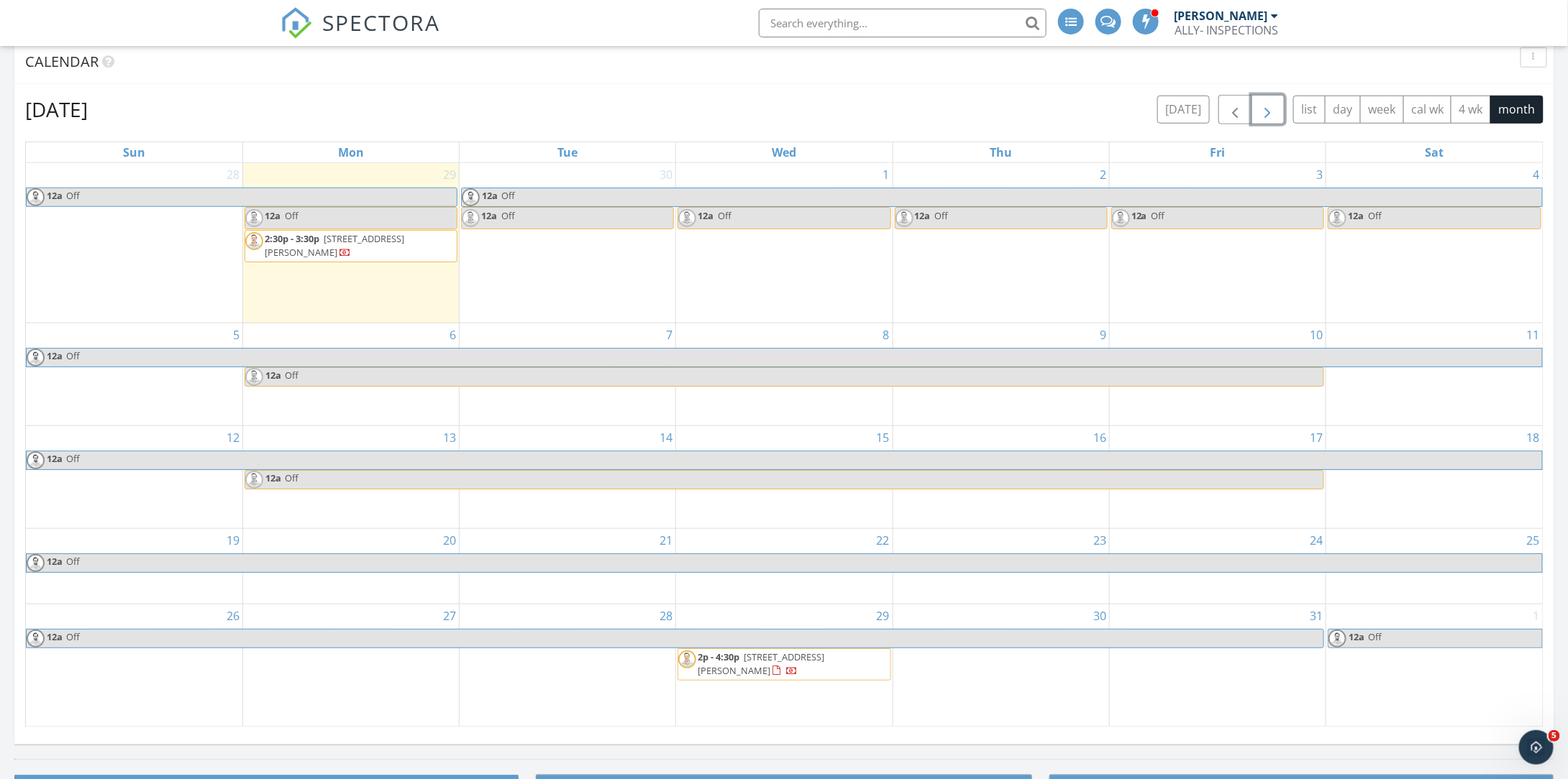
scroll to position [575, 0]
